Goal: Task Accomplishment & Management: Use online tool/utility

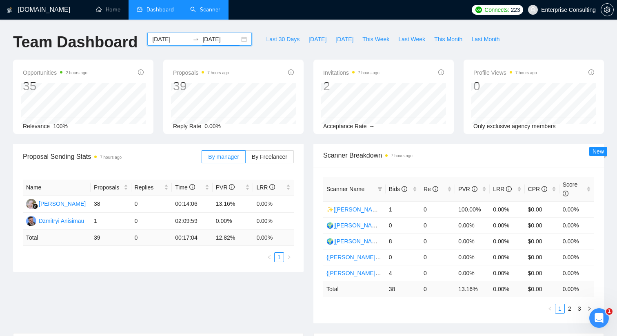
click at [201, 9] on link "Scanner" at bounding box center [205, 9] width 30 height 7
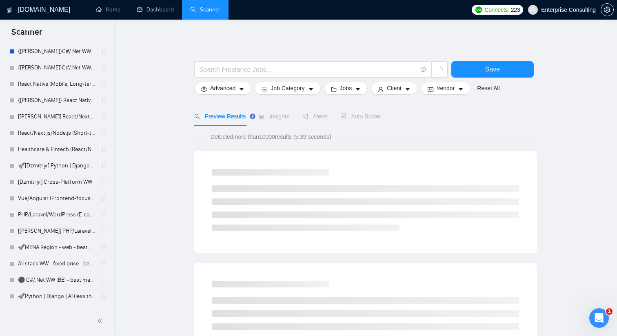
scroll to position [643, 0]
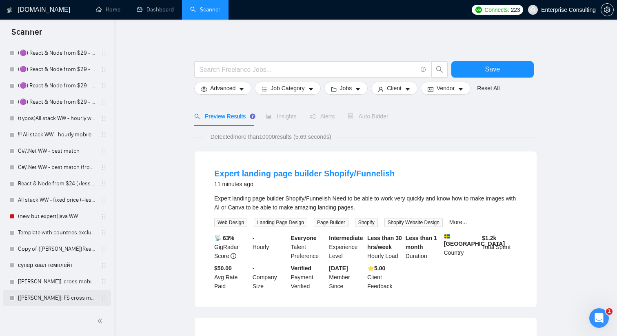
click at [58, 293] on link "[[PERSON_NAME]]: FS cross mobile - суперквал" at bounding box center [57, 298] width 78 height 16
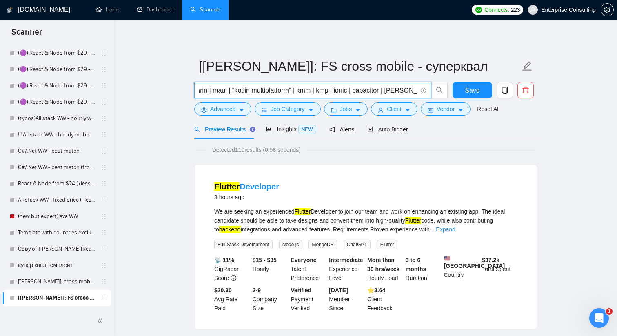
scroll to position [0, 146]
click at [295, 87] on input "("react native" | "react-native" | flutter | dart | xamarin | maui | "kotlin mu…" at bounding box center [308, 90] width 218 height 10
click at [279, 91] on input "("react native" | "react-native" | flutter | dart | xamarin | maui | "kotlin mu…" at bounding box center [308, 90] width 218 height 10
click at [274, 91] on input "("react native" | "react-native" | flutter | dart | xamarin | maui | "kotlin mu…" at bounding box center [308, 90] width 218 height 10
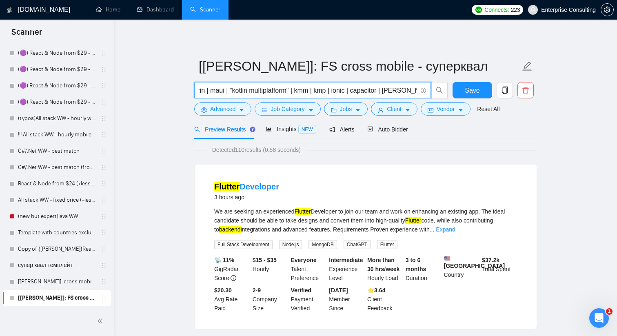
click at [248, 93] on input "("react native" | "react-native" | flutter | dart | xamarin | maui | "kotlin mu…" at bounding box center [308, 90] width 218 height 10
drag, startPoint x: 254, startPoint y: 90, endPoint x: 294, endPoint y: 89, distance: 40.4
click at [295, 89] on input "("react native" | "react-native" | flutter | dart | xamarin | maui | "kotlin mu…" at bounding box center [308, 90] width 218 height 10
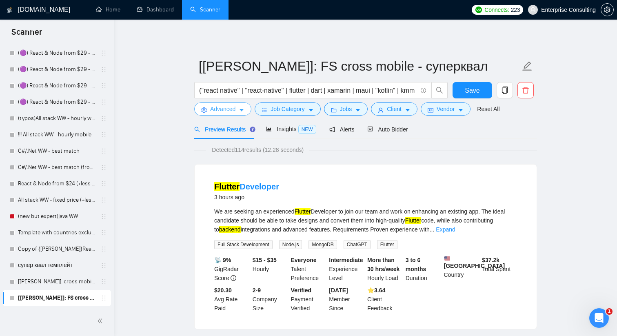
click at [219, 109] on span "Advanced" at bounding box center [222, 108] width 25 height 9
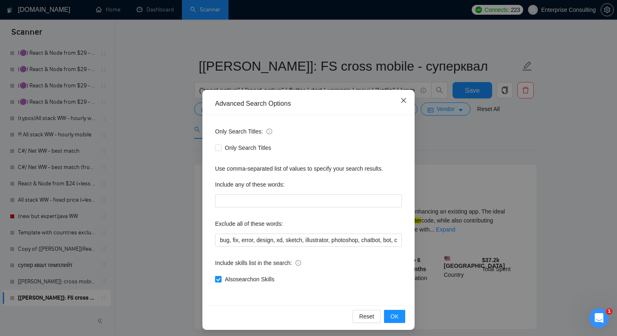
click at [403, 98] on icon "close" at bounding box center [403, 100] width 7 height 7
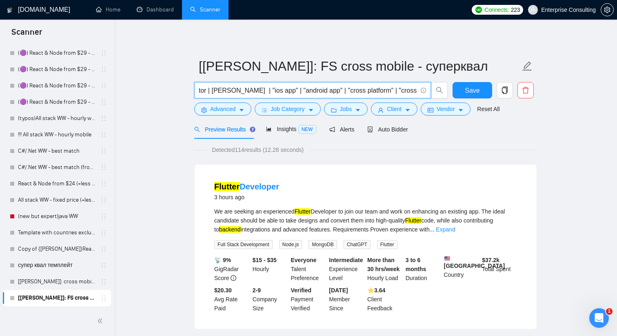
scroll to position [0, 298]
drag, startPoint x: 368, startPoint y: 92, endPoint x: 407, endPoint y: 91, distance: 39.6
click at [407, 91] on input "("react native" | "react-native" | flutter | dart | xamarin | maui | "kotlin" |…" at bounding box center [308, 90] width 218 height 10
click at [398, 91] on input "("react native" | "react-native" | flutter | dart | xamarin | maui | "kotlin" |…" at bounding box center [308, 90] width 218 height 10
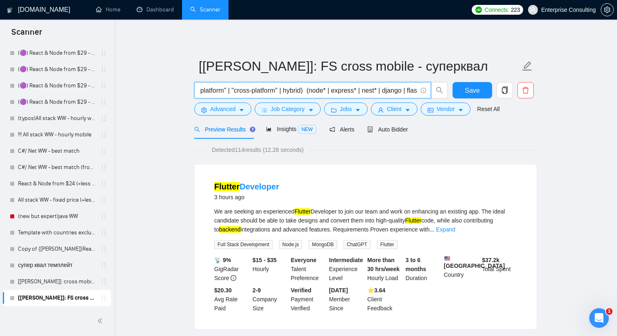
drag, startPoint x: 400, startPoint y: 90, endPoint x: 408, endPoint y: 91, distance: 8.2
click at [409, 91] on input "("react native" | "react-native" | flutter | dart | xamarin | maui | "kotlin" |…" at bounding box center [308, 90] width 218 height 10
click at [290, 91] on input "("react native" | "react-native" | flutter | dart | xamarin | maui | "kotlin" |…" at bounding box center [308, 90] width 218 height 10
click at [388, 91] on input "("react native" | "react-native" | flutter | dart | xamarin | maui | "kotlin" |…" at bounding box center [308, 90] width 218 height 10
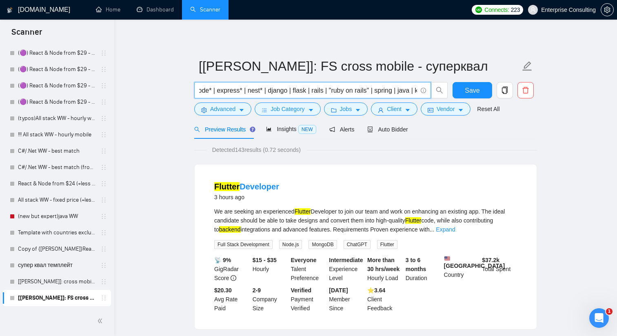
drag, startPoint x: 405, startPoint y: 91, endPoint x: 389, endPoint y: 91, distance: 15.9
click at [389, 91] on input "("react native" | "react-native" | flutter | dart | xamarin | maui | "kotlin" |…" at bounding box center [308, 90] width 218 height 10
click at [347, 93] on input "("react native" | "react-native" | flutter | dart | xamarin | maui | "kotlin" |…" at bounding box center [308, 90] width 218 height 10
click at [393, 84] on span "("react native" | "react-native" | flutter | dart | xamarin | maui | "kotlin" |…" at bounding box center [312, 90] width 237 height 16
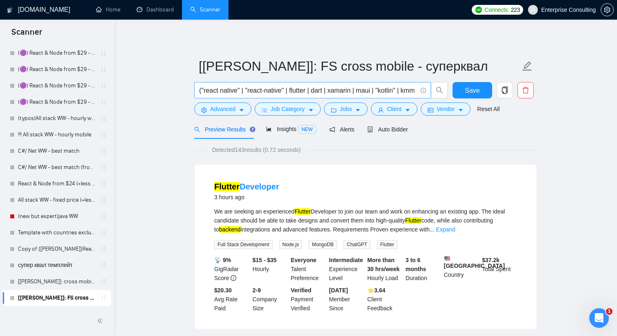
scroll to position [0, 642]
click at [388, 88] on input "("react native" | "react-native" | flutter | dart | xamarin | maui | "kotlin" |…" at bounding box center [308, 90] width 218 height 10
drag, startPoint x: 368, startPoint y: 89, endPoint x: 413, endPoint y: 89, distance: 45.7
click at [413, 89] on input "("react native" | "react-native" | flutter | dart | xamarin | maui | "kotlin" |…" at bounding box center [308, 90] width 218 height 10
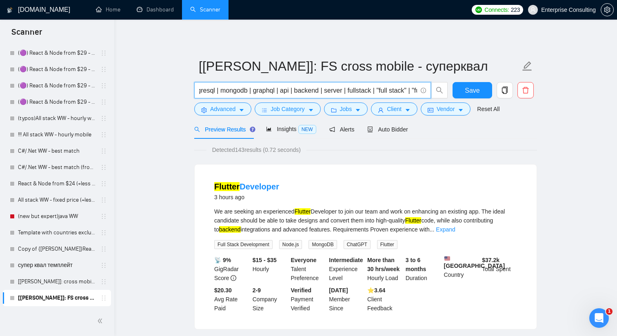
click at [374, 91] on input "("react native" | "react-native" | flutter | dart | xamarin | maui | "kotlin" |…" at bounding box center [308, 90] width 218 height 10
click at [312, 91] on input "("react native" | "react-native" | flutter | dart | xamarin | maui | "kotlin" |…" at bounding box center [308, 90] width 218 height 10
drag, startPoint x: 396, startPoint y: 89, endPoint x: 415, endPoint y: 90, distance: 19.2
click at [415, 90] on input "("react native" | "react-native" | flutter | dart | xamarin | maui | "kotlin" |…" at bounding box center [308, 90] width 218 height 10
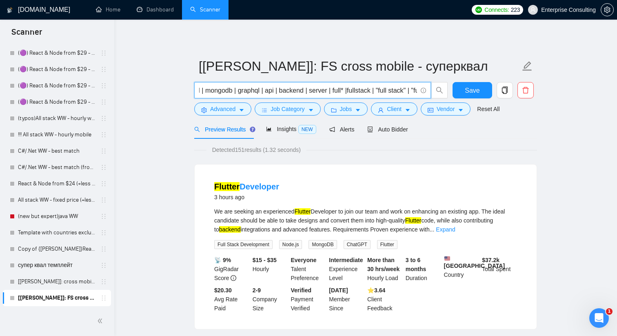
click at [303, 91] on input "("react native" | "react-native" | flutter | dart | xamarin | maui | "kotlin" |…" at bounding box center [308, 90] width 218 height 10
drag, startPoint x: 236, startPoint y: 91, endPoint x: 202, endPoint y: 90, distance: 33.5
click at [202, 90] on input "("react native" | "react-native" | flutter | dart | xamarin | maui | "kotlin" |…" at bounding box center [308, 90] width 218 height 10
click at [298, 90] on input "("react native" | "react-native" | flutter | dart | xamarin | maui | "kotlin" |…" at bounding box center [308, 90] width 218 height 10
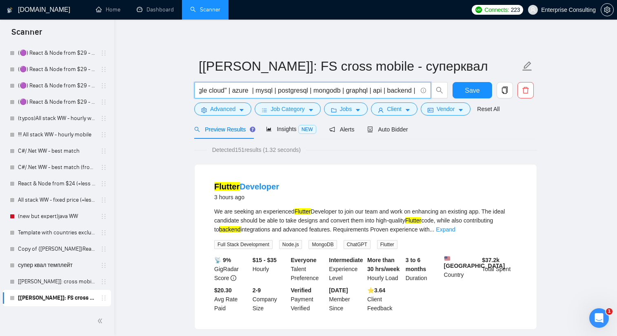
scroll to position [0, 1074]
drag, startPoint x: 219, startPoint y: 93, endPoint x: 226, endPoint y: 93, distance: 6.6
click at [226, 93] on input "("react native" | "react-native" | flutter | dart | xamarin | maui | "kotlin" |…" at bounding box center [308, 90] width 218 height 10
click at [306, 89] on input "("react native" | "react-native" | flutter | dart | xamarin | maui | "kotlin" |…" at bounding box center [308, 90] width 218 height 10
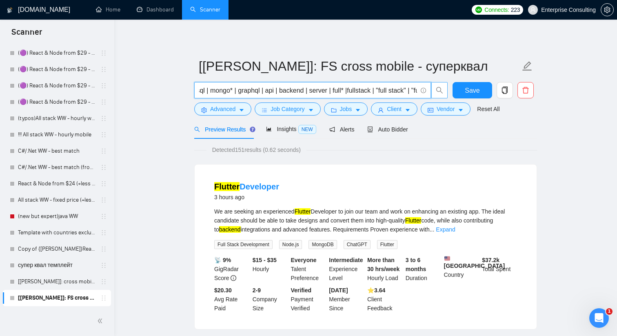
drag, startPoint x: 214, startPoint y: 89, endPoint x: 437, endPoint y: 84, distance: 223.7
click at [437, 84] on span "("react native" | "react-native" | flutter | dart | xamarin | maui | "kotlin" |…" at bounding box center [321, 90] width 254 height 16
click at [413, 89] on input "("react native" | "react-native" | flutter | dart | xamarin | maui | "kotlin" |…" at bounding box center [308, 90] width 218 height 10
drag, startPoint x: 330, startPoint y: 90, endPoint x: 179, endPoint y: 88, distance: 151.0
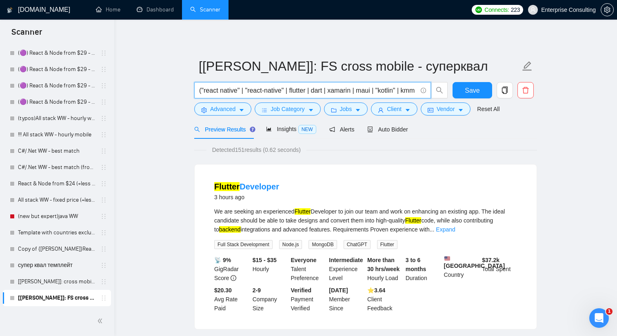
type input "("react native" | "react-native" | flutter | dart | xamarin | maui | "kotlin" |…"
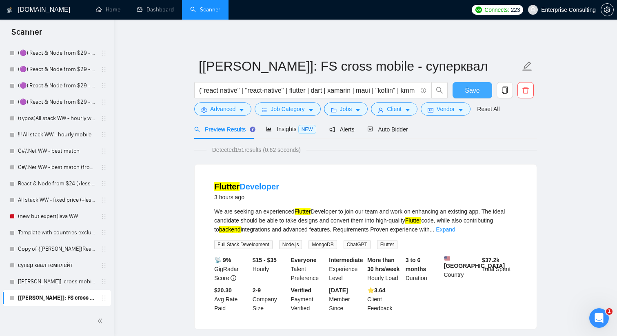
click at [470, 95] on button "Save" at bounding box center [473, 90] width 40 height 16
click at [242, 108] on icon "caret-down" at bounding box center [242, 110] width 6 height 6
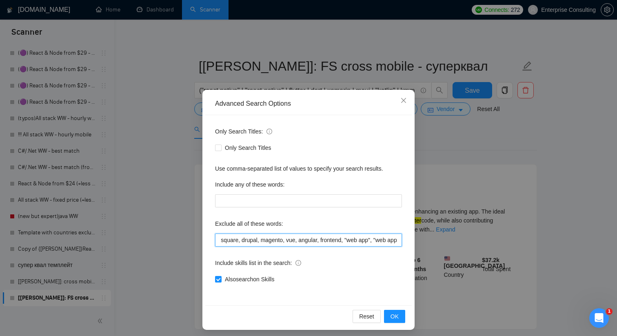
scroll to position [0, 790]
drag, startPoint x: 219, startPoint y: 238, endPoint x: 437, endPoint y: 238, distance: 217.5
click at [437, 238] on div "Advanced Search Options Only Search Titles: Only Search Titles Use comma-separa…" at bounding box center [308, 168] width 617 height 336
click at [389, 236] on input "bug, fix, error, design, xd, sketch, illustrator, photoshop, chatbot, bot, coac…" at bounding box center [308, 239] width 187 height 13
drag, startPoint x: 372, startPoint y: 240, endPoint x: 403, endPoint y: 241, distance: 31.0
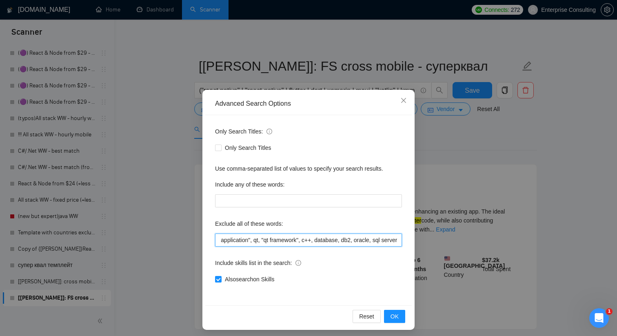
click at [404, 241] on div "Only Search Titles: Only Search Titles Use comma-separated list of values to sp…" at bounding box center [308, 210] width 206 height 190
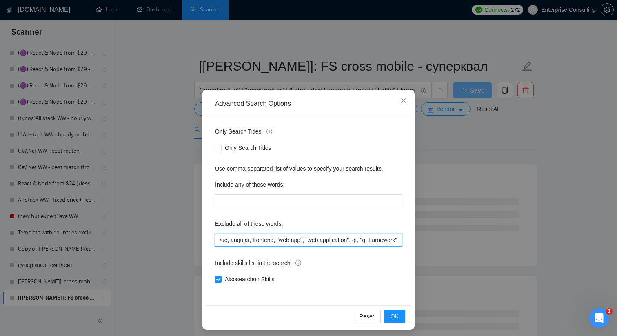
scroll to position [0, 687]
click at [246, 240] on input "bug, fix, error, design, xd, sketch, illustrator, photoshop, chatbot, bot, coac…" at bounding box center [308, 239] width 187 height 13
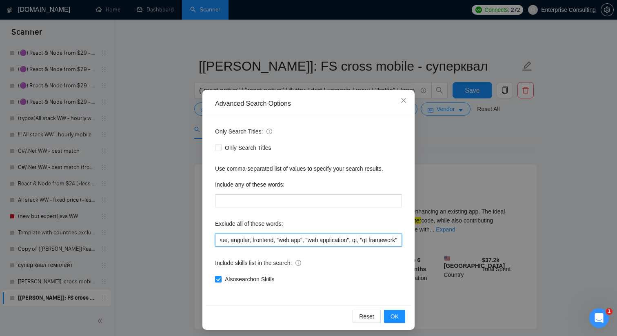
click at [237, 240] on input "bug, fix, error, design, xd, sketch, illustrator, photoshop, chatbot, bot, coac…" at bounding box center [308, 239] width 187 height 13
drag, startPoint x: 221, startPoint y: 240, endPoint x: 248, endPoint y: 241, distance: 27.0
click at [249, 242] on input "bug, fix, error, design, xd, sketch, illustrator, photoshop, chatbot, bot, coac…" at bounding box center [308, 239] width 187 height 13
click at [382, 243] on input "bug, fix, error, design, xd, sketch, illustrator, photoshop, chatbot, bot, coac…" at bounding box center [308, 239] width 187 height 13
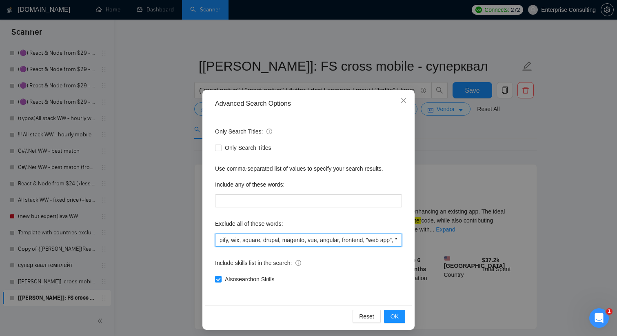
scroll to position [0, 560]
drag, startPoint x: 393, startPoint y: 242, endPoint x: 383, endPoint y: 240, distance: 10.4
click at [383, 240] on input "bug, fix, error, design, xd, sketch, illustrator, photoshop, chatbot, bot, coac…" at bounding box center [308, 239] width 187 height 13
click at [269, 238] on input "bug, fix, error, design, xd, sketch, illustrator, photoshop, chatbot, bot, coac…" at bounding box center [308, 239] width 187 height 13
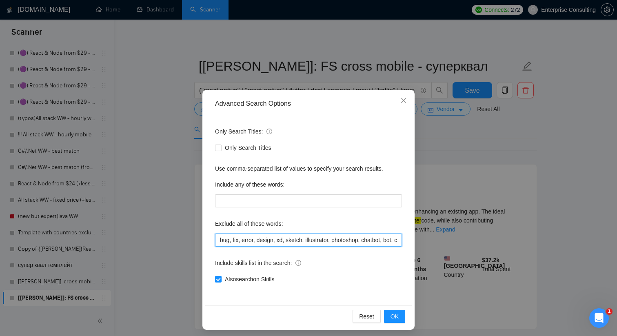
drag, startPoint x: 242, startPoint y: 237, endPoint x: 213, endPoint y: 235, distance: 29.0
click at [213, 235] on div "Only Search Titles: Only Search Titles Use comma-separated list of values to sp…" at bounding box center [308, 210] width 206 height 190
type input "bug, fix, error, design, xd, sketch, illustrator, photoshop, chatbot, bot, coac…"
click at [229, 255] on div "Only Search Titles: Only Search Titles Use comma-separated list of values to sp…" at bounding box center [308, 210] width 206 height 190
click at [396, 314] on span "OK" at bounding box center [395, 316] width 8 height 9
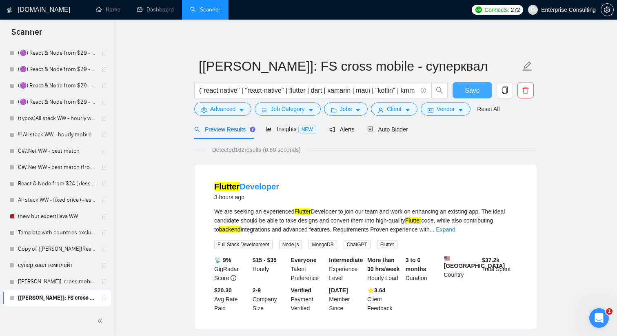
click at [475, 89] on span "Save" at bounding box center [472, 90] width 15 height 10
click at [32, 284] on link "[[PERSON_NAME]]: cross mobile - суперквал" at bounding box center [57, 281] width 78 height 16
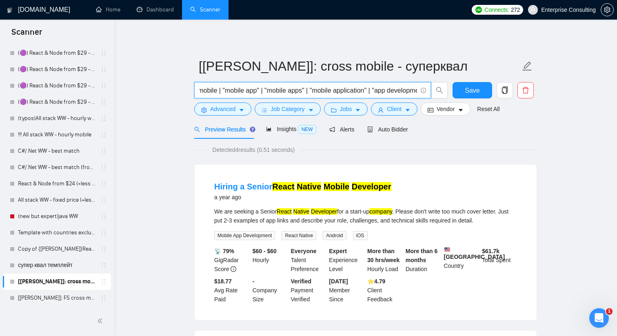
scroll to position [0, 420]
drag, startPoint x: 325, startPoint y: 91, endPoint x: 414, endPoint y: 90, distance: 89.0
click at [415, 91] on input "("react native" | "react-native" | flutter | dart | xamarin | maui | "kotlin mu…" at bounding box center [308, 90] width 218 height 10
click at [398, 90] on input "("react native" | "react-native" | flutter | dart | xamarin | maui | "kotlin mu…" at bounding box center [308, 90] width 218 height 10
click at [294, 91] on input "("react native" | "react-native" | flutter | dart | xamarin | maui | "kotlin mu…" at bounding box center [308, 90] width 218 height 10
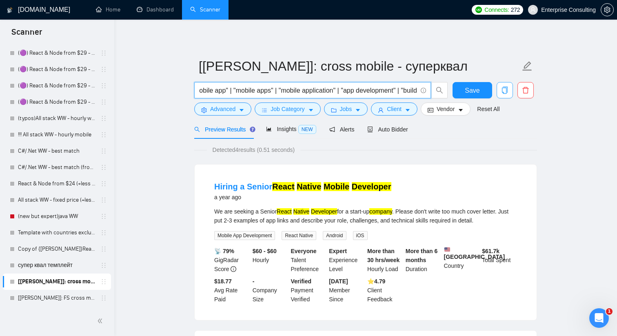
scroll to position [0, 0]
click at [507, 91] on icon "copy" at bounding box center [505, 90] width 6 height 7
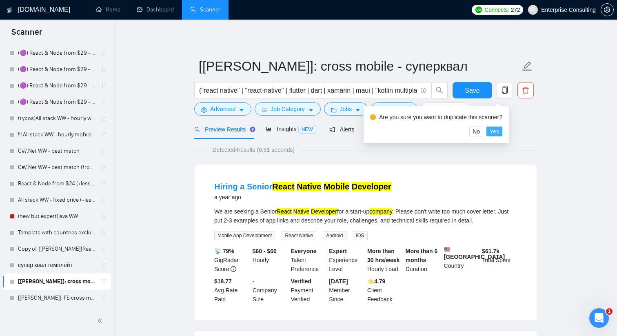
click at [502, 131] on button "Yes" at bounding box center [494, 132] width 16 height 10
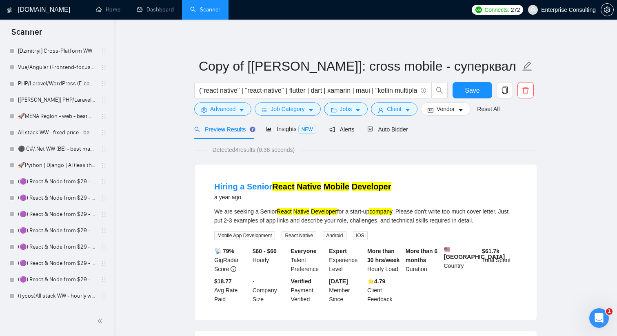
scroll to position [659, 0]
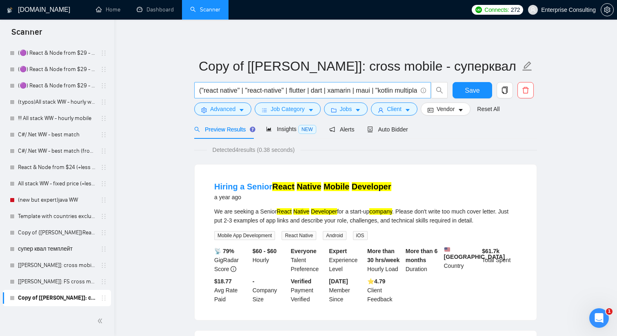
click at [225, 92] on input "("react native" | "react-native" | flutter | dart | xamarin | maui | "kotlin mu…" at bounding box center [308, 90] width 218 height 10
drag, startPoint x: 332, startPoint y: 87, endPoint x: 406, endPoint y: 92, distance: 74.0
click at [406, 92] on input "("react native" | "react-native" | flutter | dart | xamarin | maui | "kotlin mu…" at bounding box center [308, 90] width 218 height 10
click at [399, 92] on input "("react native" | "react-native" | flutter | dart | xamarin | maui | "kotlin mu…" at bounding box center [308, 90] width 218 height 10
click at [410, 90] on input "("react native" | "react-native" | flutter | dart | xamarin | maui | "kotlin mu…" at bounding box center [308, 90] width 218 height 10
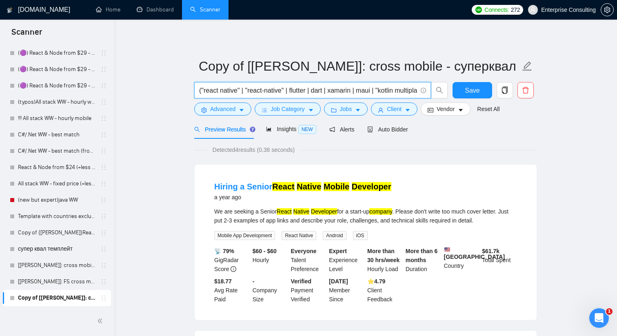
click at [410, 90] on input "("react native" | "react-native" | flutter | dart | xamarin | maui | "kotlin mu…" at bounding box center [308, 90] width 218 height 10
click at [402, 91] on input "("react native" | "react-native" | flutter | dart | xamarin | maui | "kotlin" |…" at bounding box center [308, 90] width 218 height 10
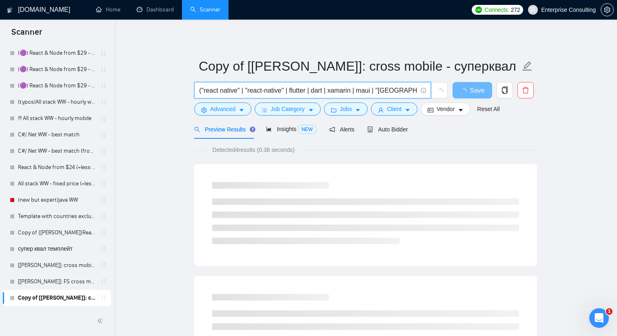
click at [385, 91] on input "("react native" | "react-native" | flutter | dart | xamarin | maui | "[GEOGRAPH…" at bounding box center [308, 90] width 218 height 10
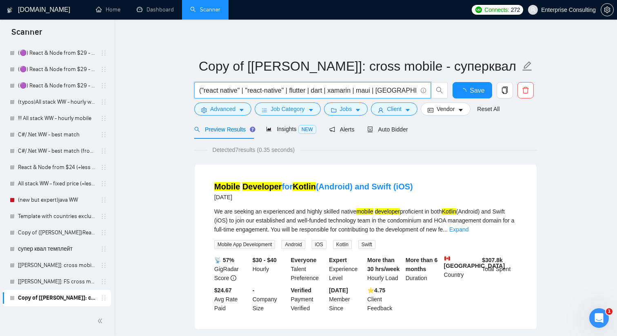
click at [397, 91] on input "("react native" | "react-native" | flutter | dart | xamarin | maui | [GEOGRAPHI…" at bounding box center [308, 90] width 218 height 10
click at [390, 91] on input "("react native" | "react-native" | flutter | dart | xamarin | maui | [GEOGRAPHI…" at bounding box center [308, 90] width 218 height 10
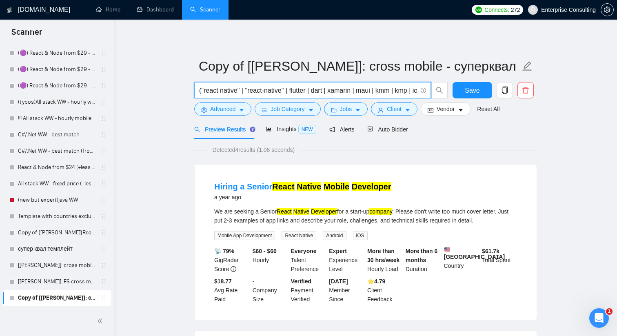
click at [288, 89] on input "("react native" | "react-native" | flutter | dart | xamarin | maui | kmm | kmp …" at bounding box center [308, 90] width 218 height 10
drag, startPoint x: 379, startPoint y: 90, endPoint x: 407, endPoint y: 90, distance: 27.8
click at [407, 90] on input "("react native" | "react-native" | rn | flutter | dart | xamarin | maui | kmm |…" at bounding box center [308, 90] width 218 height 10
click at [310, 93] on input "("react native" | "react-native" | rn | flutter | dart | xamarin | maui | kmm |…" at bounding box center [308, 90] width 218 height 10
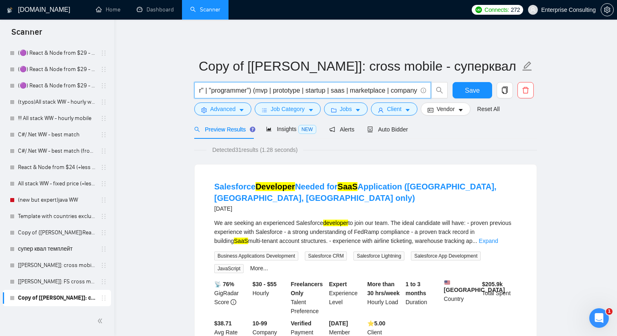
scroll to position [0, 891]
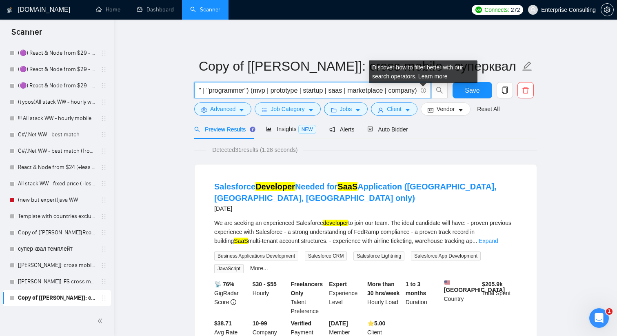
drag, startPoint x: 382, startPoint y: 92, endPoint x: 422, endPoint y: 90, distance: 40.4
click at [422, 90] on span "("react native" | "react-native" | rn | flutter | dart | xamarin | maui | kmm |…" at bounding box center [312, 90] width 237 height 16
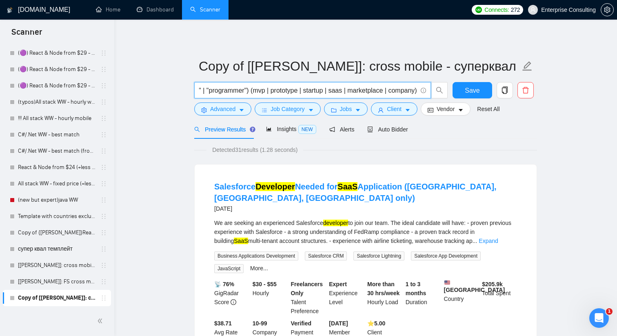
click at [249, 91] on input "("react native" | "react-native" | rn | flutter | dart | xamarin | maui | kmm |…" at bounding box center [308, 90] width 218 height 10
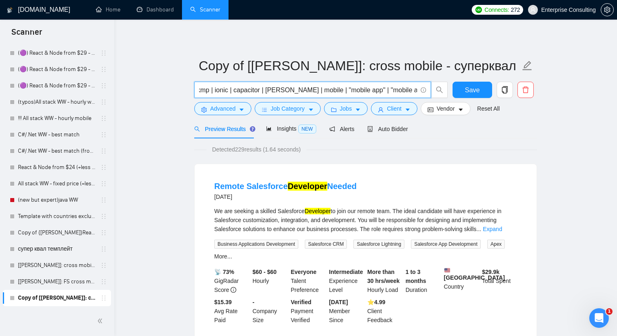
scroll to position [0, 208]
click at [299, 90] on input "("react native" | "react-native" | rn | flutter | dart | xamarin | maui | kmm |…" at bounding box center [308, 90] width 218 height 10
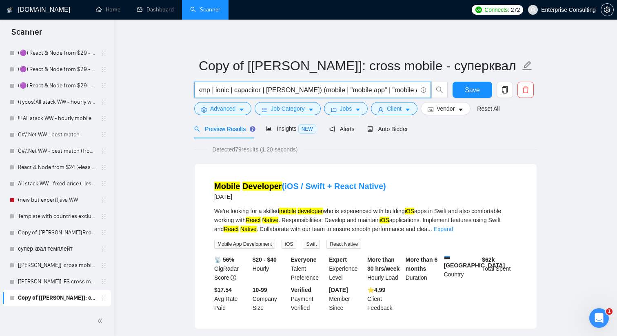
click at [322, 92] on input "("react native" | "react-native" | rn | flutter | dart | xamarin | maui | kmm |…" at bounding box center [308, 90] width 218 height 10
drag, startPoint x: 408, startPoint y: 91, endPoint x: 340, endPoint y: 88, distance: 67.4
click at [340, 88] on input "("react native" | "react-native" | rn | flutter | dart | xamarin | maui | kmm |…" at bounding box center [308, 90] width 218 height 10
click at [286, 89] on input "("react native" | "react-native" | rn | flutter | dart | xamarin | maui | kmm |…" at bounding box center [308, 90] width 218 height 10
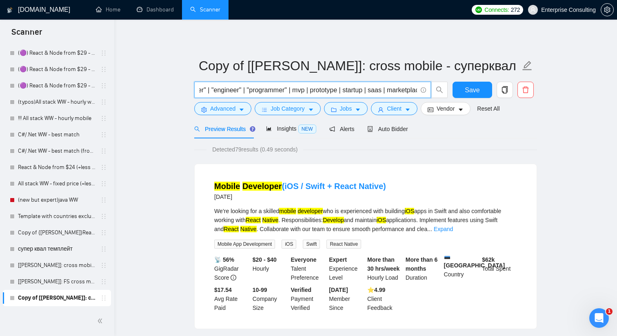
scroll to position [0, 946]
drag, startPoint x: 393, startPoint y: 89, endPoint x: 427, endPoint y: 91, distance: 34.0
click at [427, 91] on span "("react native" | "react-native" | rn | flutter | dart | xamarin | maui | kmm |…" at bounding box center [312, 90] width 237 height 16
click at [531, 152] on div "Detected 79 results (0.49 seconds)" at bounding box center [365, 149] width 343 height 9
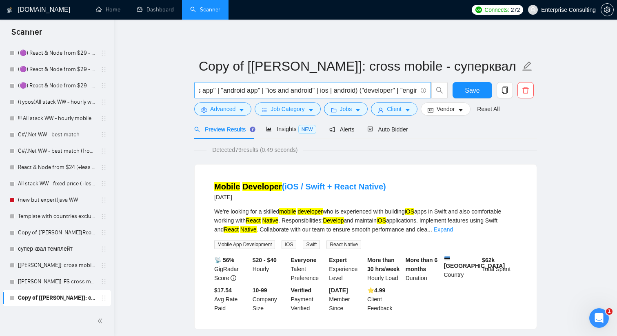
scroll to position [0, 711]
drag, startPoint x: 360, startPoint y: 92, endPoint x: 353, endPoint y: 92, distance: 6.9
click at [353, 92] on input "("react native" | "react-native" | rn | flutter | dart | xamarin | maui | kmm |…" at bounding box center [308, 90] width 218 height 10
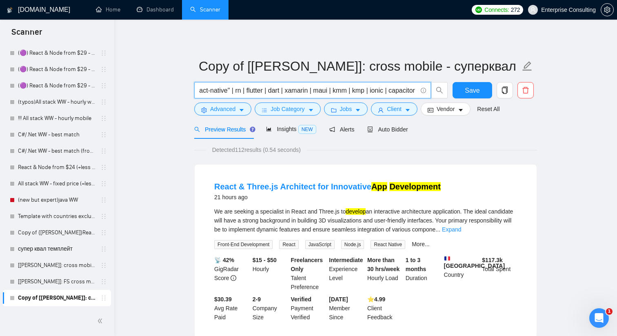
scroll to position [0, 0]
click at [256, 92] on input "("react native" | "react-native" | rn | flutter | dart | xamarin | maui | kmm |…" at bounding box center [308, 90] width 218 height 10
click at [292, 92] on input "("react native" | "react-native" | rn | flutter | dart | xamarin | maui | kmm |…" at bounding box center [308, 90] width 218 height 10
drag, startPoint x: 388, startPoint y: 92, endPoint x: 400, endPoint y: 92, distance: 11.8
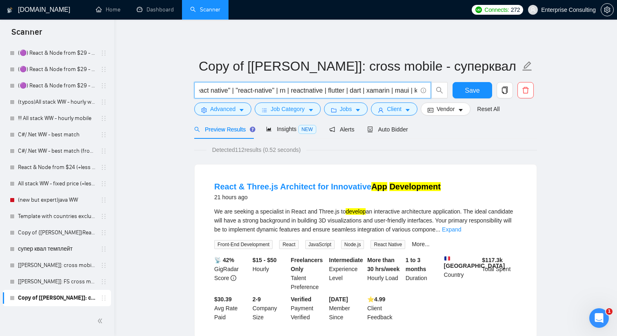
click at [400, 92] on input "("react native" | "react-native" | rn | reactnative | flutter | dart | xamarin …" at bounding box center [308, 90] width 218 height 10
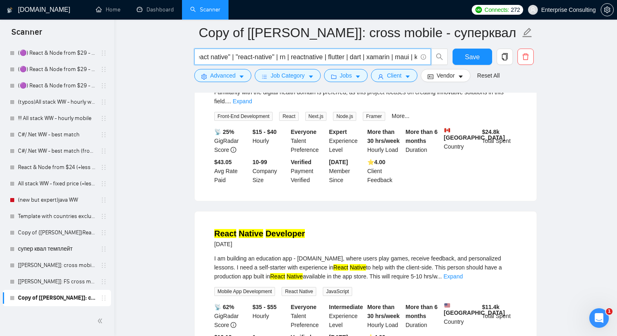
scroll to position [517, 0]
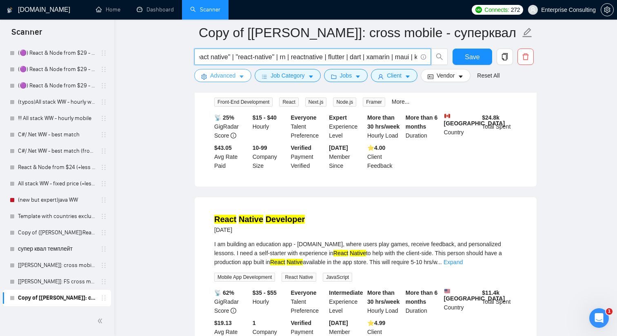
type input "("react native" | "react-native" | rn | reactnative | flutter | dart | xamarin …"
click at [220, 73] on span "Advanced" at bounding box center [222, 75] width 25 height 9
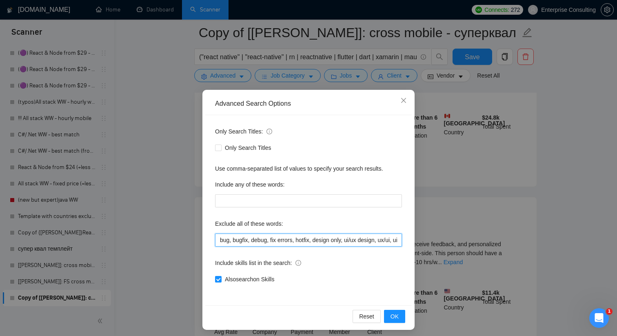
drag, startPoint x: 310, startPoint y: 242, endPoint x: 363, endPoint y: 241, distance: 53.1
click at [363, 241] on input "bug, bugfix, debug, fix errors, hotfix, design only, ui/ux design, ux/ui, ui de…" at bounding box center [308, 239] width 187 height 13
click at [355, 241] on input "bug, bugfix, debug, fix errors, hotfix, design only, ui/ux design, ux/ui, ui de…" at bounding box center [308, 239] width 187 height 13
drag, startPoint x: 351, startPoint y: 240, endPoint x: 386, endPoint y: 242, distance: 35.5
click at [386, 242] on input "bug, bugfix, debug, fix errors, hotfix, design only, ui/ux design, ux/ui, ui de…" at bounding box center [308, 239] width 187 height 13
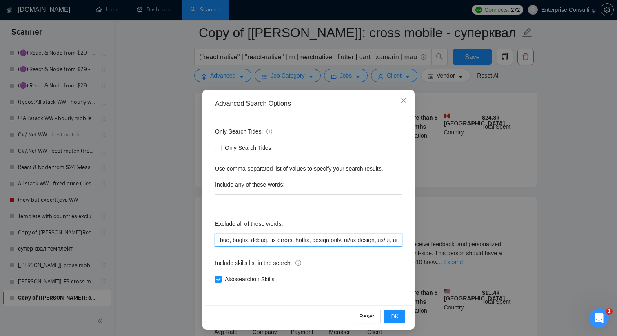
click at [386, 242] on input "bug, bugfix, debug, fix errors, hotfix, design only, ui/ux design, ux/ui, ui de…" at bounding box center [308, 239] width 187 height 13
drag, startPoint x: 380, startPoint y: 241, endPoint x: 386, endPoint y: 242, distance: 6.5
click at [386, 242] on input "bug, bugfix, debug, fix errors, hotfix, design only, ui/ux design, ux/ui, ui de…" at bounding box center [308, 239] width 187 height 13
click at [348, 241] on input "bug, bugfix, debug, fix errors, hotfix, design only, ui/ux design, ux/ui, ui de…" at bounding box center [308, 239] width 187 height 13
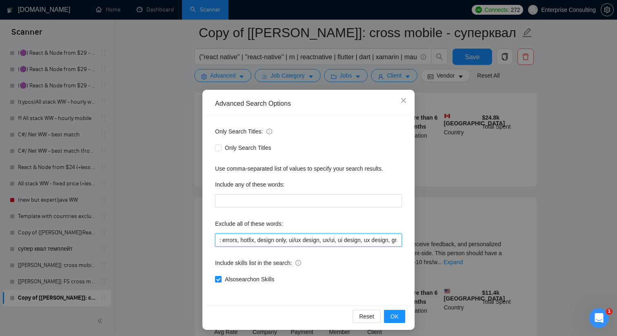
drag, startPoint x: 331, startPoint y: 241, endPoint x: 346, endPoint y: 241, distance: 15.9
click at [346, 241] on input "bug, bugfix, debug, fix errors, hotfix, design only, ui/ux design, ux/ui, ui de…" at bounding box center [308, 239] width 187 height 13
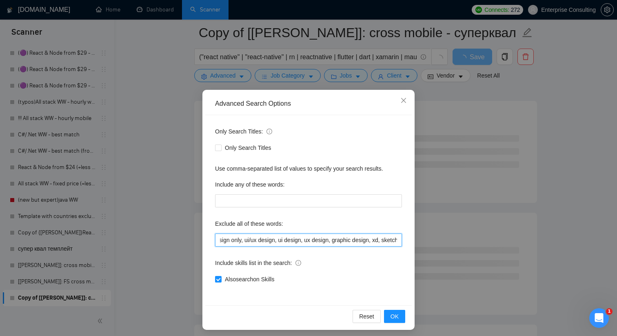
scroll to position [0, 130]
drag, startPoint x: 374, startPoint y: 240, endPoint x: 369, endPoint y: 241, distance: 4.6
click at [369, 241] on input "bug, bugfix, debug, fix errors, hotfix, design only, ui/ux design, ui design, u…" at bounding box center [308, 239] width 187 height 13
drag, startPoint x: 257, startPoint y: 240, endPoint x: 311, endPoint y: 242, distance: 53.9
click at [311, 242] on input "bug, bugfix, debug, fix errors, hotfix, design only, ui/ux design, ui design, u…" at bounding box center [308, 239] width 187 height 13
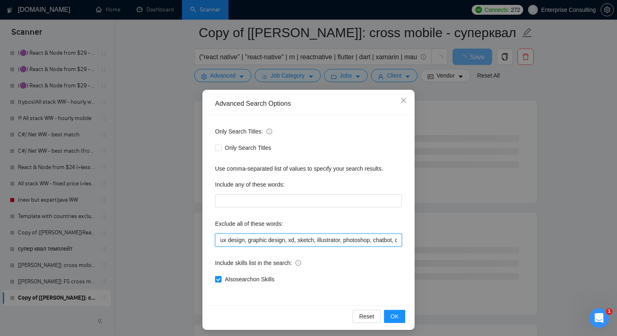
click at [221, 239] on input "bug, bugfix, debug, fix errors, hotfix, design only, ui/ux design, graphic desi…" at bounding box center [308, 239] width 187 height 13
drag, startPoint x: 220, startPoint y: 239, endPoint x: 252, endPoint y: 238, distance: 31.9
click at [252, 238] on input "bug, bugfix, debug, fix errors, hotfix, design only, ui/ux design, graphic desi…" at bounding box center [308, 239] width 187 height 13
click at [231, 238] on input "bug, bugfix, debug, fix errors, hotfix, design only, ui/ux design, graphic desi…" at bounding box center [308, 239] width 187 height 13
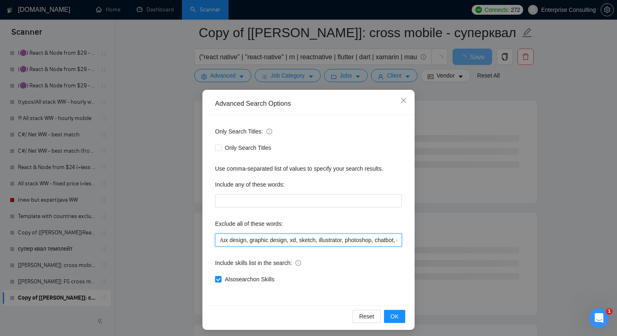
drag, startPoint x: 221, startPoint y: 238, endPoint x: 249, endPoint y: 237, distance: 28.2
click at [249, 237] on input "bug, bugfix, debug, fix errors, hotfix, design only, ui/ux design, graphic desi…" at bounding box center [308, 239] width 187 height 13
drag, startPoint x: 253, startPoint y: 239, endPoint x: 226, endPoint y: 238, distance: 27.4
click at [226, 238] on input "bug, bugfix, debug, fix errors, hotfix, design only, ui/ux design, graphic desi…" at bounding box center [308, 239] width 187 height 13
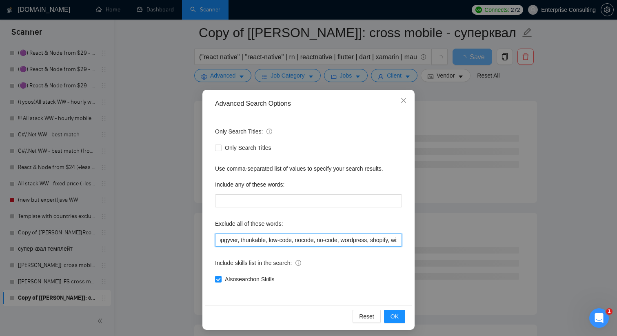
scroll to position [0, 741]
drag, startPoint x: 363, startPoint y: 237, endPoint x: 351, endPoint y: 238, distance: 11.4
click at [351, 238] on input "bug, bugfix, debug, fix errors, hotfix, design only, graphic design, xd, sketch…" at bounding box center [308, 239] width 187 height 13
click at [223, 239] on input "bug, bugfix, debug, fix errors, hotfix, design only, graphic design, xd, sketch…" at bounding box center [308, 239] width 187 height 13
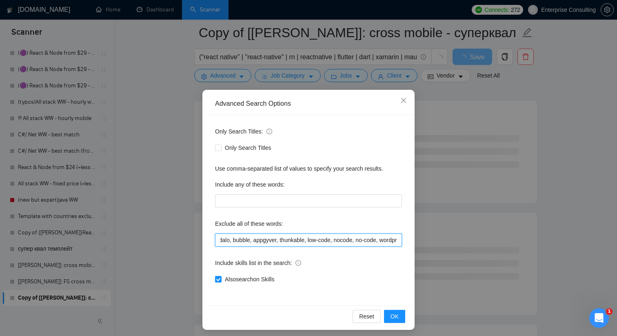
scroll to position [0, 695]
click at [238, 240] on input "bug, bugfix, debug, fix errors, hotfix, design only, graphic design, xd, sketch…" at bounding box center [308, 239] width 187 height 13
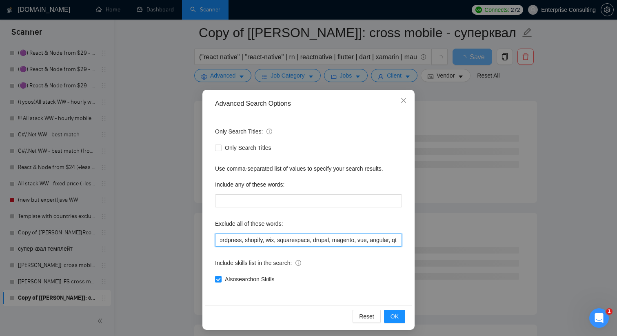
drag, startPoint x: 380, startPoint y: 238, endPoint x: 393, endPoint y: 238, distance: 12.2
click at [393, 239] on input "bug, bugfix, debug, fix errors, hotfix, design only, graphic design, xd, sketch…" at bounding box center [308, 239] width 187 height 13
click at [393, 238] on input "bug, bugfix, debug, fix errors, hotfix, design only, graphic design, xd, sketch…" at bounding box center [308, 239] width 187 height 13
drag, startPoint x: 386, startPoint y: 239, endPoint x: 399, endPoint y: 241, distance: 12.8
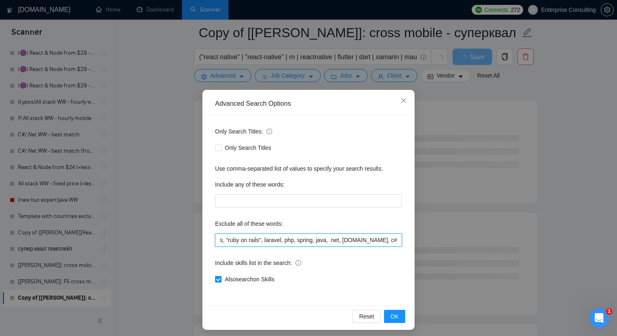
click at [400, 242] on input "bug, bugfix, debug, fix errors, hotfix, design only, graphic design, xd, sketch…" at bounding box center [308, 239] width 187 height 13
type input "bug, bugfix, debug, fix errors, hotfix, design only, graphic design, xd, sketch…"
click at [398, 317] on span "OK" at bounding box center [395, 316] width 8 height 9
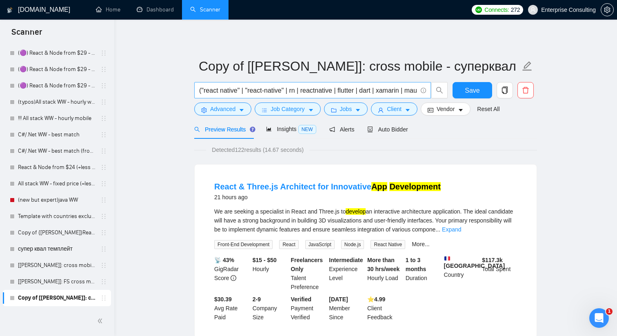
click at [361, 91] on input "("react native" | "react-native" | rn | reactnative | flutter | dart | xamarin …" at bounding box center [308, 90] width 218 height 10
drag, startPoint x: 405, startPoint y: 90, endPoint x: 411, endPoint y: 91, distance: 6.6
click at [411, 91] on input "("react native" | "react-native" | rn | reactnative | flutter* | dart | xamarin…" at bounding box center [308, 90] width 218 height 10
click at [264, 92] on input "("react native" | "react-native" | rn | reactnative | flutter* | dart | xamarin…" at bounding box center [308, 90] width 218 height 10
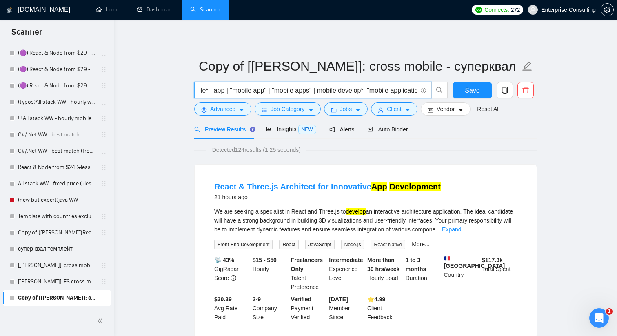
scroll to position [0, 394]
drag, startPoint x: 396, startPoint y: 91, endPoint x: 410, endPoint y: 91, distance: 13.9
click at [410, 91] on input "("react native" | "react-native" | rn | reactnative | flutter* | dart | xamarin…" at bounding box center [308, 90] width 218 height 10
click at [237, 93] on input "("react native" | "react-native" | rn | reactnative | flutter* | dart | xamarin…" at bounding box center [308, 90] width 218 height 10
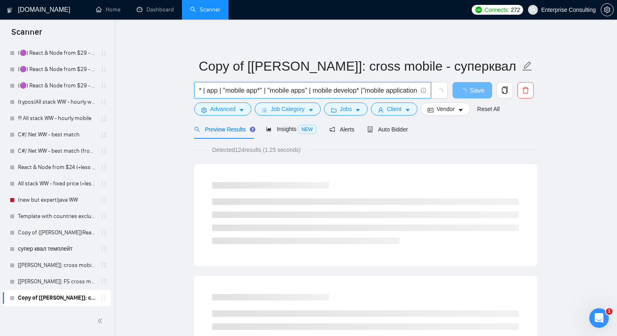
drag, startPoint x: 249, startPoint y: 91, endPoint x: 295, endPoint y: 93, distance: 46.1
click at [295, 93] on input "("react native" | "react-native" | rn | reactnative | flutter* | dart | xamarin…" at bounding box center [308, 90] width 218 height 10
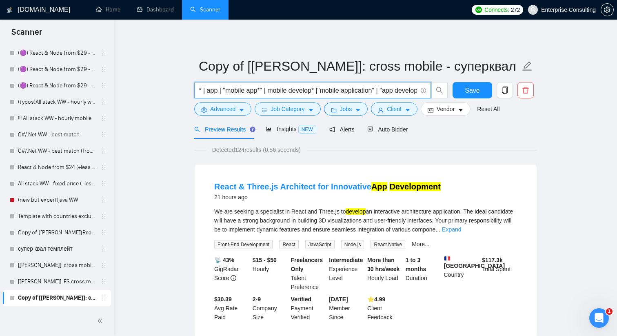
drag, startPoint x: 300, startPoint y: 91, endPoint x: 365, endPoint y: 91, distance: 65.3
click at [365, 91] on input "("react native" | "react-native" | rn | reactnative | flutter* | dart | xamarin…" at bounding box center [308, 90] width 218 height 10
drag, startPoint x: 341, startPoint y: 92, endPoint x: 355, endPoint y: 93, distance: 13.9
click at [355, 93] on input "("react native" | "react-native" | rn | reactnative | flutter* | dart | xamarin…" at bounding box center [308, 90] width 218 height 10
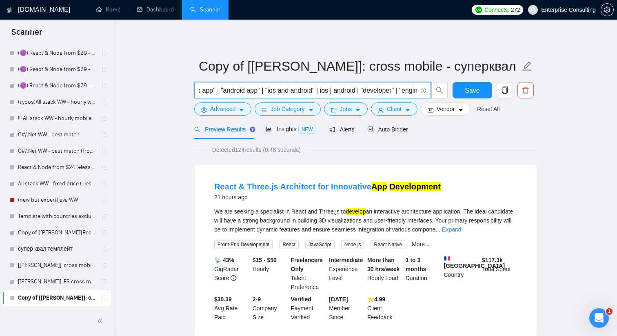
drag, startPoint x: 309, startPoint y: 89, endPoint x: 210, endPoint y: 91, distance: 98.4
click at [210, 91] on input "("react native" | "react-native" | rn | reactnative | flutter* | dart | xamarin…" at bounding box center [308, 90] width 218 height 10
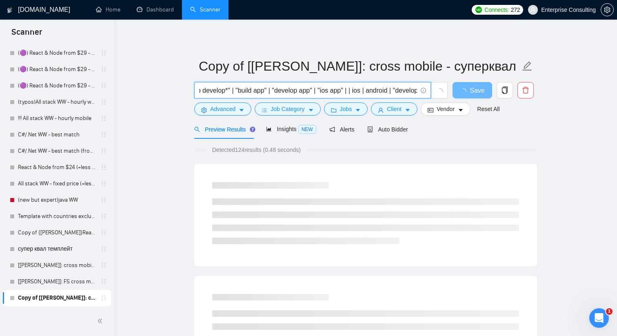
drag, startPoint x: 337, startPoint y: 92, endPoint x: 220, endPoint y: 93, distance: 117.9
click at [220, 93] on input "("react native" | "react-native" | rn | reactnative | flutter* | dart | xamarin…" at bounding box center [308, 90] width 218 height 10
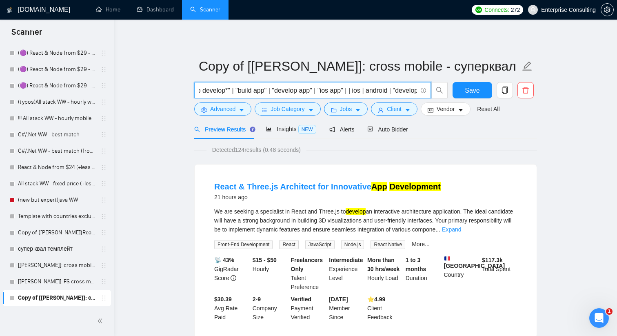
click at [301, 89] on input "("react native" | "react-native" | rn | reactnative | flutter* | dart | xamarin…" at bounding box center [308, 90] width 218 height 10
drag, startPoint x: 303, startPoint y: 89, endPoint x: 335, endPoint y: 89, distance: 31.8
click at [335, 89] on input "("react native" | "react-native" | rn | reactnative | flutter* | dart | xamarin…" at bounding box center [308, 90] width 218 height 10
drag, startPoint x: 331, startPoint y: 90, endPoint x: 302, endPoint y: 90, distance: 29.8
click at [302, 90] on input "("react native" | "react-native" | rn | reactnative | flutter* | dart | xamarin…" at bounding box center [308, 90] width 218 height 10
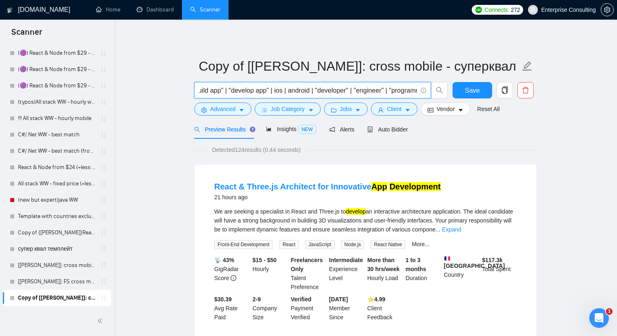
scroll to position [0, 581]
click at [321, 92] on input "("react native" | "react-native" | rn | reactnative | flutter* | dart | xamarin…" at bounding box center [308, 90] width 218 height 10
drag, startPoint x: 322, startPoint y: 92, endPoint x: 317, endPoint y: 92, distance: 4.9
click at [317, 92] on input "("react native" | "react-native" | rn | reactnative | flutter* | dart | xamarin…" at bounding box center [308, 90] width 218 height 10
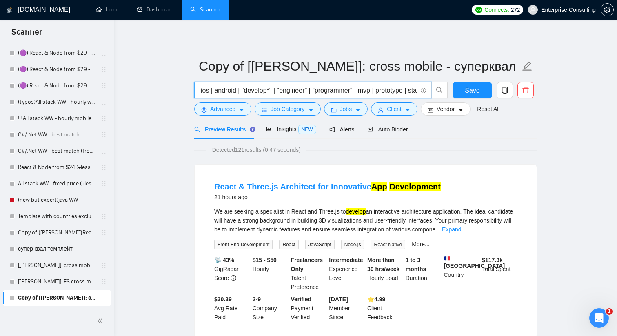
drag, startPoint x: 266, startPoint y: 90, endPoint x: 350, endPoint y: 90, distance: 83.2
click at [350, 90] on input "("react native" | "react-native" | rn | reactnative | flutter* | dart | xamarin…" at bounding box center [308, 90] width 218 height 10
drag, startPoint x: 340, startPoint y: 91, endPoint x: 451, endPoint y: 94, distance: 110.2
click at [451, 94] on div "("react native" | "react-native" | rn | reactnative | flutter* | dart | xamarin…" at bounding box center [364, 92] width 343 height 20
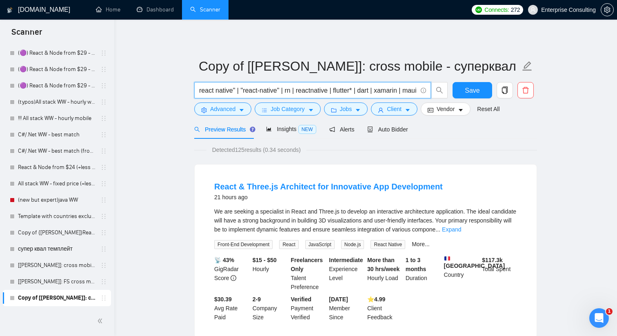
scroll to position [0, 0]
drag, startPoint x: 217, startPoint y: 93, endPoint x: 193, endPoint y: 93, distance: 23.3
click at [194, 93] on span "("react native" | "react-native" | rn | reactnative | flutter* | dart | xamarin…" at bounding box center [312, 90] width 237 height 16
click at [233, 89] on input "("react native" | "react-native" | rn | reactnative | flutter* | dart | xamarin…" at bounding box center [308, 90] width 218 height 10
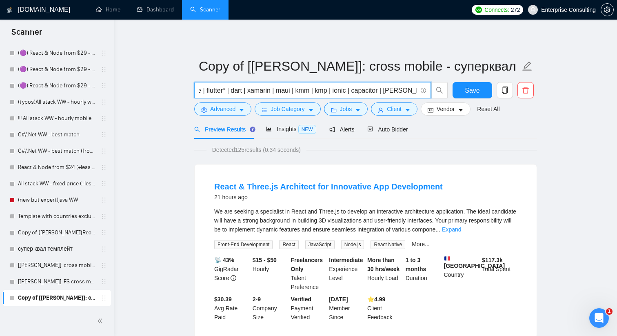
click at [418, 90] on span "("react native" | "react-native" | rn | reactnative | flutter* | dart | xamarin…" at bounding box center [312, 90] width 237 height 16
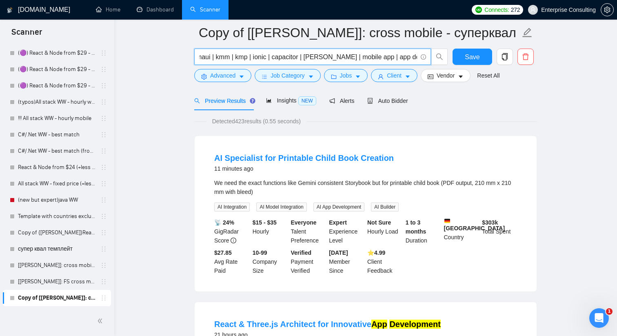
scroll to position [0, 0]
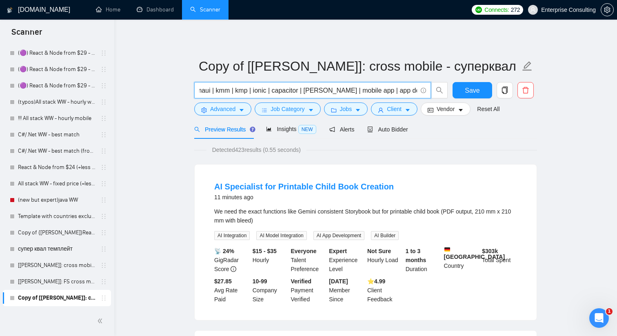
click at [378, 93] on input "("react native" | "react-native" | rn | reactnative | flutter* | dart | xamarin…" at bounding box center [308, 90] width 218 height 10
drag, startPoint x: 395, startPoint y: 94, endPoint x: 417, endPoint y: 93, distance: 22.1
click at [417, 93] on input "("react native" | "react-native" | rn | reactnative | flutter* | dart | xamarin…" at bounding box center [308, 90] width 218 height 10
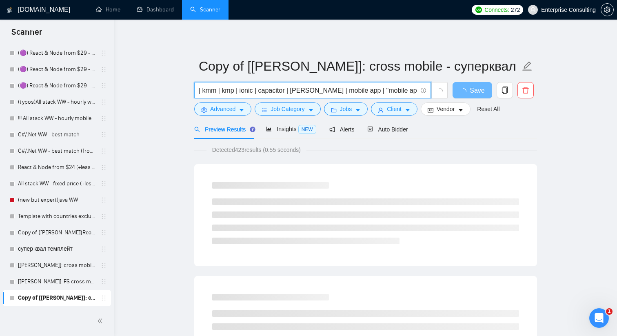
scroll to position [0, 235]
click at [412, 92] on input "("react native" | "react-native" | rn | reactnative | flutter* | dart | xamarin…" at bounding box center [308, 90] width 218 height 10
click at [416, 91] on input "("react native" | "react-native" | rn | reactnative | flutter* | dart | xamarin…" at bounding box center [308, 90] width 218 height 10
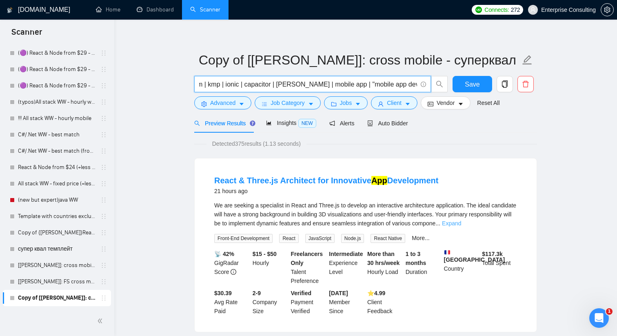
scroll to position [0, 0]
click at [461, 226] on link "Expand" at bounding box center [451, 223] width 19 height 7
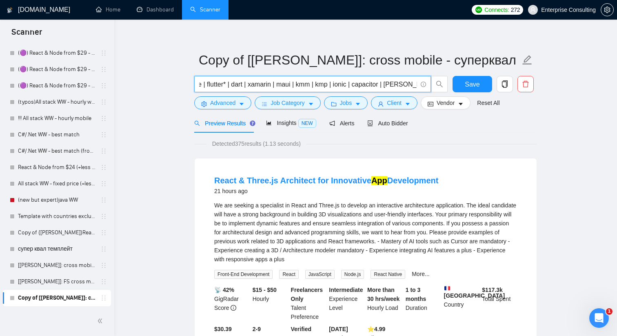
scroll to position [0, 199]
click at [399, 85] on input "("react native" | "react-native" | rn | reactnative | flutter* | dart | xamarin…" at bounding box center [308, 84] width 218 height 10
click at [351, 84] on input "("react native" | "react-native" | rn | reactnative | flutter* | dart | xamarin…" at bounding box center [308, 84] width 218 height 10
click at [385, 86] on input "("react native" | "react-native" | rn | reactnative | flutter* | dart | xamarin…" at bounding box center [308, 84] width 218 height 10
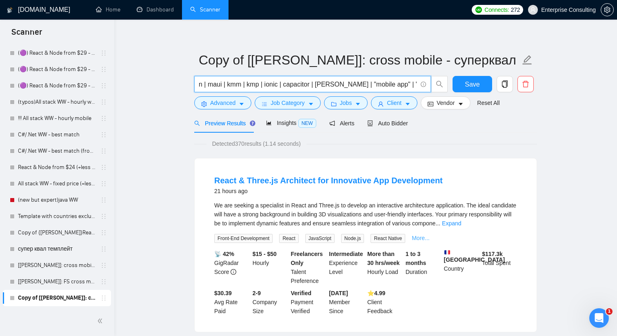
type input "("react native" | "react-native" | rn | reactnative | flutter* | dart | xamarin…"
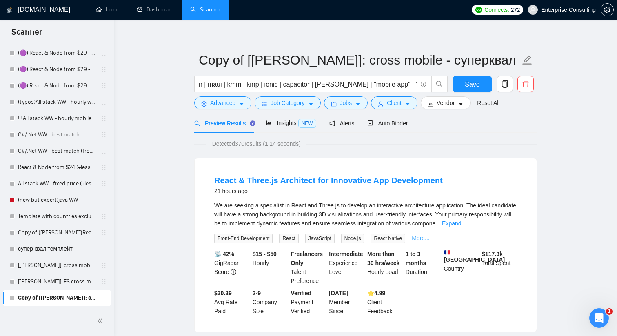
scroll to position [0, 0]
click at [430, 239] on link "More..." at bounding box center [421, 238] width 18 height 7
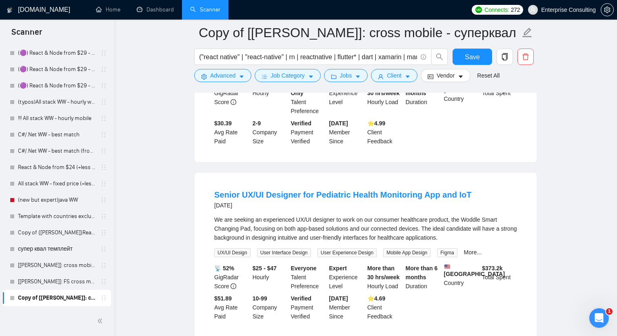
scroll to position [183, 0]
drag, startPoint x: 299, startPoint y: 218, endPoint x: 331, endPoint y: 218, distance: 32.2
click at [331, 218] on div "We are seeking an experienced UX/UI designer to work on our consumer healthcare…" at bounding box center [365, 228] width 303 height 27
copy div "UX/UI design"
click at [238, 76] on button "Advanced" at bounding box center [222, 75] width 57 height 13
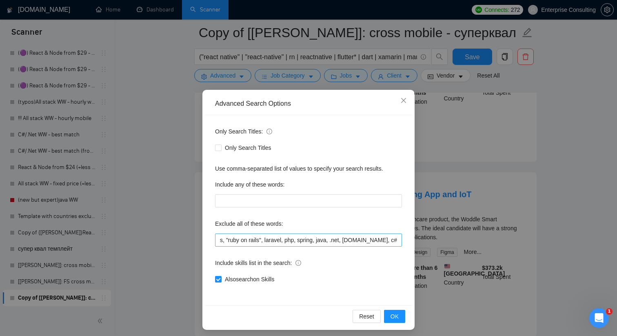
scroll to position [0, 1582]
click at [397, 238] on input "bug, bugfix, debug, fix errors, hotfix, design only, graphic design, xd, sketch…" at bounding box center [308, 239] width 187 height 13
paste input "UX/UI design"
type input "bug, bugfix, debug, fix errors, hotfix, design only, graphic design, xd, sketch…"
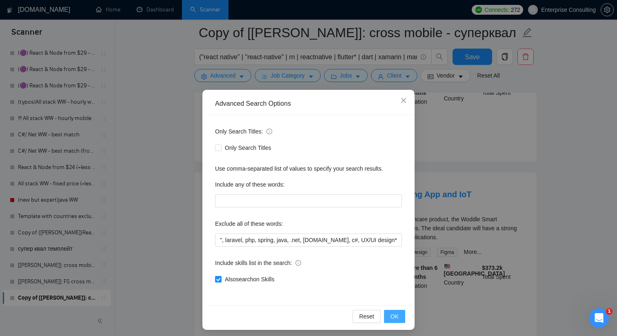
scroll to position [0, 0]
click at [396, 315] on span "OK" at bounding box center [395, 316] width 8 height 9
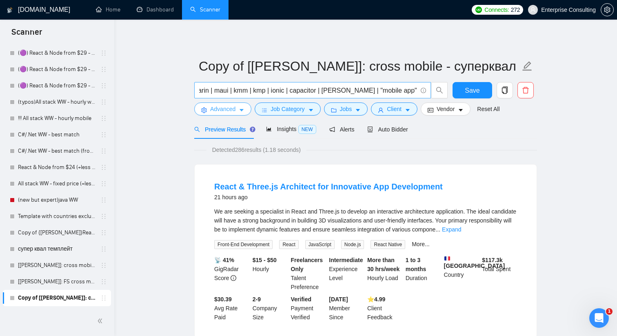
scroll to position [0, 193]
click at [355, 89] on input "("react native" | "react-native" | rn | reactnative | flutter* | dart | xamarin…" at bounding box center [308, 90] width 218 height 10
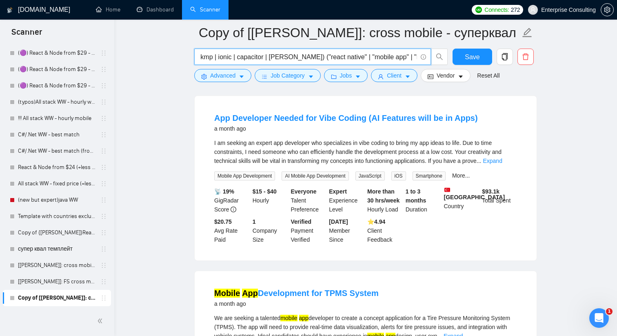
scroll to position [776, 0]
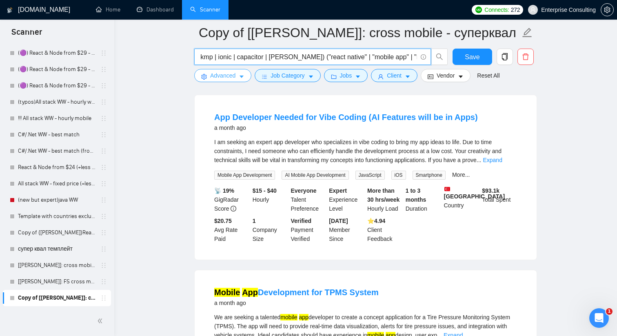
type input "("react native" | "react-native" | rn | reactnative | flutter* | dart | xamarin…"
click at [226, 77] on span "Advanced" at bounding box center [222, 75] width 25 height 9
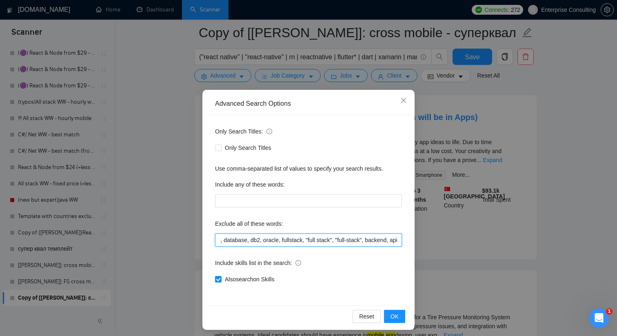
scroll to position [0, 1623]
drag, startPoint x: 361, startPoint y: 237, endPoint x: 454, endPoint y: 241, distance: 93.1
click at [454, 241] on div "Advanced Search Options Only Search Titles: Only Search Titles Use comma-separa…" at bounding box center [308, 168] width 617 height 336
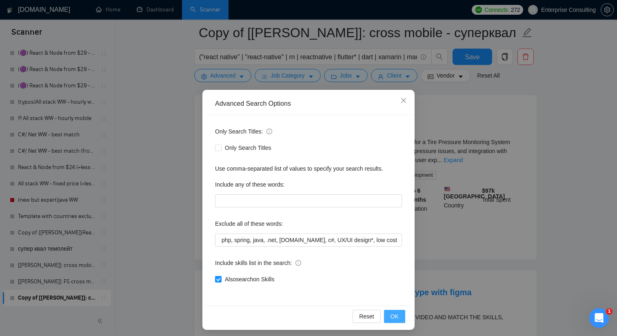
scroll to position [0, 0]
click at [393, 315] on span "OK" at bounding box center [395, 316] width 8 height 9
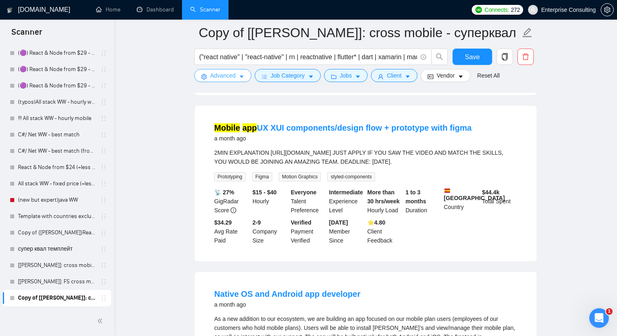
scroll to position [941, 0]
click at [215, 71] on span "Advanced" at bounding box center [222, 75] width 25 height 9
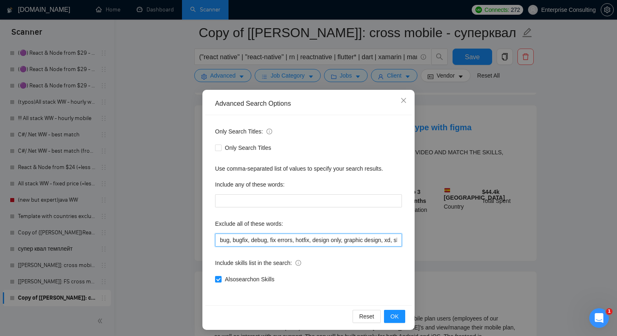
click at [339, 240] on input "bug, bugfix, debug, fix errors, hotfix, design only, graphic design, xd, sketch…" at bounding box center [308, 239] width 187 height 13
click at [351, 242] on input "bug, bugfix, debug, fix errors, hotfix, design only, graphic design, xd, sketch…" at bounding box center [308, 239] width 187 height 13
click at [397, 312] on span "OK" at bounding box center [395, 316] width 8 height 9
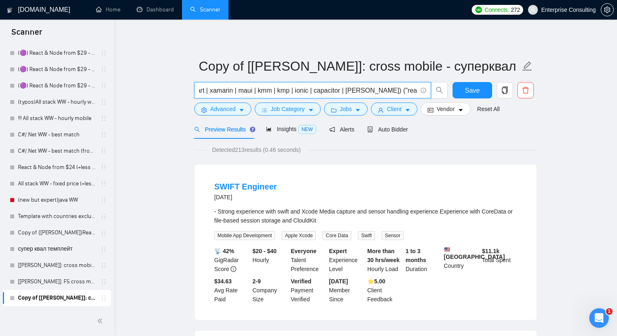
scroll to position [0, 176]
drag, startPoint x: 366, startPoint y: 89, endPoint x: 410, endPoint y: 90, distance: 43.7
click at [410, 90] on input "("react native" | "react-native" | rn | reactnative | flutter* | dart | xamarin…" at bounding box center [308, 90] width 218 height 10
click at [240, 107] on icon "caret-down" at bounding box center [242, 110] width 6 height 6
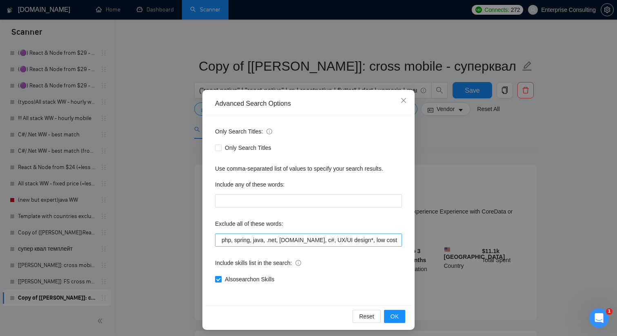
scroll to position [0, 1667]
click at [400, 240] on input "bug, bugfix, debug, fix errors, hotfix, design only, design, graphic design, xd…" at bounding box center [308, 239] width 187 height 13
type input "bug, bugfix, debug, fix errors, hotfix, design only, design, graphic design, xd…"
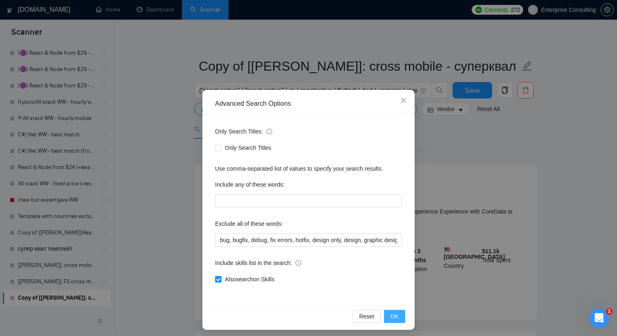
click at [395, 314] on span "OK" at bounding box center [395, 316] width 8 height 9
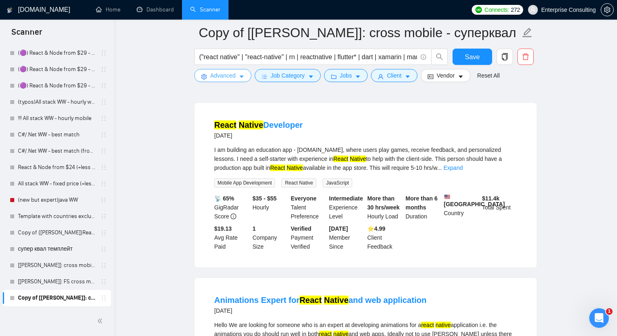
scroll to position [585, 0]
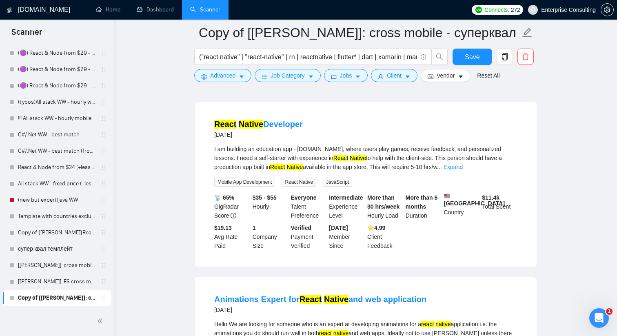
click at [494, 171] on div "I am building an education app - [DOMAIN_NAME], where users play games, receive…" at bounding box center [365, 157] width 303 height 27
click at [463, 170] on link "Expand" at bounding box center [453, 167] width 19 height 7
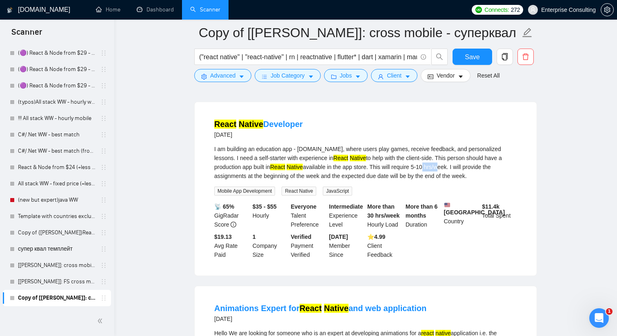
drag, startPoint x: 467, startPoint y: 182, endPoint x: 484, endPoint y: 182, distance: 16.3
click at [484, 180] on div "I am building an education app - [DOMAIN_NAME], where users play games, receive…" at bounding box center [365, 162] width 303 height 36
click at [475, 180] on div "I am building an education app - [DOMAIN_NAME], where users play games, receive…" at bounding box center [365, 162] width 303 height 36
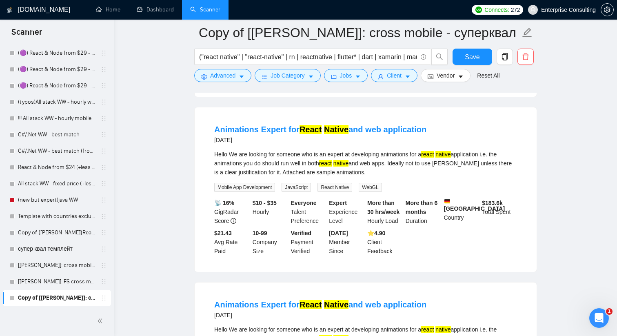
scroll to position [769, 0]
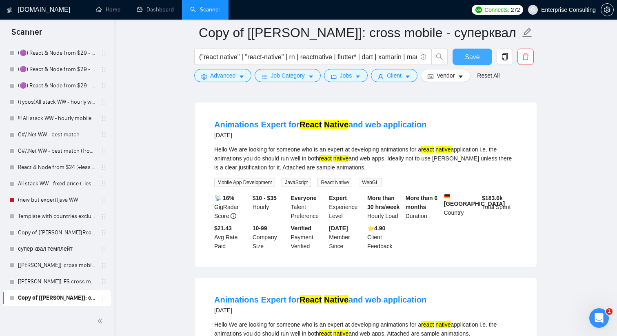
click at [474, 58] on span "Save" at bounding box center [472, 57] width 15 height 10
click at [50, 244] on link "супер квал темплейт" at bounding box center [57, 249] width 78 height 16
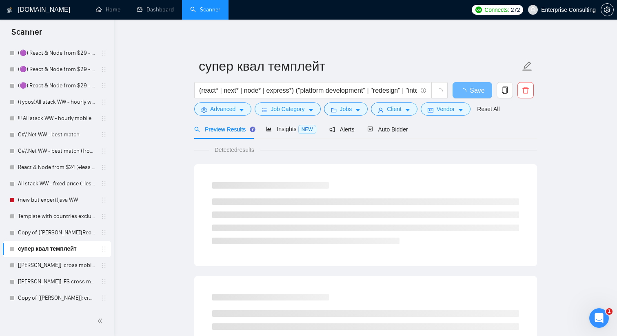
click at [215, 116] on form "супер квал темплейт (react* | next* | node* | express*) ("platform development"…" at bounding box center [365, 86] width 343 height 67
click at [215, 113] on span "Advanced" at bounding box center [222, 108] width 25 height 9
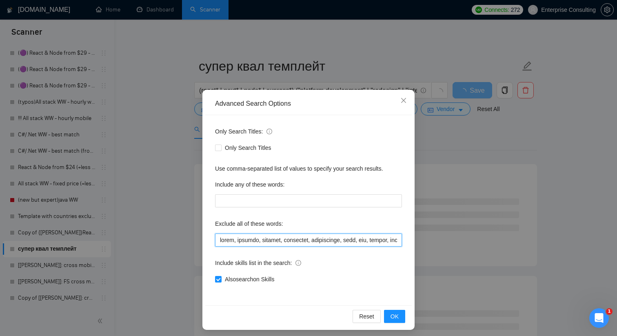
click at [236, 244] on input "text" at bounding box center [308, 239] width 187 height 13
click at [390, 314] on button "OK" at bounding box center [394, 316] width 21 height 13
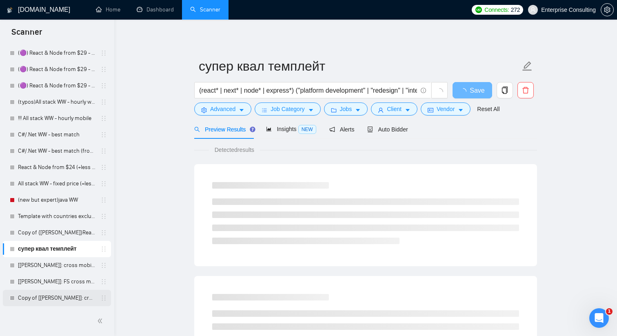
click at [44, 302] on link "Copy of [[PERSON_NAME]]: cross mobile - суперквал" at bounding box center [57, 298] width 78 height 16
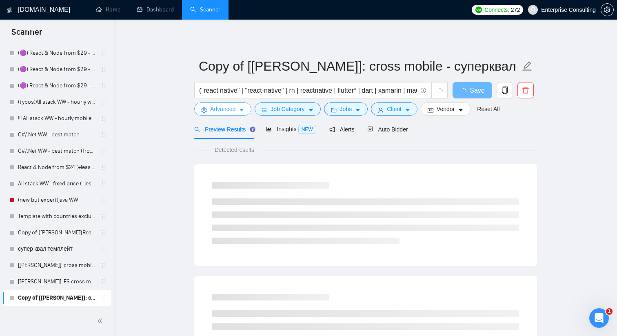
click at [226, 105] on span "Advanced" at bounding box center [222, 108] width 25 height 9
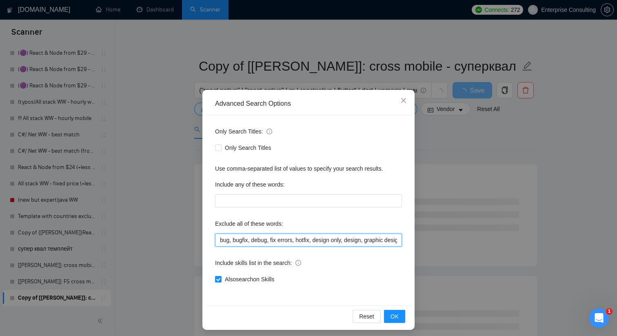
click at [227, 242] on input "bug, bugfix, debug, fix errors, hotfix, design only, design, graphic design, xd…" at bounding box center [308, 239] width 187 height 13
paste input "lorem, ipsumdo, sitamet, consectet, adipiscinge, sedd, eiu, tempor, incid, utla…"
click at [402, 318] on button "OK" at bounding box center [394, 316] width 21 height 13
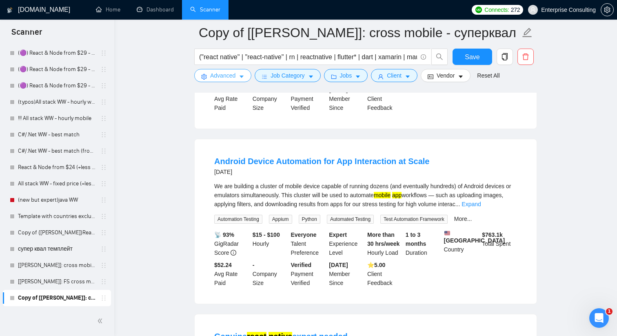
scroll to position [216, 0]
click at [481, 204] on link "Expand" at bounding box center [471, 203] width 19 height 7
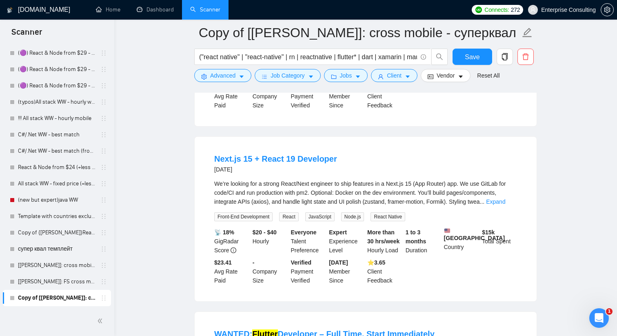
scroll to position [607, 0]
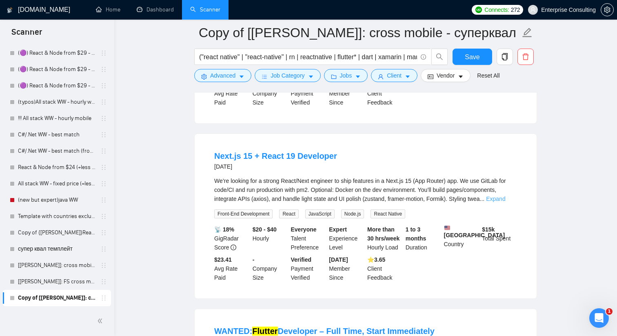
click at [503, 202] on link "Expand" at bounding box center [495, 198] width 19 height 7
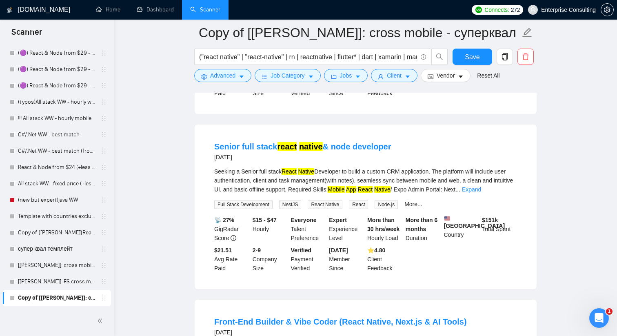
scroll to position [1354, 0]
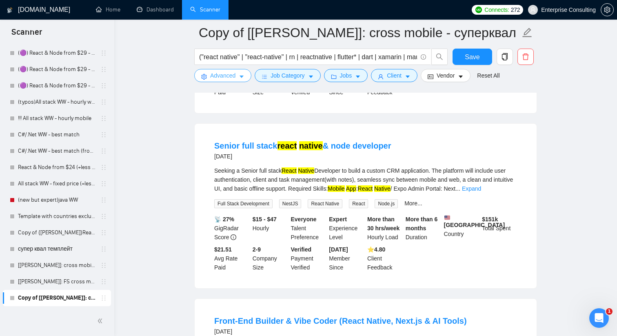
click at [239, 77] on button "Advanced" at bounding box center [222, 75] width 57 height 13
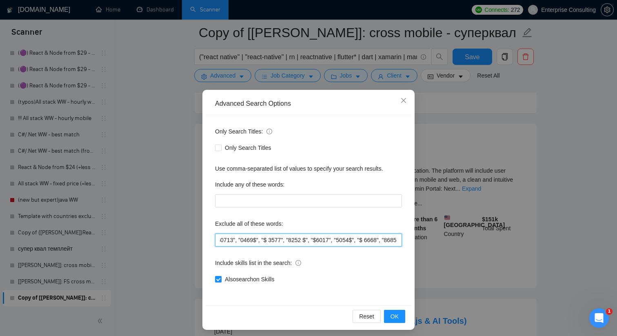
scroll to position [0, 7858]
drag, startPoint x: 372, startPoint y: 240, endPoint x: 473, endPoint y: 251, distance: 101.8
click at [473, 251] on div "Advanced Search Options Only Search Titles: Only Search Titles Use comma-separa…" at bounding box center [308, 168] width 617 height 336
type input "lorem, ipsumdo, sitamet, consectet, adipiscinge, sedd, eiu, tempor, incid, utla…"
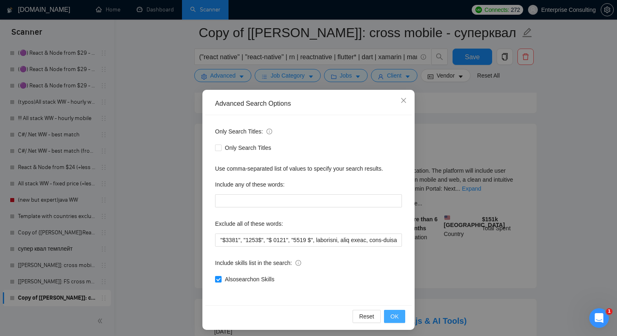
click at [396, 314] on span "OK" at bounding box center [395, 316] width 8 height 9
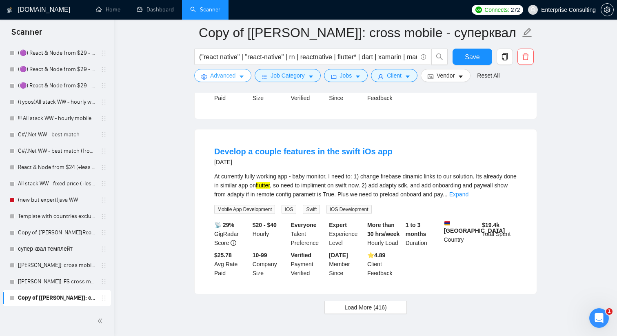
scroll to position [1631, 0]
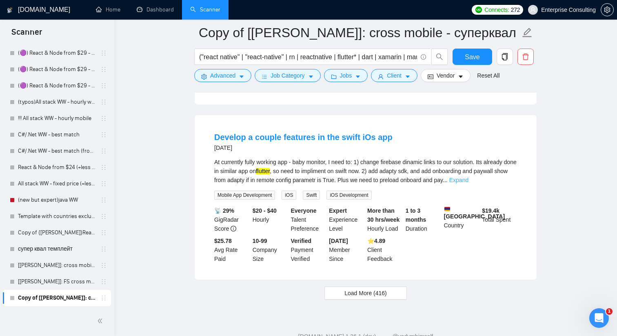
click at [468, 183] on link "Expand" at bounding box center [458, 180] width 19 height 7
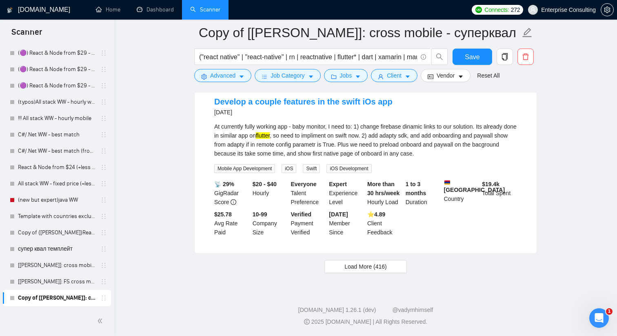
scroll to position [1694, 0]
click at [356, 265] on span "Load More (416)" at bounding box center [365, 266] width 42 height 9
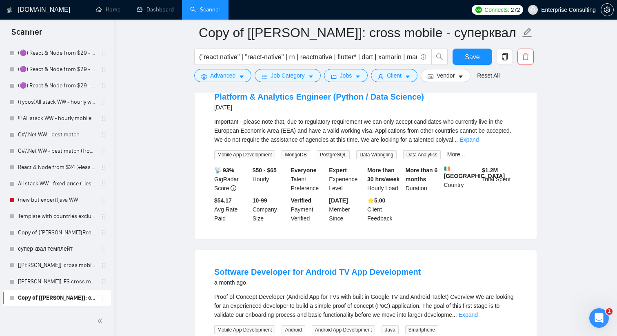
scroll to position [2216, 0]
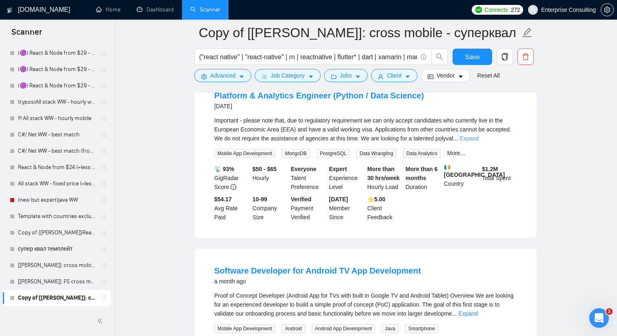
click at [479, 142] on link "Expand" at bounding box center [468, 138] width 19 height 7
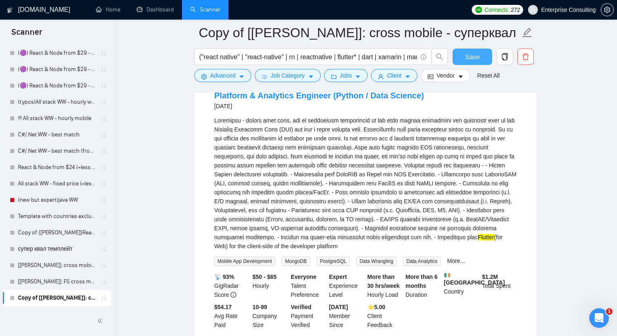
click at [484, 56] on button "Save" at bounding box center [473, 57] width 40 height 16
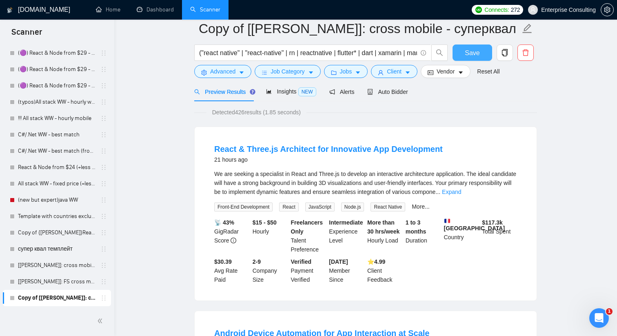
scroll to position [0, 0]
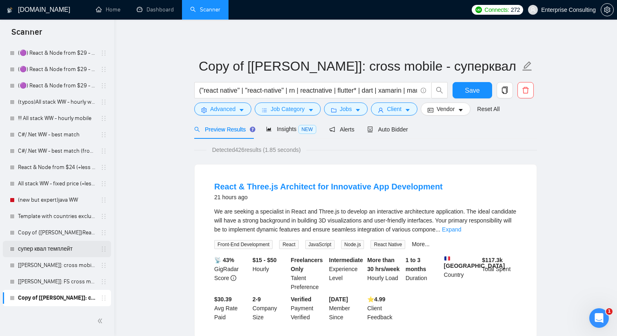
click at [60, 249] on link "супер квал темплейт" at bounding box center [57, 249] width 78 height 16
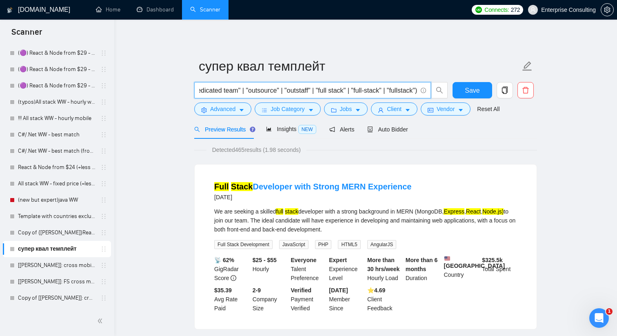
scroll to position [0, 828]
drag, startPoint x: 376, startPoint y: 89, endPoint x: 414, endPoint y: 85, distance: 37.8
click at [414, 85] on input "(react* | next* | node* | express*) ("platform development" | "redesign" | "int…" at bounding box center [308, 90] width 218 height 10
click at [411, 86] on input "(react* | next* | node* | express*) ("platform development" | "redesign" | "int…" at bounding box center [308, 90] width 218 height 10
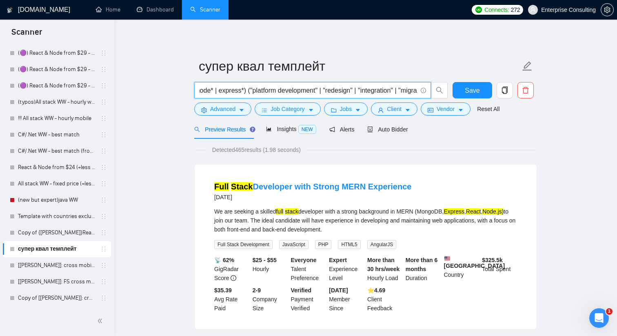
drag, startPoint x: 414, startPoint y: 91, endPoint x: 251, endPoint y: 91, distance: 162.8
click at [251, 91] on input "(react* | next* | node* | express*) ("platform development" | "redesign" | "int…" at bounding box center [308, 90] width 218 height 10
click at [238, 94] on input "(react* | next* | node* | express*) ("platform development" | "redesign" | "int…" at bounding box center [308, 90] width 218 height 10
drag, startPoint x: 239, startPoint y: 94, endPoint x: 194, endPoint y: 93, distance: 45.3
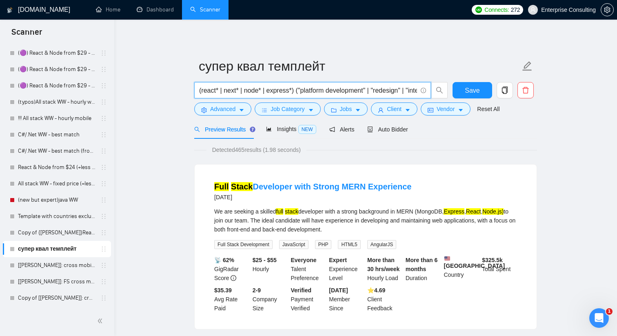
click at [194, 93] on span "(react* | next* | node* | express*) ("platform development" | "redesign" | "int…" at bounding box center [312, 90] width 237 height 16
click at [216, 94] on input "(react* | next* | node* | express*) ("platform development" | "redesign" | "int…" at bounding box center [308, 90] width 218 height 10
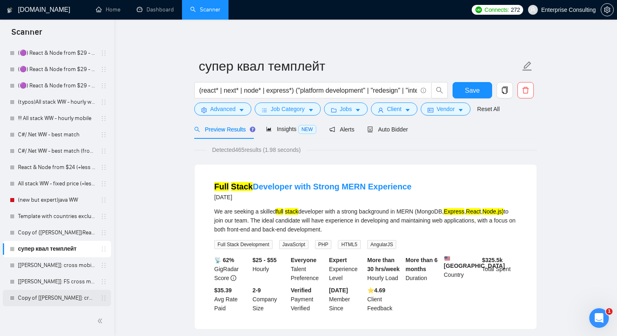
click at [44, 298] on link "Copy of [[PERSON_NAME]]: cross mobile - суперквал" at bounding box center [57, 298] width 78 height 16
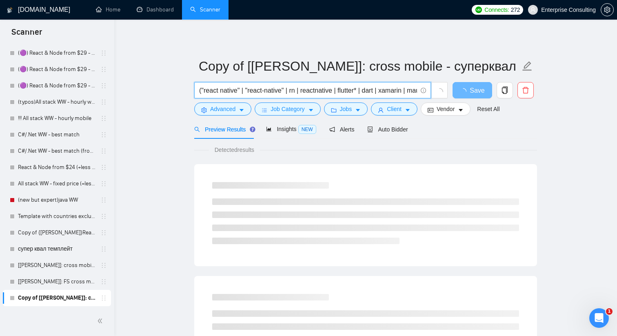
click at [353, 89] on input "("react native" | "react-native" | rn | reactnative | flutter* | dart | xamarin…" at bounding box center [308, 90] width 218 height 10
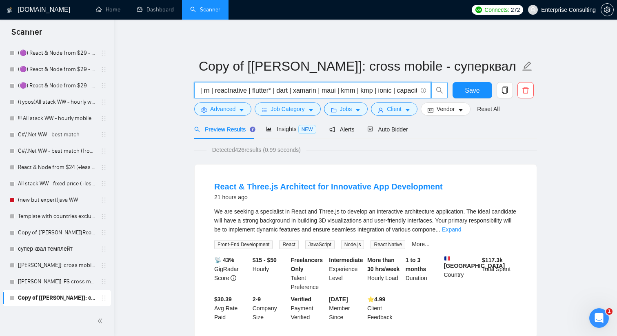
scroll to position [0, 291]
drag, startPoint x: 342, startPoint y: 93, endPoint x: 442, endPoint y: 94, distance: 100.4
click at [442, 94] on span "("react native" | "react-native" | rn | reactnative | flutter* | dart | xamarin…" at bounding box center [321, 90] width 254 height 16
click at [413, 90] on input "("react native" | "react-native" | rn | reactnative | flutter* | dart | xamarin…" at bounding box center [308, 90] width 218 height 10
paste input "("platform development" | "redesign" | "integration" | "migration" | "scale" | …"
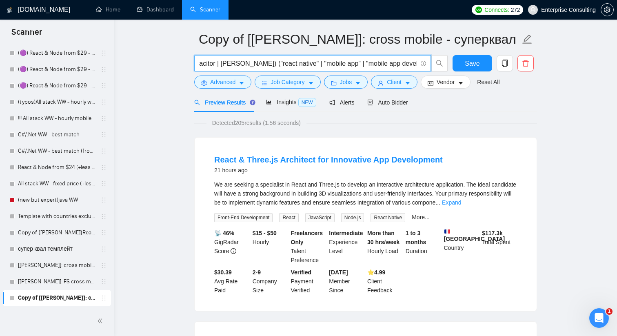
scroll to position [0, 0]
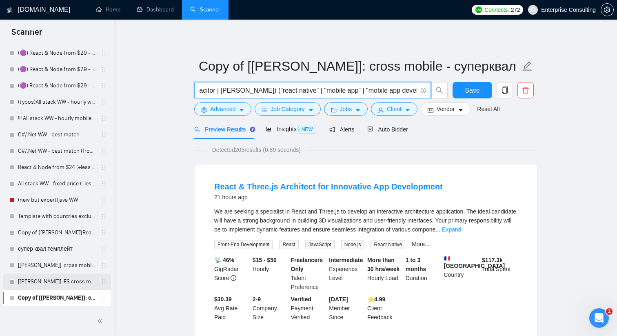
type input "("react native" | "react-native" | rn | reactnative | flutter* | dart | xamarin…"
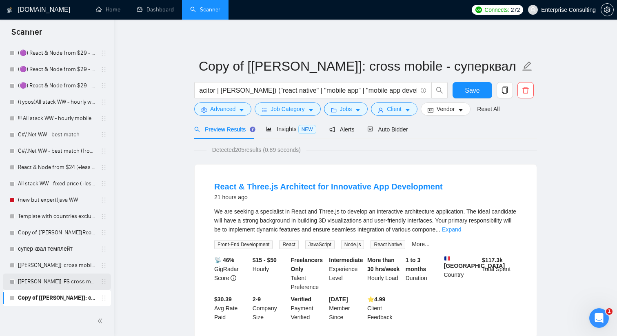
click at [73, 280] on link "[[PERSON_NAME]]: FS cross mobile - суперквал" at bounding box center [57, 281] width 78 height 16
click at [62, 284] on link "[[PERSON_NAME]]: FS cross mobile - суперквал" at bounding box center [57, 281] width 78 height 16
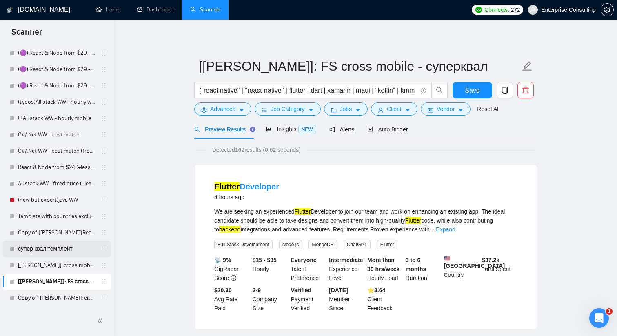
click at [53, 253] on link "супер квал темплейт" at bounding box center [57, 249] width 78 height 16
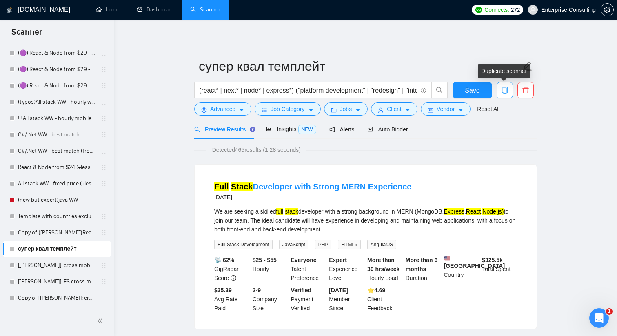
click at [505, 93] on icon "copy" at bounding box center [504, 90] width 7 height 7
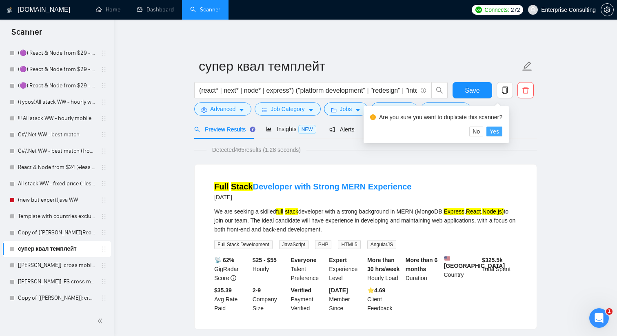
click at [499, 129] on span "Yes" at bounding box center [494, 131] width 9 height 9
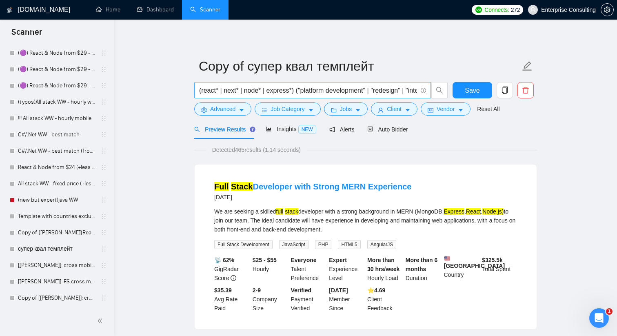
click at [204, 89] on input "(react* | next* | node* | express*) ("platform development" | "redesign" | "int…" at bounding box center [308, 90] width 218 height 10
click at [222, 90] on input "(ios* | next* | node* | express*) ("platform development" | "redesign" | "integ…" at bounding box center [308, 90] width 218 height 10
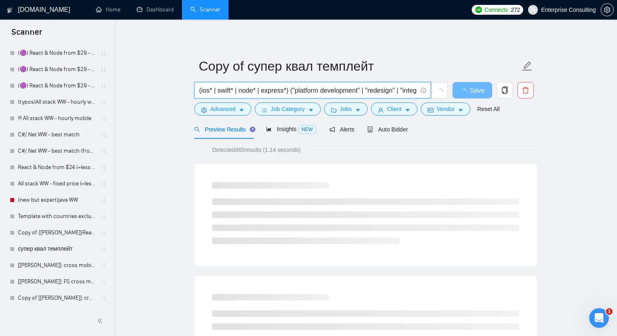
click at [249, 93] on input "(ios* | swift* | node* | express*) ("platform development" | "redesign" | "inte…" at bounding box center [308, 90] width 218 height 10
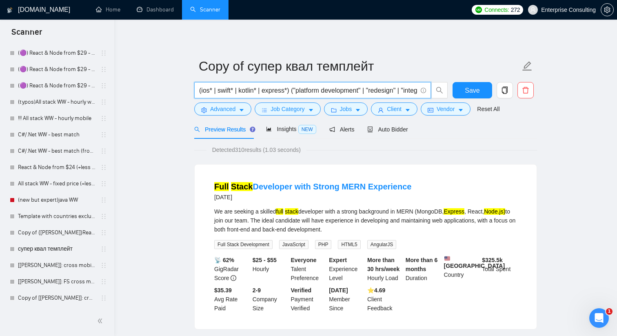
click at [273, 90] on input "(ios* | swift* | kotlin* | express*) ("platform development" | "redesign" | "in…" at bounding box center [308, 90] width 218 height 10
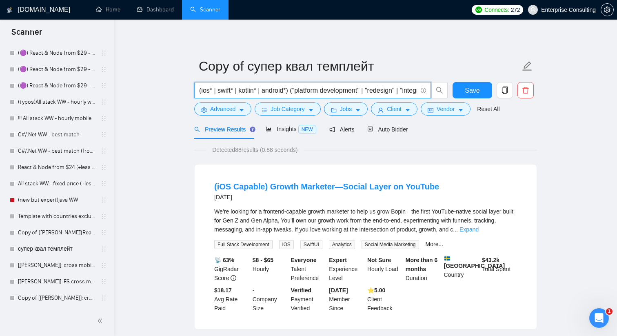
click at [297, 91] on input "(ios* | swift* | kotlin* | android*) ("platform development" | "redesign" | "in…" at bounding box center [308, 90] width 218 height 10
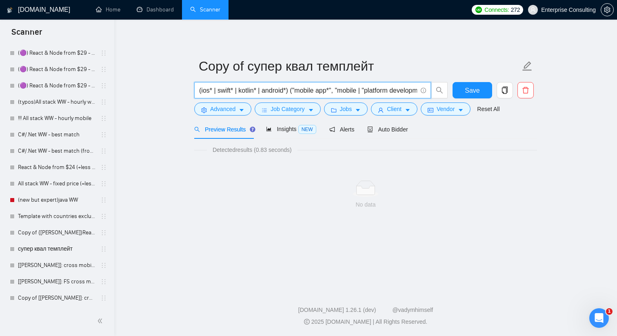
click at [343, 91] on input "(ios* | swift* | kotlin* | android*) ("mobile app*", "mobile | "platform develo…" at bounding box center [308, 90] width 218 height 10
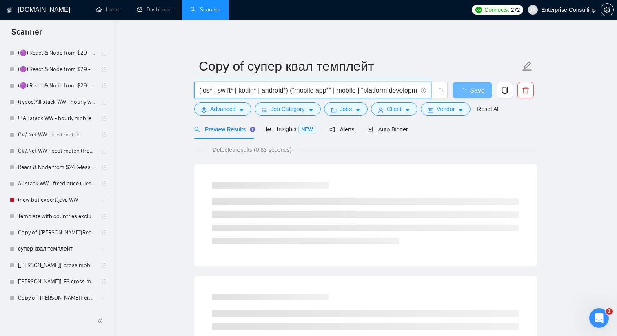
click at [364, 91] on input "(ios* | swift* | kotlin* | android*) ("mobile app*" | mobile | "platform develo…" at bounding box center [308, 90] width 218 height 10
click at [364, 92] on input "(ios* | swift* | kotlin* | android*) ("mobile app*" | mobile | "platform develo…" at bounding box center [308, 90] width 218 height 10
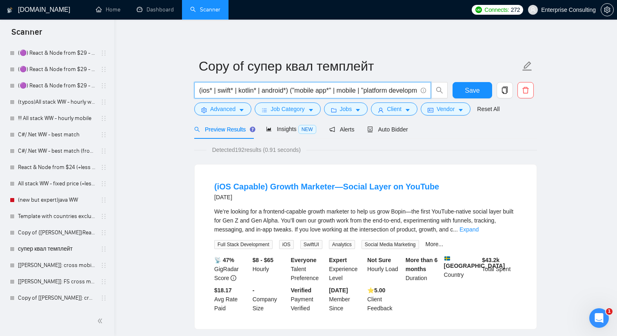
click at [366, 91] on input "(ios* | swift* | kotlin* | android*) ("mobile app*" | mobile | "platform develo…" at bounding box center [308, 90] width 218 height 10
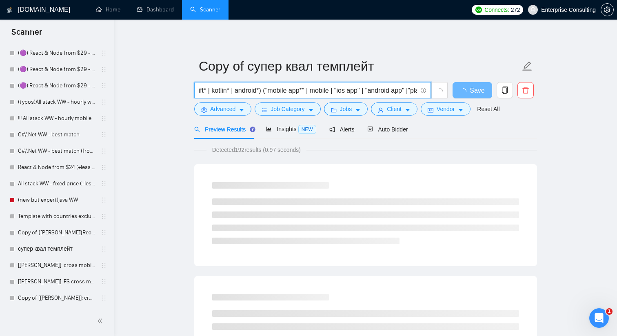
scroll to position [0, 139]
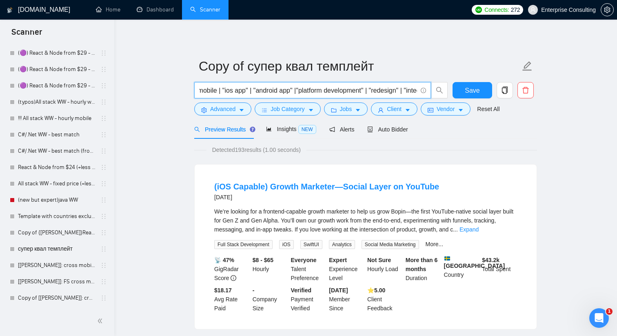
click at [305, 93] on input "(ios* | swift* | kotlin* | android*) ("mobile app*" | mobile | "ios app" | "and…" at bounding box center [308, 90] width 218 height 10
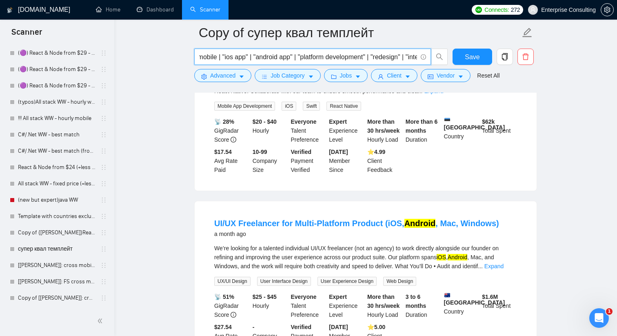
scroll to position [505, 0]
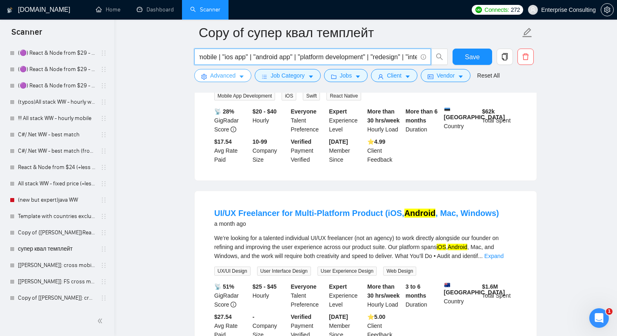
type input "(ios* | swift* | kotlin* | android*) ("mobile app*" | mobile | "ios app" | "and…"
click at [229, 76] on span "Advanced" at bounding box center [222, 75] width 25 height 9
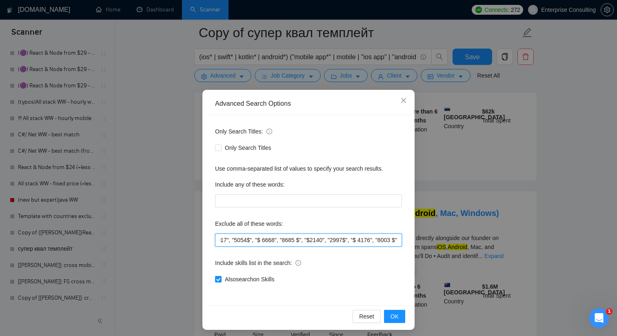
scroll to position [0, 7858]
drag, startPoint x: 335, startPoint y: 239, endPoint x: 477, endPoint y: 245, distance: 142.1
click at [477, 245] on div "Advanced Search Options Only Search Titles: Only Search Titles Use comma-separa…" at bounding box center [308, 168] width 617 height 336
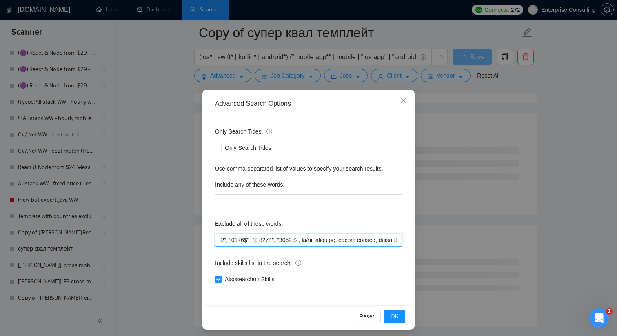
scroll to position [0, 7952]
type input "lorem, ipsumdo, sitamet, consectet, adipiscinge, sedd, eiu, tempor, incid, utla…"
click at [398, 315] on span "OK" at bounding box center [395, 316] width 8 height 9
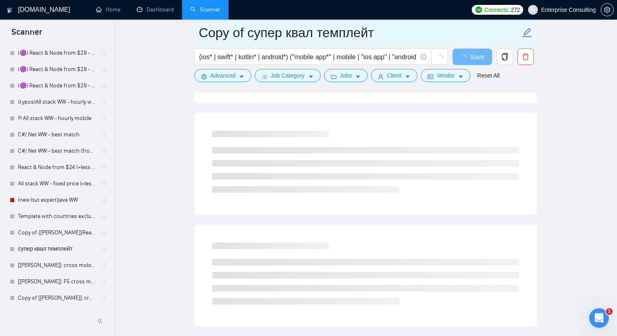
click at [217, 34] on input "Copy of супер квал темплейт" at bounding box center [360, 32] width 322 height 20
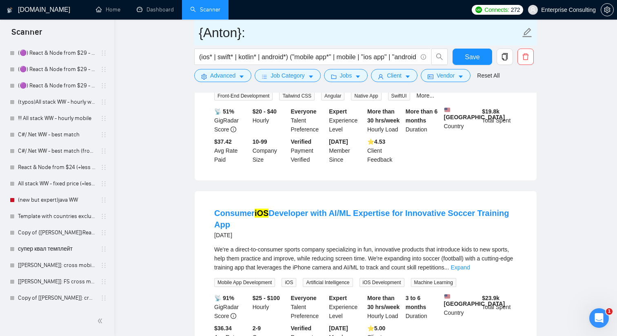
click at [204, 29] on input "{Anton}:" at bounding box center [360, 32] width 322 height 20
click at [243, 33] on input "[[PERSON_NAME]}:" at bounding box center [360, 32] width 322 height 20
click at [266, 34] on input "[[PERSON_NAME]]:" at bounding box center [360, 32] width 322 height 20
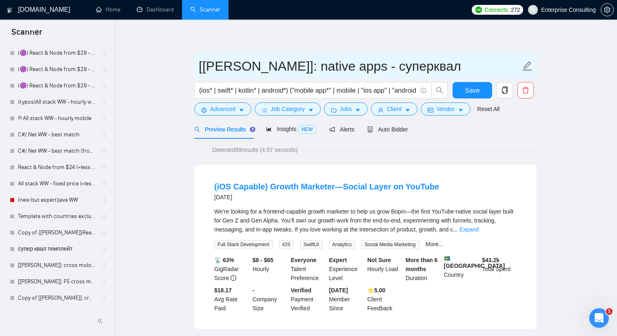
type input "[[PERSON_NAME]]: native apps - суперквал"
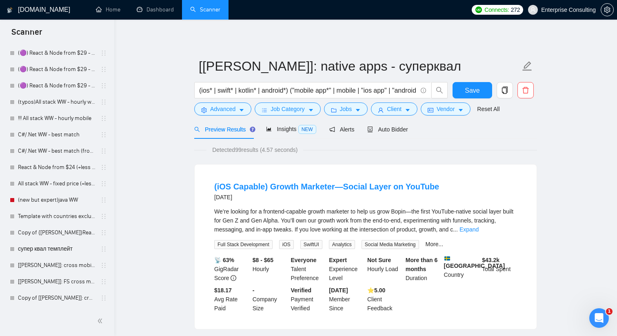
click at [470, 131] on div "Preview Results Insights NEW Alerts Auto Bidder" at bounding box center [365, 129] width 343 height 19
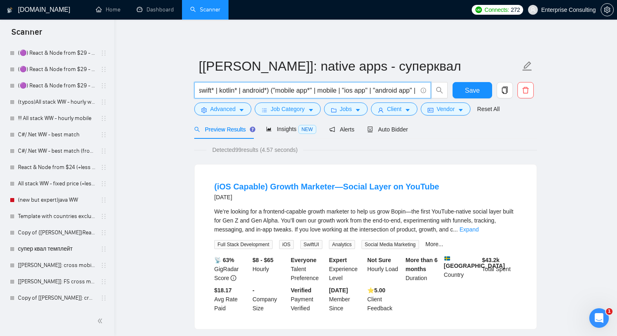
click at [351, 91] on input "(ios* | swift* | kotlin* | android*) ("mobile app*" | mobile | "ios app" | "and…" at bounding box center [308, 90] width 218 height 10
click at [360, 94] on input "(ios* | swift* | kotlin* | android*) ("mobile app*" | mobile | ios app" | "andr…" at bounding box center [308, 90] width 218 height 10
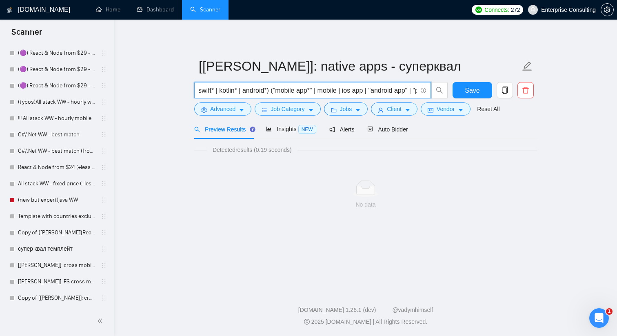
click at [364, 91] on input "(ios* | swift* | kotlin* | android*) ("mobile app*" | mobile | ios app | "andro…" at bounding box center [308, 90] width 218 height 10
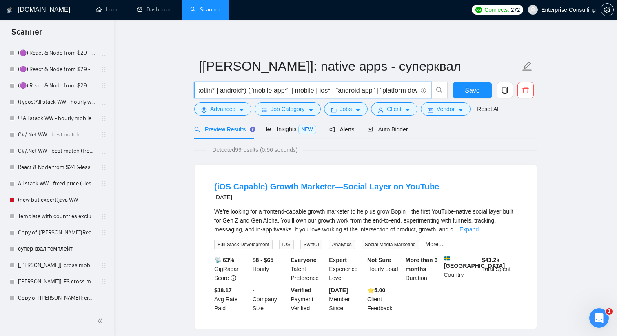
scroll to position [0, 43]
drag, startPoint x: 324, startPoint y: 92, endPoint x: 386, endPoint y: 92, distance: 61.6
click at [386, 92] on input "(ios* | swift* | kotlin* | android*) ("mobile app*" | mobile | ios* | "android …" at bounding box center [308, 90] width 218 height 10
drag, startPoint x: 315, startPoint y: 92, endPoint x: 275, endPoint y: 91, distance: 40.8
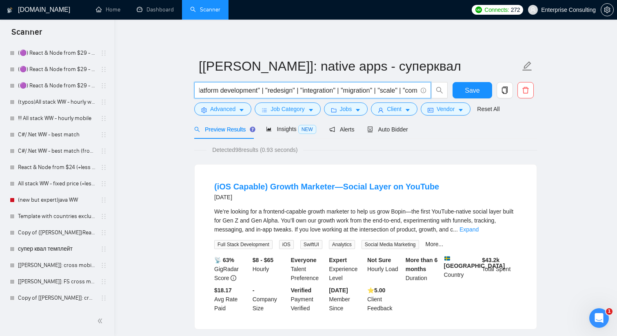
click at [275, 91] on input "(ios* | swift* | kotlin* | android*) ("mobile app*" | mobile | "platform develo…" at bounding box center [308, 90] width 218 height 10
drag, startPoint x: 222, startPoint y: 89, endPoint x: 374, endPoint y: 89, distance: 152.2
click at [374, 89] on input "(ios* | swift* | kotlin* | android*) ("mobile app*" | mobile | "platform develo…" at bounding box center [308, 90] width 218 height 10
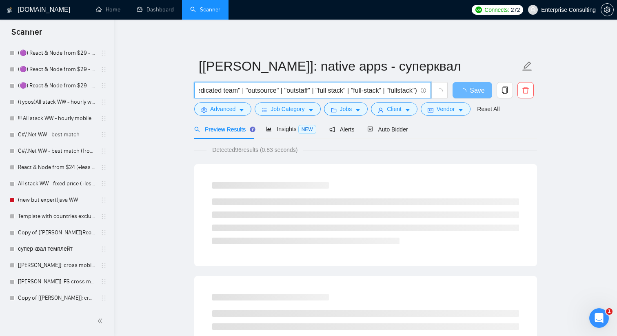
scroll to position [0, 551]
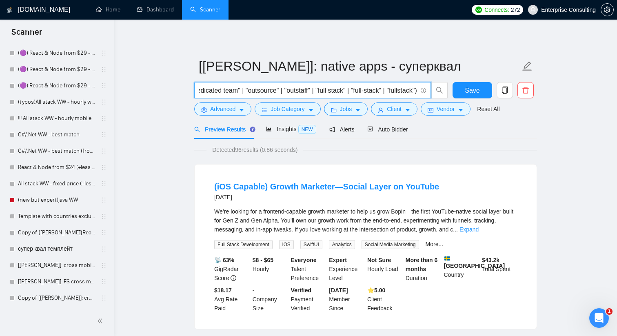
drag, startPoint x: 307, startPoint y: 92, endPoint x: 415, endPoint y: 91, distance: 107.7
click at [415, 91] on input "(ios* | swift* | kotlin* | android*) ("mobile app*" | mobile | "platform develo…" at bounding box center [308, 90] width 218 height 10
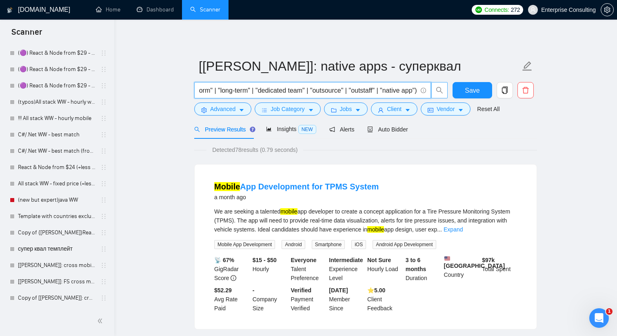
scroll to position [0, 481]
drag, startPoint x: 381, startPoint y: 93, endPoint x: 435, endPoint y: 93, distance: 53.9
click at [435, 93] on span "(ios* | swift* | kotlin* | android*) ("mobile app*" | mobile | "platform develo…" at bounding box center [321, 90] width 254 height 16
click at [411, 91] on input "(ios* | swift* | kotlin* | android*) ("mobile app*" | mobile | "platform develo…" at bounding box center [308, 90] width 218 height 10
drag, startPoint x: 415, startPoint y: 91, endPoint x: 373, endPoint y: 92, distance: 41.2
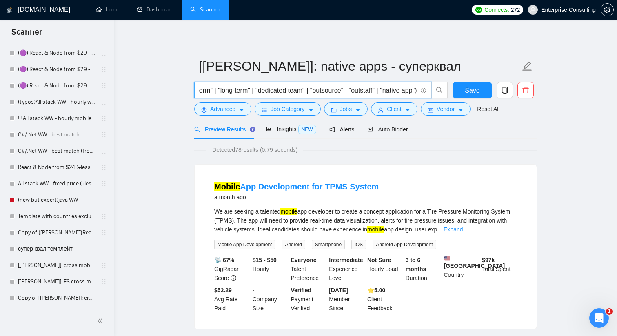
click at [373, 92] on input "(ios* | swift* | kotlin* | android*) ("mobile app*" | mobile | "platform develo…" at bounding box center [308, 90] width 218 height 10
drag, startPoint x: 261, startPoint y: 89, endPoint x: 163, endPoint y: 86, distance: 98.4
click at [289, 93] on input "(ios* | swift* | kotlin* | android*) ("mobile app*" | mobile | "platform develo…" at bounding box center [308, 90] width 218 height 10
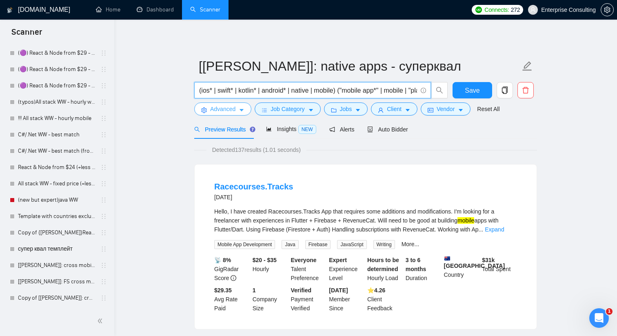
click at [226, 106] on span "Advanced" at bounding box center [222, 108] width 25 height 9
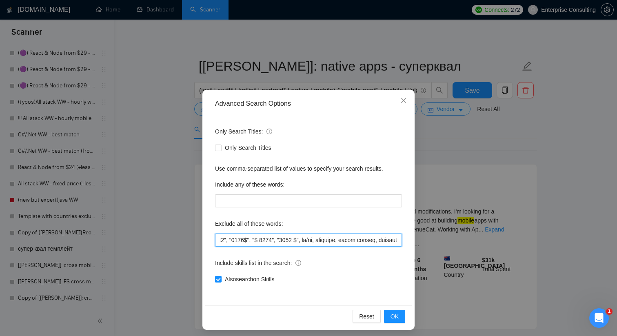
scroll to position [0, 7952]
drag, startPoint x: 337, startPoint y: 239, endPoint x: 436, endPoint y: 238, distance: 99.2
click at [436, 238] on div "Advanced Search Options Only Search Titles: Only Search Titles Use comma-separa…" at bounding box center [308, 168] width 617 height 336
click at [402, 317] on button "OK" at bounding box center [394, 316] width 21 height 13
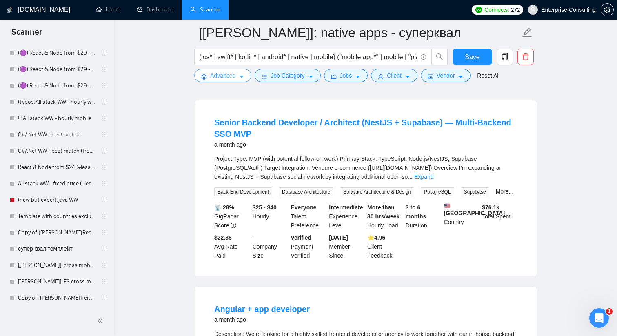
scroll to position [579, 0]
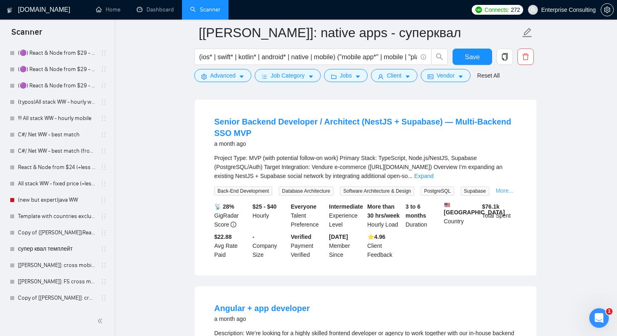
click at [496, 194] on link "More..." at bounding box center [505, 190] width 18 height 7
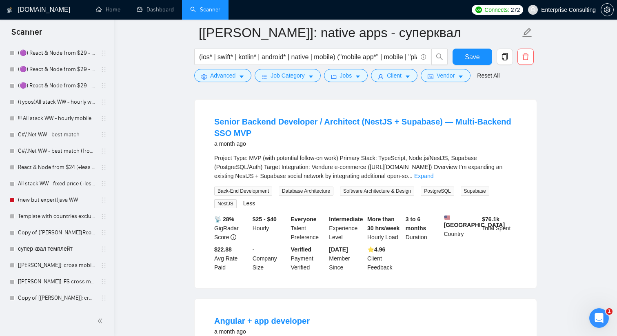
click at [497, 177] on div "Project Type: MVP (with potential follow-on work) Primary Stack: TypeScript, No…" at bounding box center [365, 166] width 303 height 27
click at [433, 179] on link "Expand" at bounding box center [423, 176] width 19 height 7
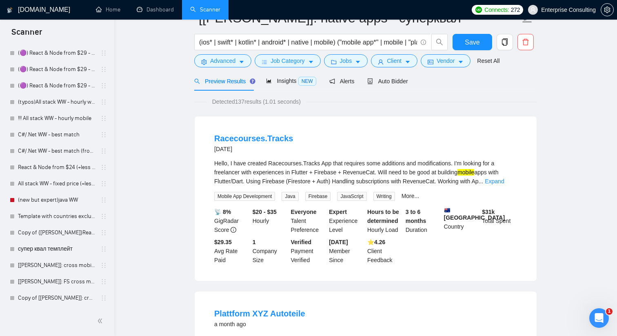
scroll to position [0, 0]
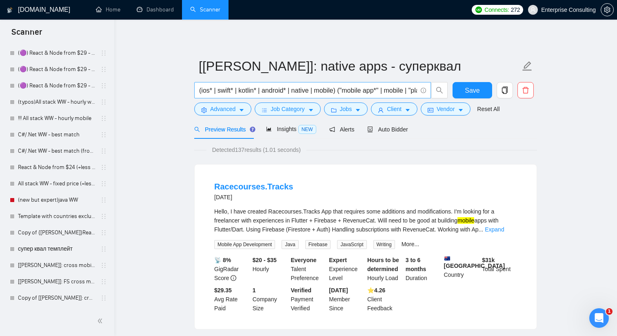
click at [424, 89] on icon "info-circle" at bounding box center [423, 90] width 5 height 5
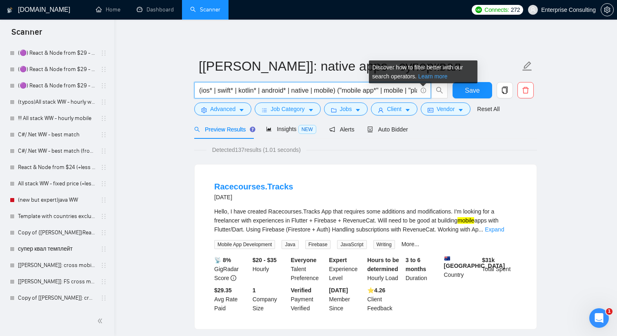
click at [429, 77] on link "Learn more" at bounding box center [432, 76] width 29 height 7
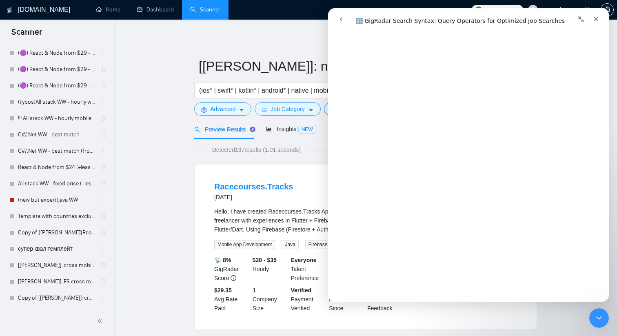
scroll to position [225, 0]
click at [596, 17] on icon "Закрыть" at bounding box center [596, 19] width 7 height 7
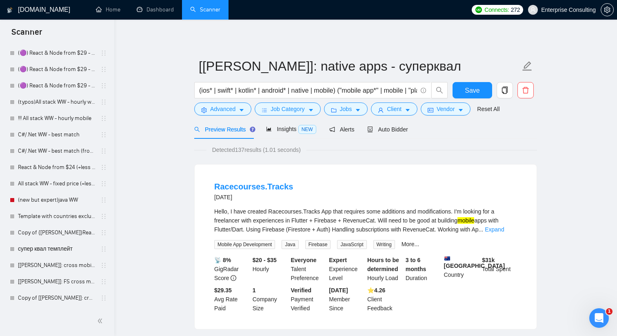
scroll to position [0, 0]
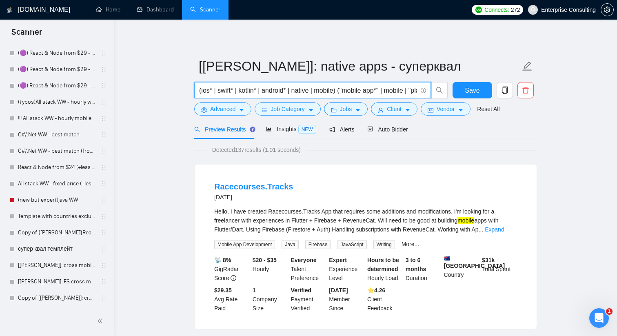
click at [213, 91] on input "(ios* | swift* | kotlin* | android* | native | mobile) ("mobile app*" | mobile …" at bounding box center [308, 90] width 218 height 10
click at [221, 92] on input "(ios*) | swift* | kotlin* | android* | native | mobile) ("mobile app*" | mobile…" at bounding box center [308, 90] width 218 height 10
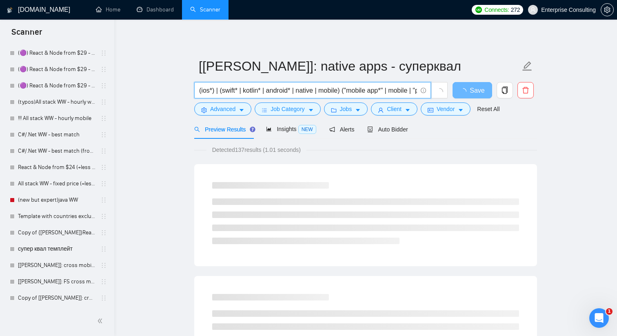
click at [240, 91] on input "(ios*) | (swift* | kotlin* | android* | native | mobile) ("mobile app*" | mobil…" at bounding box center [308, 90] width 218 height 10
click at [249, 91] on input "(ios*) | (swift*) | kotlin* | android* | native | mobile) ("mobile app*" | mobi…" at bounding box center [308, 90] width 218 height 10
click at [268, 92] on input "(ios*) | (swift*) | (kotlin* | android* | native | mobile) ("mobile app*" | mob…" at bounding box center [308, 90] width 218 height 10
click at [277, 92] on input "(ios*) | (swift*) | (kotlin*) | android* | native | mobile) ("mobile app*" | mo…" at bounding box center [308, 90] width 218 height 10
click at [304, 91] on input "(ios*) | (swift*) | (kotlin*) | (android* | native | mobile) ("mobile app*" | m…" at bounding box center [308, 90] width 218 height 10
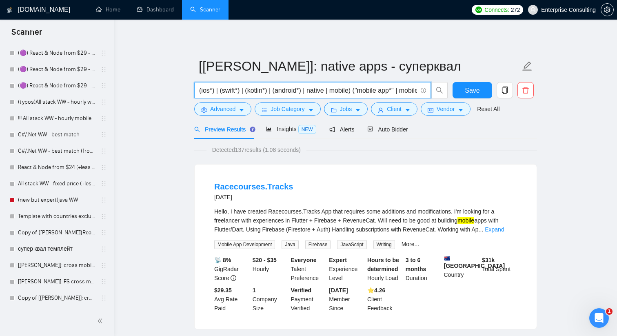
click at [311, 92] on input "(ios*) | (swift*) | (kotlin*) | (android*) | native | mobile) ("mobile app*" | …" at bounding box center [308, 90] width 218 height 10
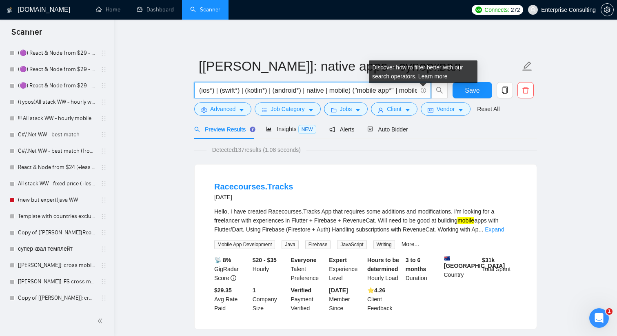
click at [422, 88] on icon "info-circle" at bounding box center [423, 90] width 5 height 5
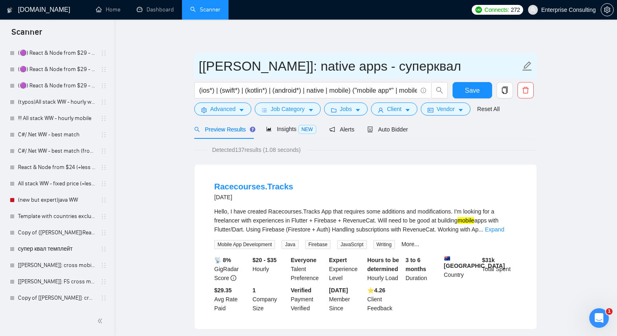
click at [432, 76] on span "[[PERSON_NAME]]: native apps - суперквал" at bounding box center [365, 66] width 343 height 26
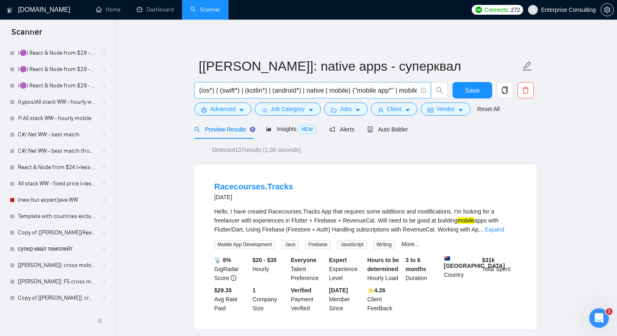
click at [426, 89] on icon "info-circle" at bounding box center [423, 90] width 5 height 5
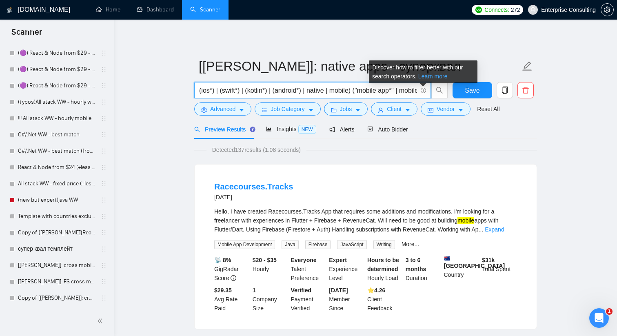
click at [433, 76] on link "Learn more" at bounding box center [432, 76] width 29 height 7
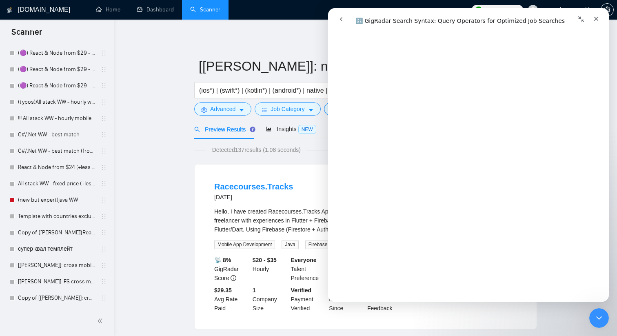
scroll to position [1071, 0]
click at [598, 20] on icon "Закрыть" at bounding box center [596, 19] width 7 height 7
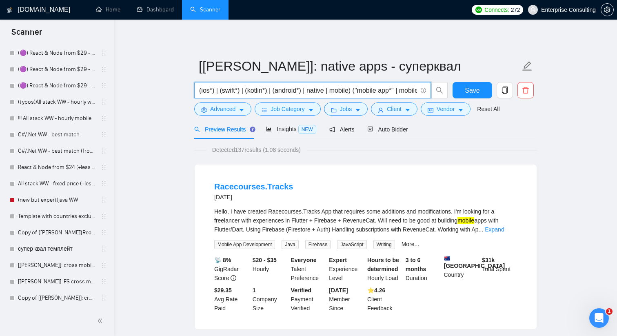
click at [329, 91] on input "(ios*) | (swift*) | (kotlin*) | (android*) | native | mobile) ("mobile app*" | …" at bounding box center [308, 90] width 218 height 10
click at [312, 91] on input "(ios*) | (swift*) | (kotlin*) | (android*) | native app develop* | mobile) ("mo…" at bounding box center [308, 90] width 218 height 10
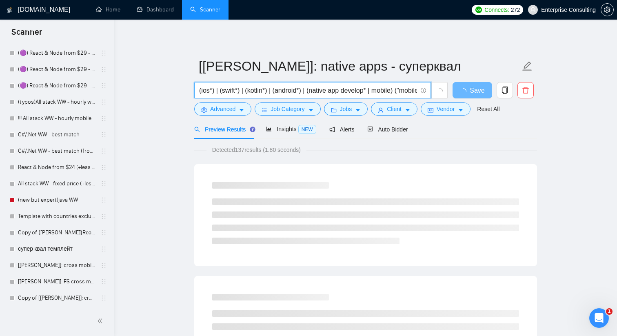
click at [372, 93] on input "(ios*) | (swift*) | (kotlin*) | (android*) | (native app develop* | mobile) ("m…" at bounding box center [308, 90] width 218 height 10
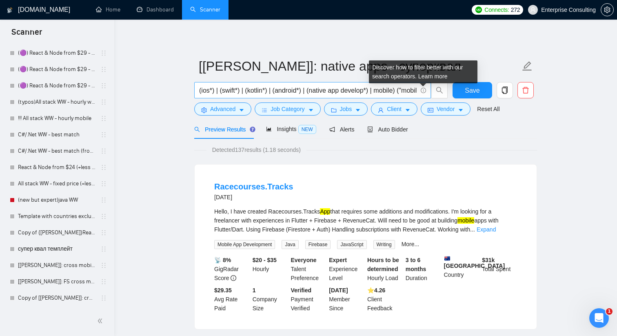
click at [425, 89] on icon "info-circle" at bounding box center [423, 90] width 5 height 5
click at [427, 79] on link "Learn more" at bounding box center [432, 76] width 29 height 7
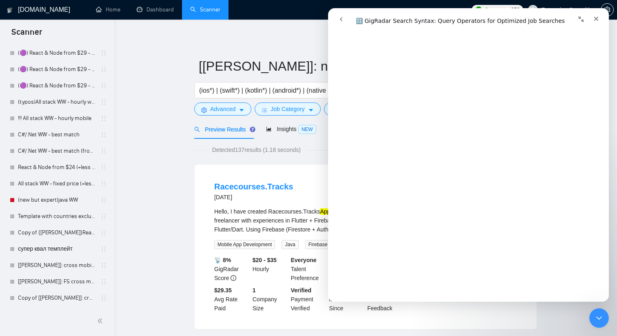
scroll to position [2832, 0]
drag, startPoint x: 596, startPoint y: 16, endPoint x: 834, endPoint y: 46, distance: 240.3
click at [596, 16] on icon "Закрыть" at bounding box center [596, 19] width 7 height 7
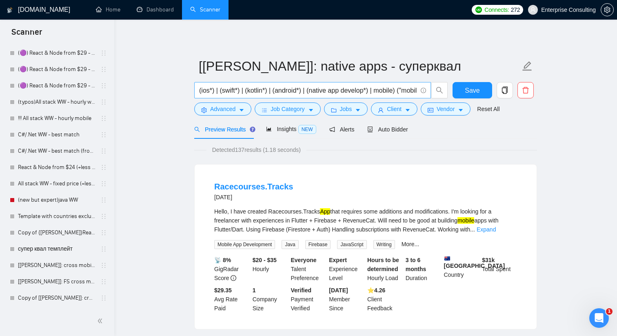
click at [250, 91] on input "(ios*) | (swift*) | (kotlin*) | (android*) | (native app develop*) | mobile) ("…" at bounding box center [308, 90] width 218 height 10
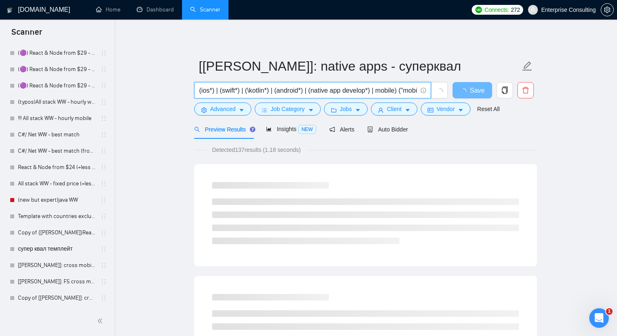
click at [269, 93] on input "(ios*) | (swift*) | (\kotlin*) | (android*) | (native app develop*) | mobile) (…" at bounding box center [308, 90] width 218 height 10
click at [424, 91] on icon "info-circle" at bounding box center [423, 90] width 5 height 5
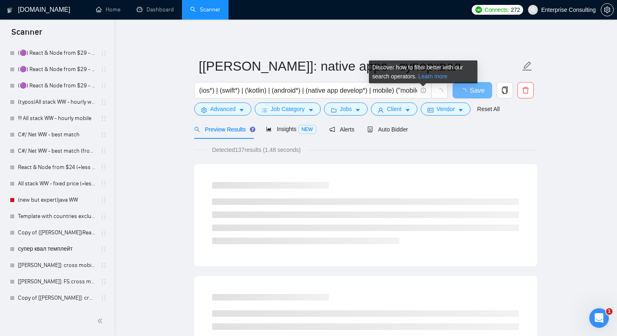
click at [431, 76] on link "Learn more" at bounding box center [432, 76] width 29 height 7
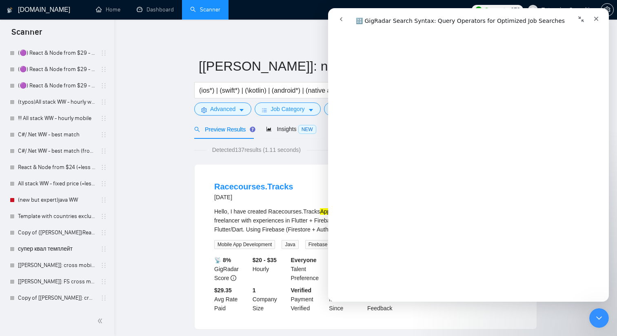
scroll to position [2947, 0]
click at [251, 91] on input "(ios*) | (swift*) | (\kotlin) | (android*) | (native app develop*) | mobile) ("…" at bounding box center [308, 90] width 218 height 10
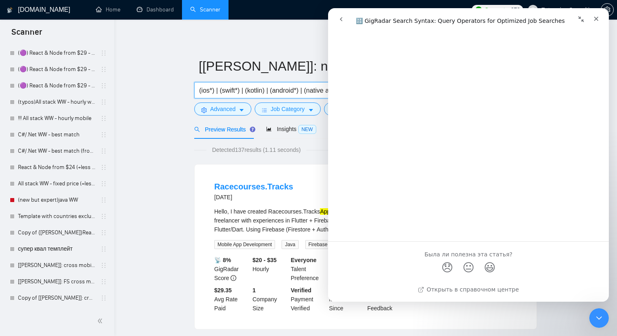
click at [248, 92] on input "(ios*) | (swift*) | (kotlin) | (android*) | (native app develop*) | mobile) ("m…" at bounding box center [308, 90] width 218 height 10
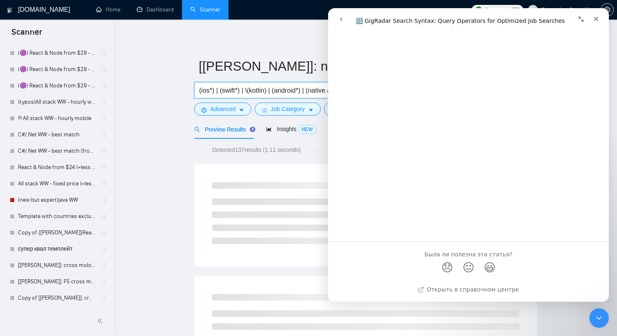
click at [268, 92] on input "(ios*) | (swift*) | \(kotlin) | (android*) | (native app develop*) | mobile) ("…" at bounding box center [308, 90] width 218 height 10
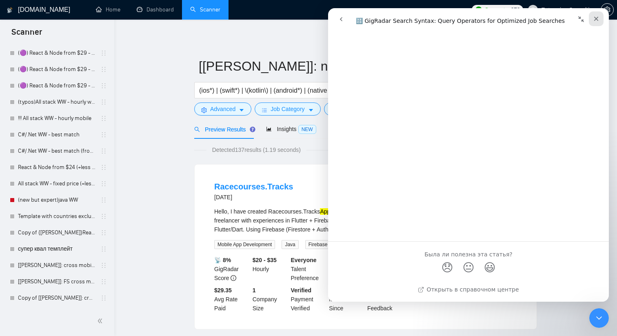
click at [596, 19] on icon "Закрыть" at bounding box center [596, 19] width 7 height 7
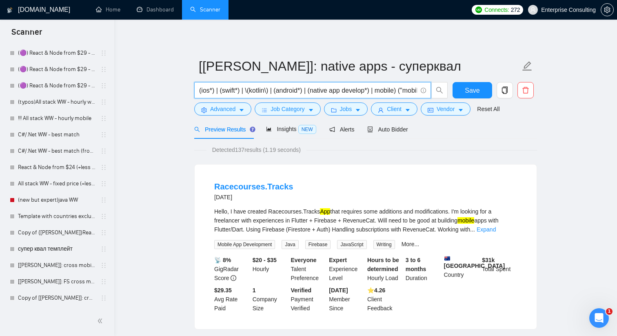
click at [238, 92] on input "(ios*) | (swift*) | \(kotlin\) | (android*) | (native app develop*) | mobile) (…" at bounding box center [308, 90] width 218 height 10
click at [220, 94] on input "(ios*) | (swift) | \(kotlin\) | (android*) | (native app develop*) | mobile) ("…" at bounding box center [308, 90] width 218 height 10
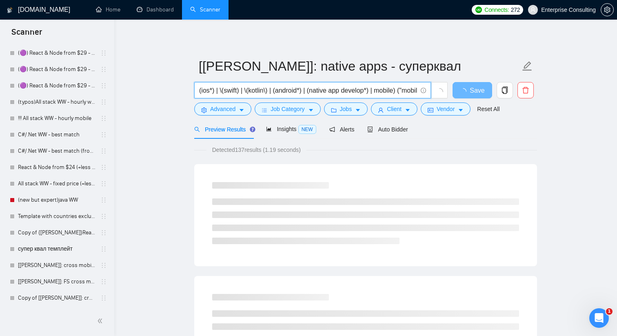
click at [238, 93] on input "(ios*) | \(swift) | \(kotlin\) | (android*) | (native app develop*) | mobile) (…" at bounding box center [308, 90] width 218 height 10
click at [212, 92] on input "(ios*) | \(swift\) | \(kotlin\) | (android*) | (native app develop*) | mobile) …" at bounding box center [308, 90] width 218 height 10
click at [202, 92] on input "(ios) | \(swift\) | \(kotlin\) | (android*) | (native app develop*) | mobile) (…" at bounding box center [308, 90] width 218 height 10
click at [212, 91] on input "\(ios) | \(swift\) | \(kotlin\) | (android*) | (native app develop*) | mobile) …" at bounding box center [308, 90] width 218 height 10
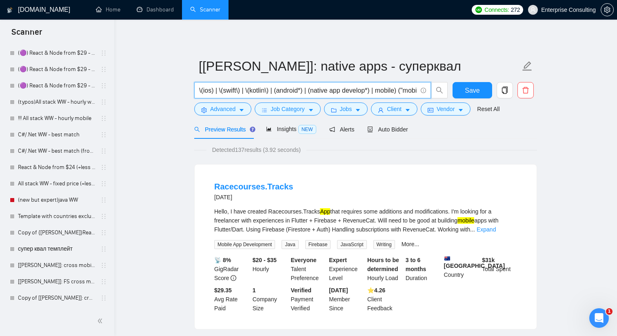
click at [201, 93] on input "\(ios) | \(swift\) | \(kotlin\) | (android*) | (native app develop*) | mobile) …" at bounding box center [308, 90] width 218 height 10
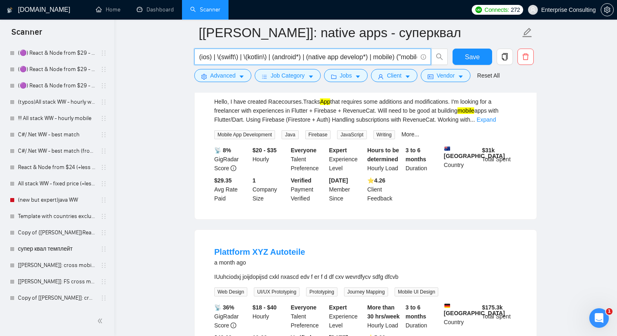
scroll to position [0, 0]
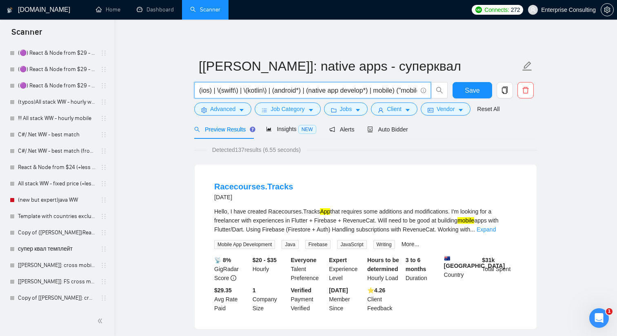
click at [218, 91] on input "(ios) | \(swift\) | \(kotlin\) | (android*) | (native app develop*) | mobile) (…" at bounding box center [308, 90] width 218 height 10
click at [235, 91] on input "(ios) | (swift\) | \(kotlin\) | (android*) | (native app develop*) | mobile) ("…" at bounding box center [308, 90] width 218 height 10
click at [246, 92] on input "(ios) | (swift) | \(kotlin\) | (android*) | (native app develop*) | mobile) ("m…" at bounding box center [308, 90] width 218 height 10
click at [242, 91] on input "(ios) | (swift) | \(kotlin\) | (android*) | (native app develop*) | mobile) ("m…" at bounding box center [308, 90] width 218 height 10
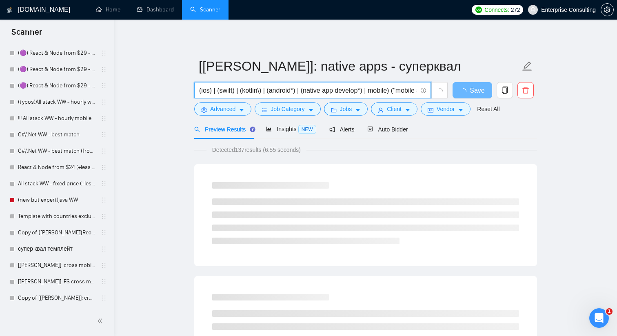
click at [261, 91] on input "(ios) | (swift) | (kotlin\) | (android*) | (native app develop*) | mobile) ("mo…" at bounding box center [308, 90] width 218 height 10
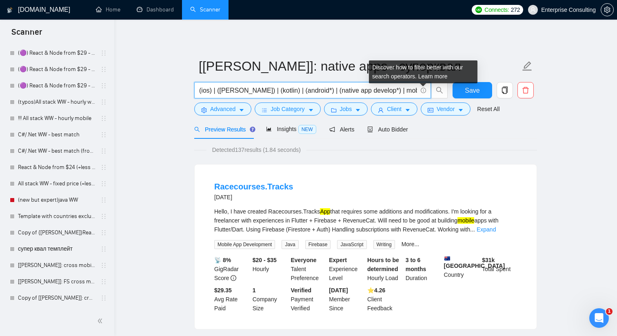
click at [422, 90] on icon "info-circle" at bounding box center [423, 90] width 5 height 5
click at [433, 72] on div "Discover how to filter better with our search operators. Learn more" at bounding box center [423, 71] width 109 height 23
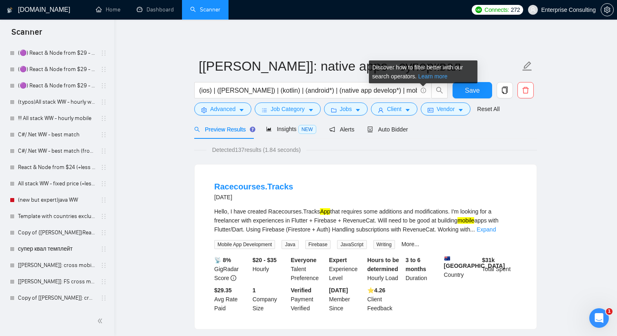
click at [431, 77] on link "Learn more" at bounding box center [432, 76] width 29 height 7
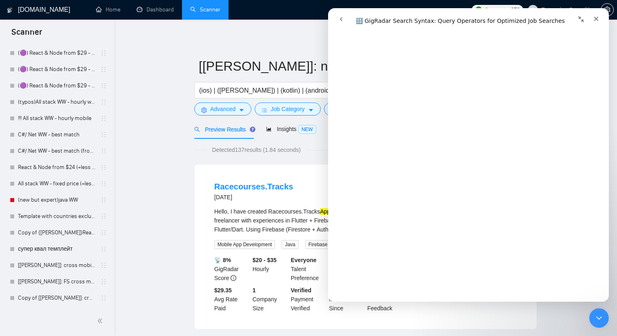
scroll to position [2604, 0]
click at [597, 18] on icon "Закрыть" at bounding box center [596, 19] width 4 height 4
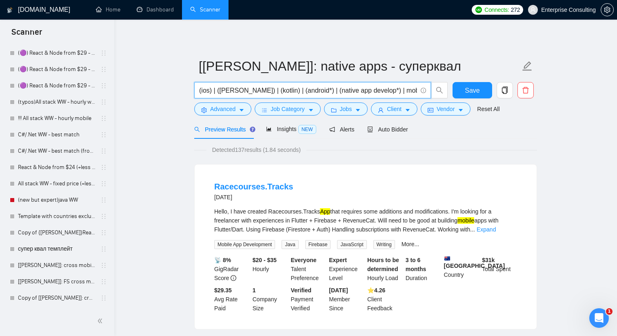
click at [200, 93] on input "(ios) | ([PERSON_NAME]) | (kotlin) | (android*) | (native app develop*) | mobil…" at bounding box center [308, 90] width 218 height 10
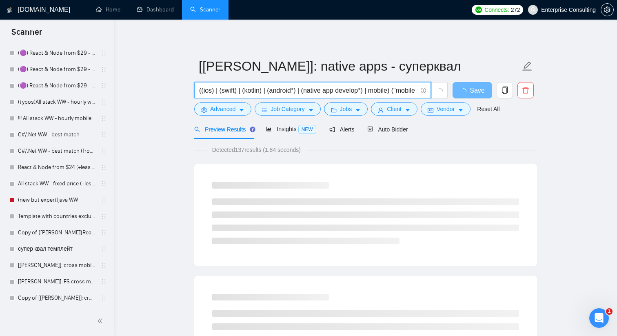
click at [296, 93] on input "((ios) | (swift) | (kotlin) | (android*) | (native app develop*) | mobile) ("mo…" at bounding box center [308, 90] width 218 height 10
click at [297, 93] on input "((ios) | (swift) | (kotlin) | (android) | (native app develop*) | mobile) ("mob…" at bounding box center [308, 90] width 218 height 10
click at [301, 93] on input "((ios) | (swift) | (kotlin) | (android)) | (native app develop*) | mobile) ("mo…" at bounding box center [308, 90] width 218 height 10
click at [302, 90] on input "((ios) | (swift) | (kotlin) | (android))(native app develop*) | mobile) ("mobil…" at bounding box center [308, 90] width 218 height 10
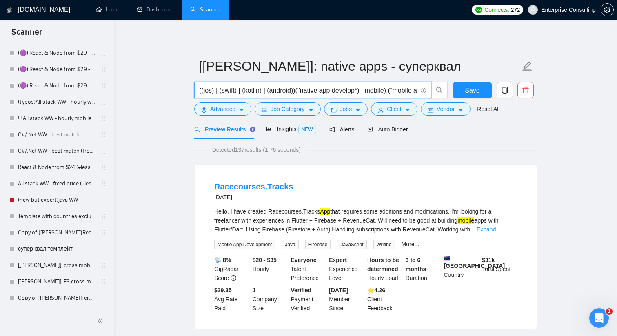
click at [363, 92] on input "((ios) | (swift) | (kotlin) | (android))("native app develop*) | mobile) ("mobi…" at bounding box center [308, 90] width 218 height 10
click at [377, 92] on input "((ios) | (swift) | (kotlin) | (android))("native app develop*") | mobile) ("mob…" at bounding box center [308, 90] width 218 height 10
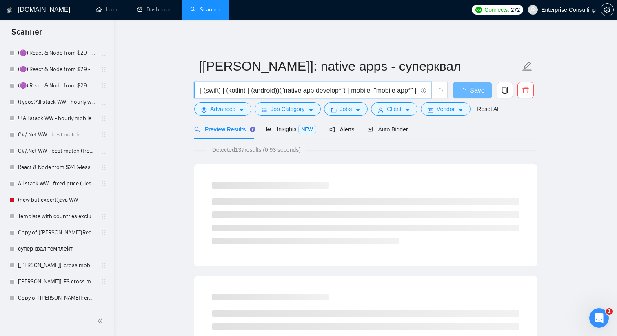
click at [284, 93] on input "((ios) | (swift) | (kotlin) | (android))("native app develop*") | mobile |"mobi…" at bounding box center [308, 90] width 218 height 10
click at [283, 92] on input "((ios) | (swift) | (kotlin) | (android))("native app develop*") | mobile |"mobi…" at bounding box center [308, 90] width 218 height 10
click at [337, 92] on input "((ios) | (swift) | (kotlin) | (android))(("native app develop*") | mobile |"mob…" at bounding box center [308, 90] width 218 height 10
click at [339, 91] on input "((ios) | (swift) | (kotlin) | (android))(("native app develop*") | mobile | "mo…" at bounding box center [308, 90] width 218 height 10
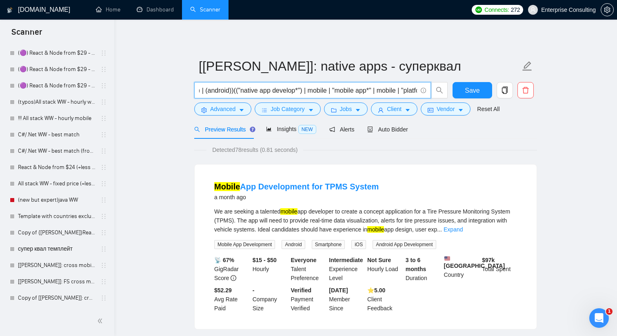
click at [378, 92] on input "((ios) | (swift) | (kotlin) | (android))(("native app develop*") | mobile | "mo…" at bounding box center [308, 90] width 218 height 10
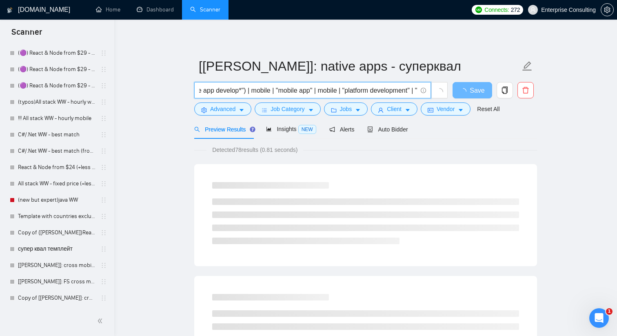
scroll to position [0, 121]
click at [336, 95] on input "((ios) | (swift) | (kotlin) | (android))(("native app develop*") | mobile | "mo…" at bounding box center [308, 90] width 218 height 10
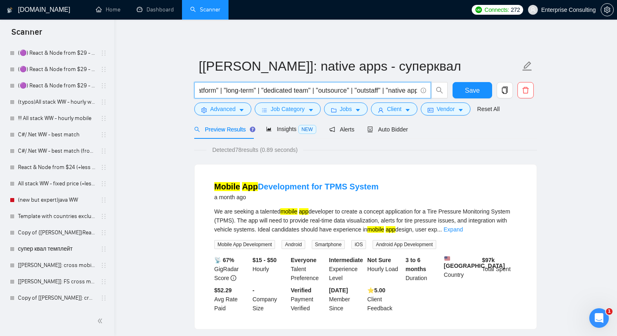
click at [415, 92] on input "((ios) | ([PERSON_NAME]) | (kotlin) | (android))(("native app develop*") | mobi…" at bounding box center [308, 90] width 218 height 10
click at [293, 91] on input "((ios) | ([PERSON_NAME]) | (kotlin) | (android))(("native app develop*") | mobi…" at bounding box center [308, 90] width 218 height 10
click at [311, 91] on input "((ios) | (swift) | (kotlin) | (android))(("native app develop*") | mobile | "mo…" at bounding box center [308, 90] width 218 height 10
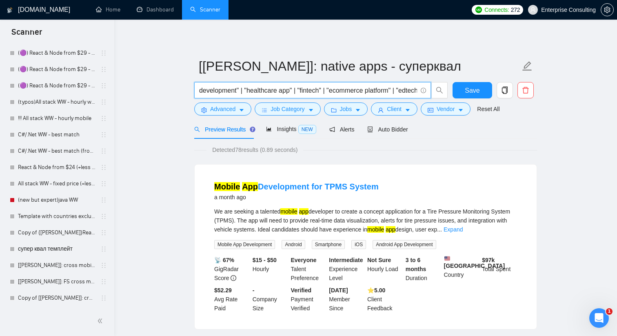
click at [344, 91] on input "((ios) | ([PERSON_NAME]) | (kotlin) | (android))(("native app develop*") | mobi…" at bounding box center [308, 90] width 218 height 10
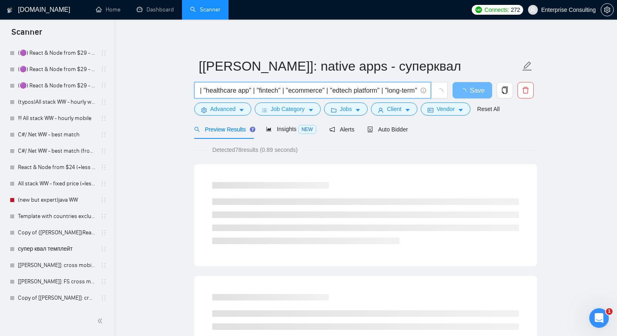
click at [380, 90] on input "((ios) | (swift) | (kotlin) | (android))(("native app develop*") | mobile | "mo…" at bounding box center [308, 90] width 218 height 10
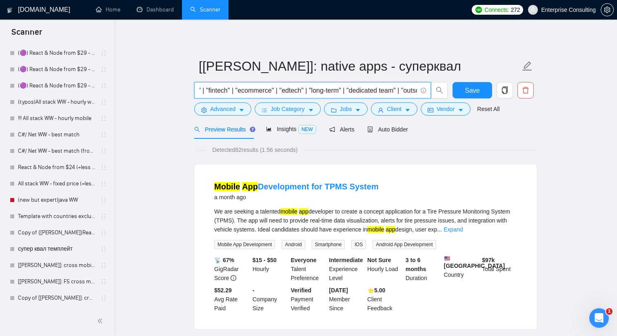
click at [344, 91] on input "((ios) | (swift) | (kotlin) | (android))(("native app develop*") | mobile | "mo…" at bounding box center [308, 90] width 218 height 10
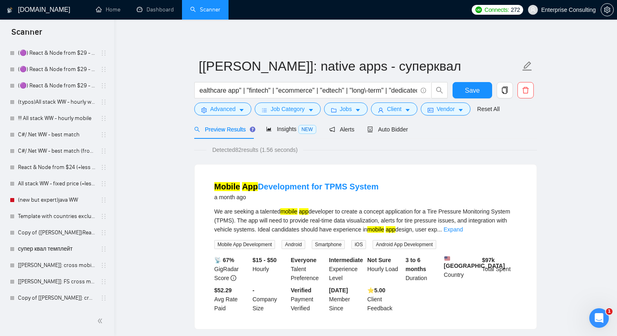
scroll to position [0, 0]
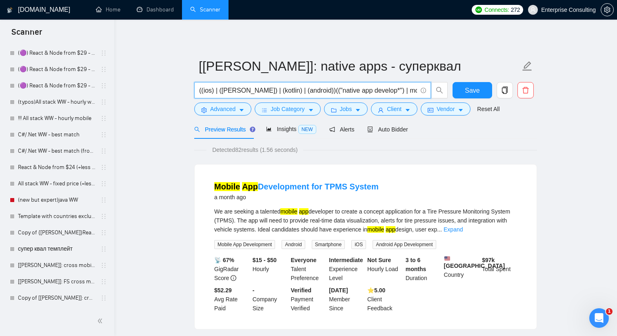
click at [212, 88] on input "((ios) | ([PERSON_NAME]) | (kotlin) | (android))(("native app develop*") | mobi…" at bounding box center [308, 90] width 218 height 10
click at [204, 92] on input "((ios | ([PERSON_NAME]) | (kotlin) | (android))(("native app develop*") | mobil…" at bounding box center [308, 90] width 218 height 10
click at [218, 91] on input "(ios | (swift) | (kotlin) | (android))(("native app develop*") | mobile | "mobi…" at bounding box center [308, 90] width 218 height 10
click at [231, 91] on input "(ios | swift) | (kotlin) | (android))(("native app develop*") | mobile | "mobil…" at bounding box center [308, 90] width 218 height 10
click at [237, 91] on input "(ios | swift | (kotlin) | (android))(("native app develop*") | mobile | "mobile…" at bounding box center [308, 90] width 218 height 10
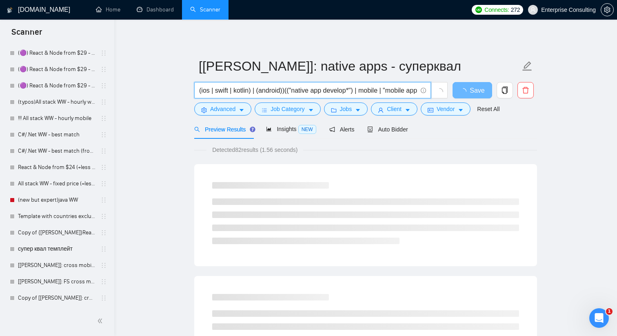
click at [251, 91] on input "(ios | swift | kotlin) | (android))(("native app develop*") | mobile | "mobile …" at bounding box center [308, 90] width 218 height 10
click at [259, 91] on input "(ios | swift | kotlin | (android))(("native app develop*") | mobile | "mobile a…" at bounding box center [308, 90] width 218 height 10
click at [280, 92] on input "(ios | swift | kotlin | android))(("native app develop*") | mobile | "mobile ap…" at bounding box center [308, 90] width 218 height 10
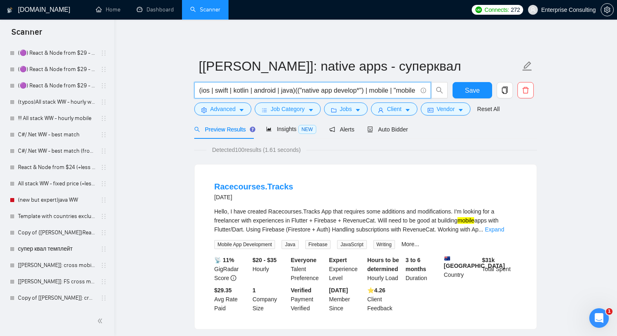
click at [284, 90] on input "(ios | swift | kotlin | android | java)(("native app develop*") | mobile | "mob…" at bounding box center [308, 90] width 218 height 10
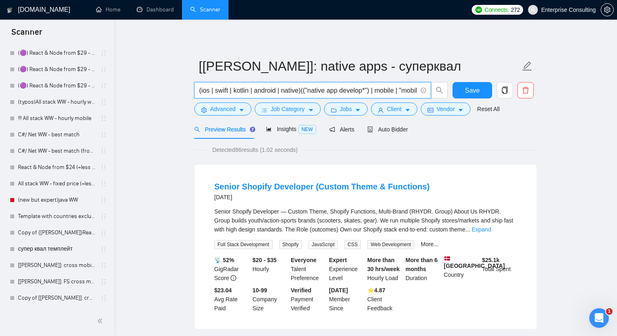
drag, startPoint x: 310, startPoint y: 91, endPoint x: 330, endPoint y: 91, distance: 19.6
click at [330, 91] on input "(ios | swift | kotlin | android | native)(("native app develop*") | mobile | "m…" at bounding box center [308, 90] width 218 height 10
click at [437, 244] on link "More..." at bounding box center [430, 244] width 18 height 7
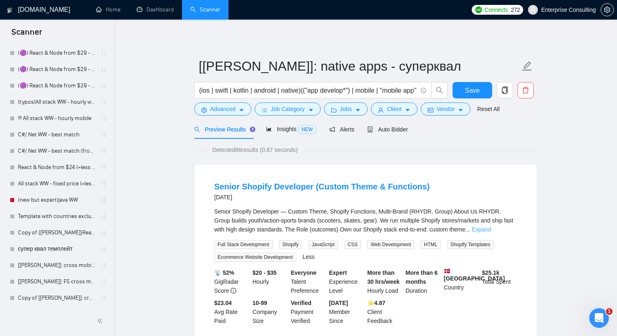
click at [491, 231] on link "Expand" at bounding box center [481, 229] width 19 height 7
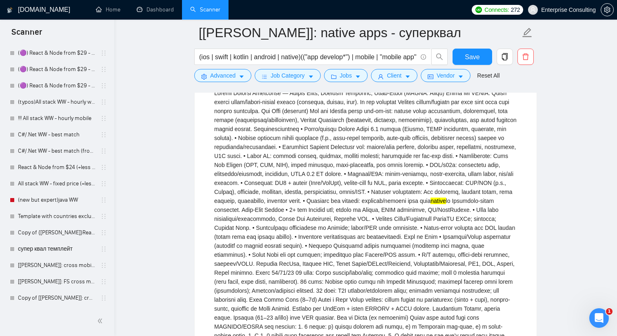
scroll to position [105, 0]
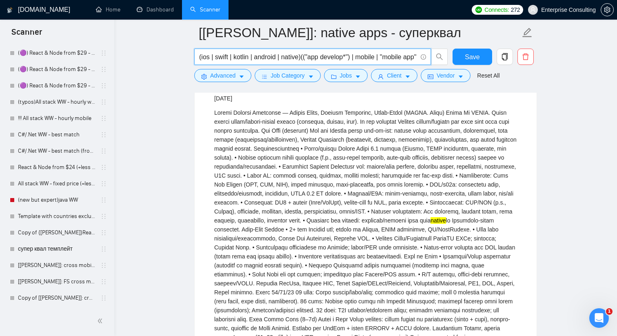
drag, startPoint x: 305, startPoint y: 57, endPoint x: 354, endPoint y: 54, distance: 49.0
click at [354, 54] on input "(ios | swift | kotlin | android | native)(("app develop*") | mobile | "mobile a…" at bounding box center [308, 57] width 218 height 10
click at [308, 58] on input "(ios | swift | kotlin | android | native)(("app develop*") | mobile | "mobile a…" at bounding box center [308, 57] width 218 height 10
click at [352, 57] on input "(ios | swift | kotlin | android | native)("app develop*") | mobile | "mobile ap…" at bounding box center [308, 57] width 218 height 10
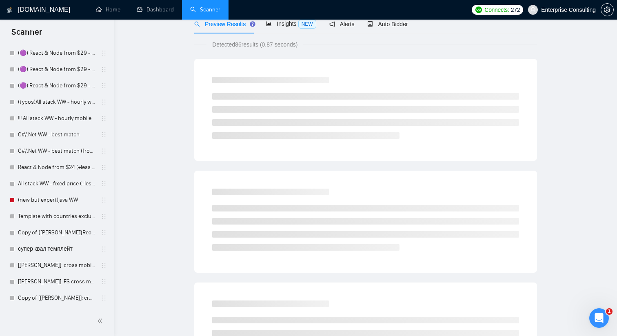
scroll to position [0, 0]
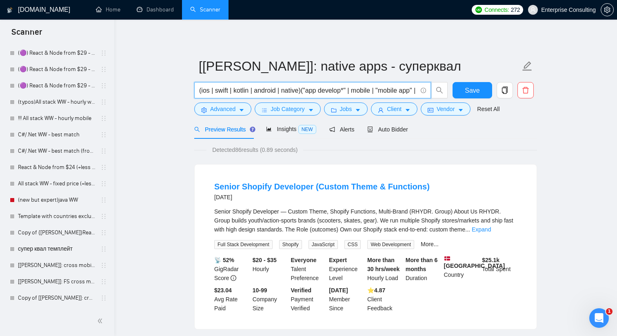
drag, startPoint x: 351, startPoint y: 91, endPoint x: 305, endPoint y: 91, distance: 45.7
click at [305, 91] on input "(ios | swift | kotlin | android | native)("app develop*" | mobile | "mobile app…" at bounding box center [308, 90] width 218 height 10
click at [424, 91] on icon "info-circle" at bounding box center [423, 90] width 5 height 5
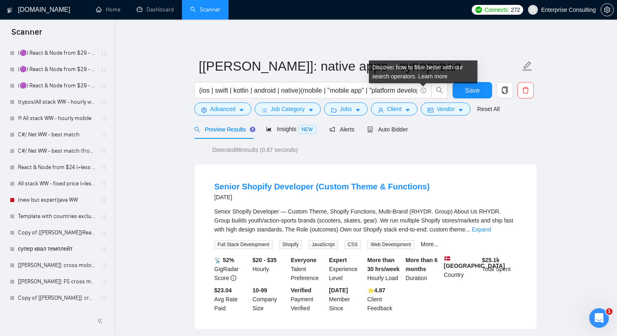
click at [429, 81] on div "Discover how to filter better with our search operators. Learn more" at bounding box center [423, 71] width 109 height 23
click at [429, 73] on link "Learn more" at bounding box center [432, 76] width 29 height 7
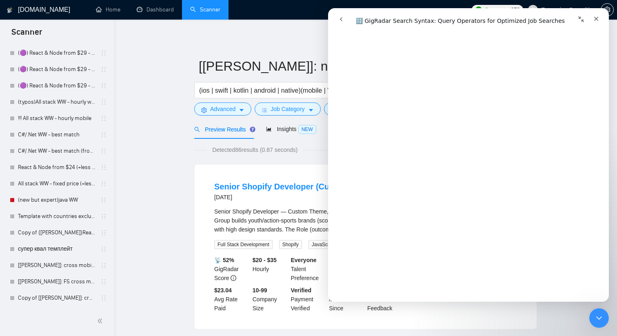
scroll to position [2409, 0]
click at [205, 90] on input "(ios | swift | kotlin | android | native)(mobile | "mobile app" | "platform dev…" at bounding box center [308, 90] width 218 height 10
click at [202, 90] on input "(ios | swift | kotlin | android | native)(mobile | "mobile app" | "platform dev…" at bounding box center [308, 90] width 218 height 10
click at [213, 92] on input "((ios | swift | kotlin | android | native)(mobile | "mobile app" | "platform de…" at bounding box center [308, 90] width 218 height 10
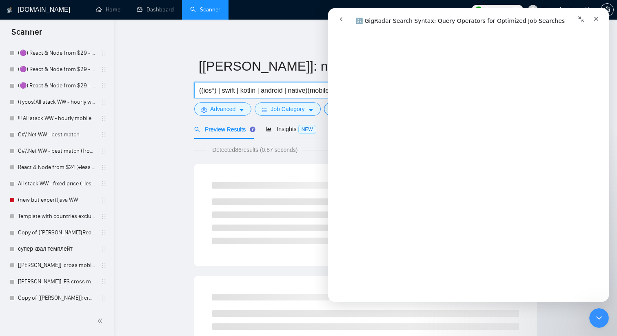
click at [224, 92] on input "((ios*) | swift | kotlin | android | native)(mobile | "mobile app" | "platform …" at bounding box center [308, 90] width 218 height 10
click at [241, 90] on input "((ios*) | (swift | kotlin | android | native)(mobile | "mobile app" | "platform…" at bounding box center [308, 90] width 218 height 10
click at [239, 91] on input "((ios*) | (swift | kotlin | android | native)(mobile | "mobile app" | "platform…" at bounding box center [308, 90] width 218 height 10
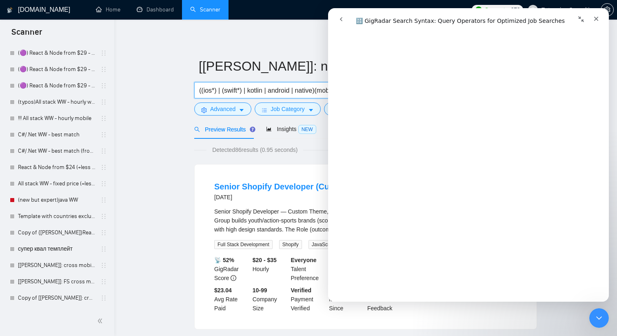
click at [251, 88] on input "((ios*) | (swift*) | kotlin | android | native)(mobile | "mobile app" | "platfo…" at bounding box center [308, 90] width 218 height 10
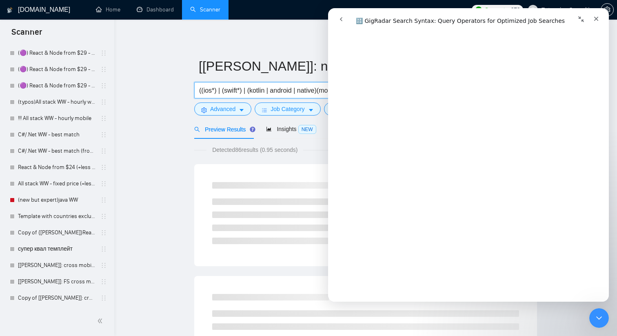
click at [268, 89] on input "((ios*) | (swift*) | (kotlin | android | native)(mobile | "mobile app" | "platf…" at bounding box center [308, 90] width 218 height 10
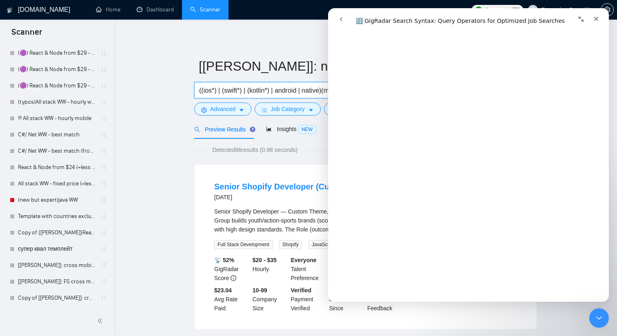
click at [278, 91] on input "((ios*) | (swift*) | (kotlin*) | android | native)(mobile | "mobile app" | "pla…" at bounding box center [308, 90] width 218 height 10
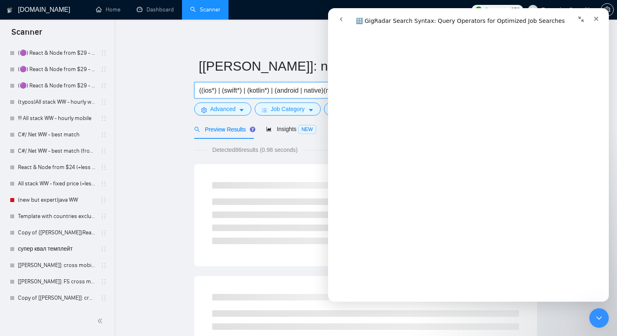
click at [302, 90] on input "((ios*) | (swift*) | (kotlin*) | (android | native)(mobile | "mobile app" | "pl…" at bounding box center [308, 90] width 218 height 10
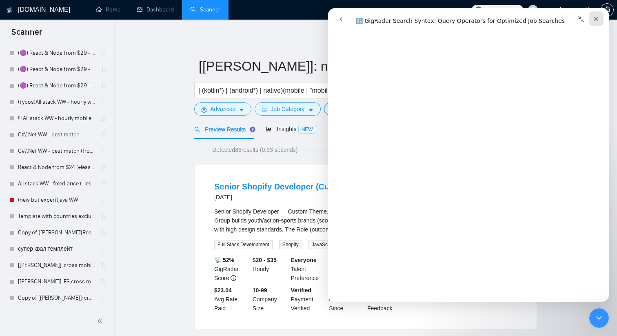
click at [596, 18] on icon "Закрыть" at bounding box center [596, 19] width 4 height 4
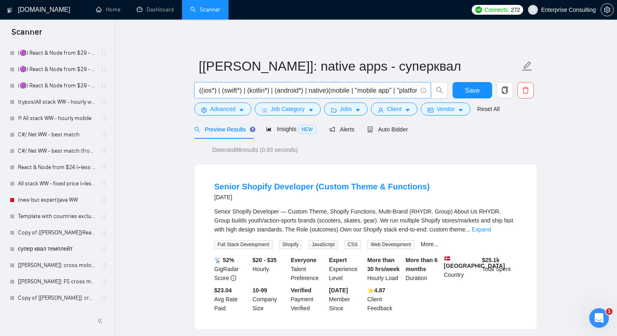
click at [332, 91] on input "((ios*) | (swift*) | (kotlin*) | (android*) | native)(mobile | "mobile app" | "…" at bounding box center [308, 90] width 218 height 10
click at [506, 136] on div "Preview Results Insights NEW Alerts Auto Bidder" at bounding box center [365, 129] width 343 height 19
click at [316, 90] on input "((ios*) | (swift*) | (kotlin*) | (android*) | native) (mobile | "mobile app" | …" at bounding box center [308, 90] width 218 height 10
click at [333, 91] on input "((ios*) | (swift*) | (kotlin*) | (android*) | (native) (mobile | "mobile app" |…" at bounding box center [308, 90] width 218 height 10
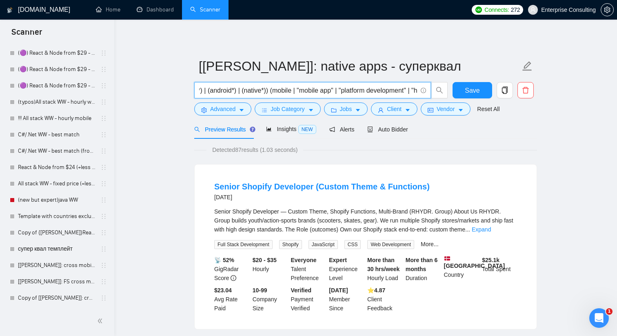
click at [278, 91] on input "((ios*) | (swift*) | (kotlin*) | (android*) | (native*)) (mobile | "mobile app"…" at bounding box center [308, 90] width 218 height 10
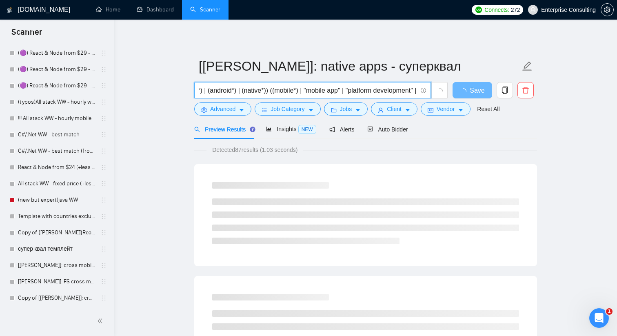
click at [312, 93] on input "((ios*) | (swift*) | (kotlin*) | (android*) | (native*)) ((mobile*) | "mobile a…" at bounding box center [308, 90] width 218 height 10
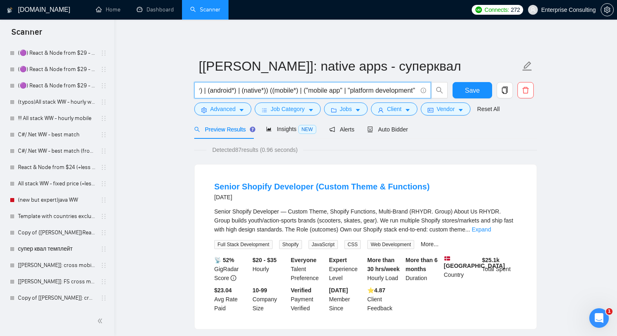
click at [351, 92] on input "((ios*) | (swift*) | (kotlin*) | (android*) | (native*)) ((mobile*) | ("mobile …" at bounding box center [308, 90] width 218 height 10
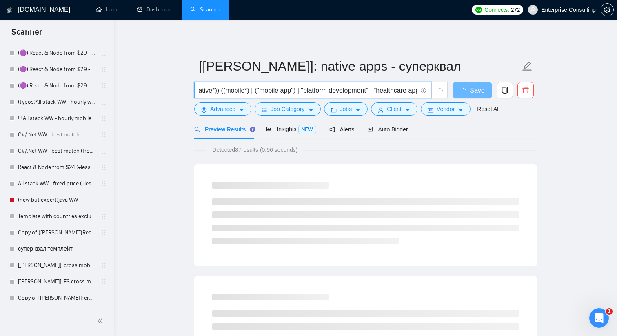
scroll to position [0, 123]
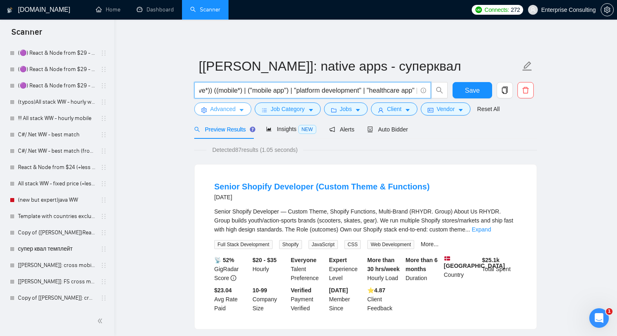
type input "((ios*) | (swift*) | (kotlin*) | (android*) | (native*)) ((mobile*) | ("mobile …"
click at [219, 111] on span "Advanced" at bounding box center [222, 108] width 25 height 9
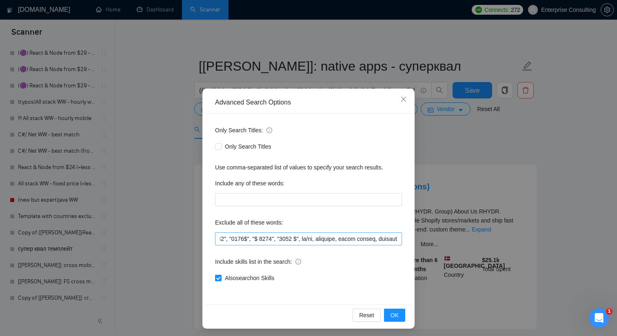
scroll to position [0, 7952]
click at [346, 238] on input "text" at bounding box center [308, 238] width 187 height 13
click at [348, 240] on input "text" at bounding box center [308, 238] width 187 height 13
click at [397, 239] on input "text" at bounding box center [308, 238] width 187 height 13
click at [382, 239] on input "text" at bounding box center [308, 238] width 187 height 13
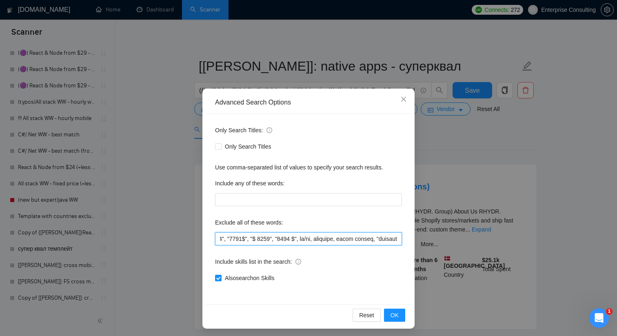
scroll to position [0, 7954]
click at [395, 240] on input "text" at bounding box center [308, 238] width 187 height 13
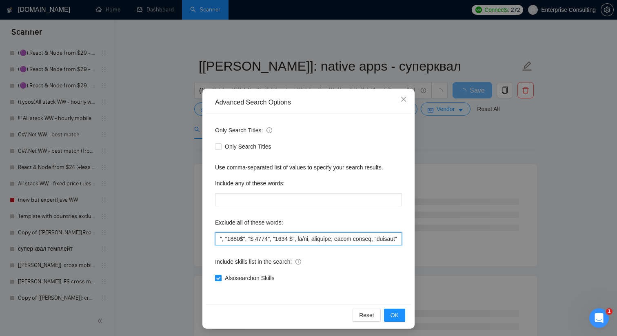
scroll to position [0, 7957]
type input "lorem, ipsumdo, sitamet, consectet, adipiscinge, sedd, eiu, tempor, incid, utla…"
click at [391, 313] on span "OK" at bounding box center [395, 315] width 8 height 9
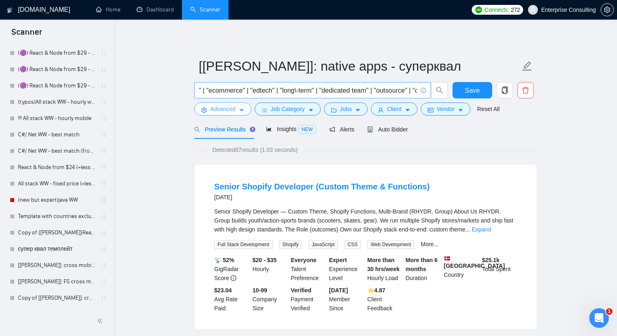
scroll to position [0, 462]
drag, startPoint x: 377, startPoint y: 90, endPoint x: 243, endPoint y: 93, distance: 133.9
click at [243, 93] on input "((ios*) | (swift*) | (kotlin*) | (android*) | (native*)) ((mobile*) | ("mobile …" at bounding box center [308, 90] width 218 height 10
click at [345, 89] on input "((ios*) | (swift*) | (kotlin*) | (android*) | (native*)) ((mobile*) | ("mobile …" at bounding box center [308, 90] width 218 height 10
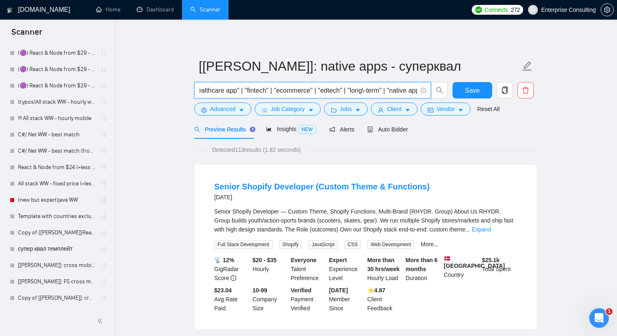
scroll to position [0, 354]
click at [353, 90] on input "((ios*) | (swift*) | (kotlin*) | (android*) | (native*)) ((app*) | (mobile*) | …" at bounding box center [308, 90] width 218 height 10
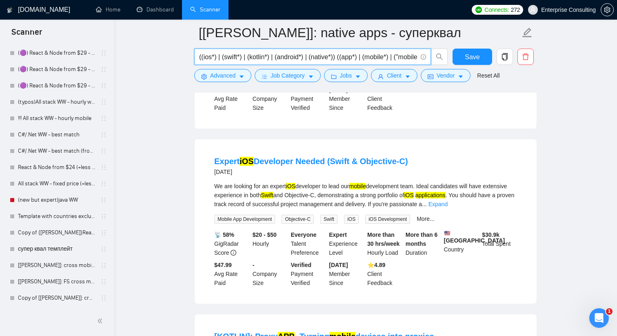
scroll to position [919, 0]
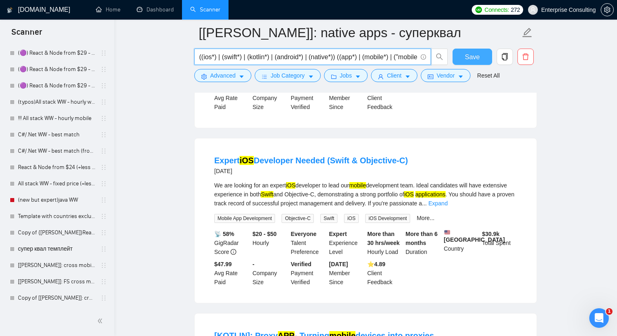
click at [484, 57] on button "Save" at bounding box center [473, 57] width 40 height 16
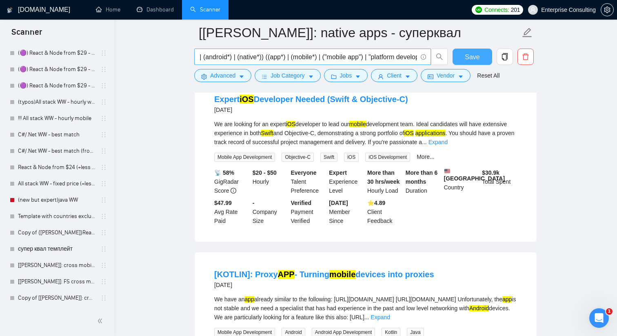
scroll to position [0, 0]
click at [339, 57] on input "((ios*) | (swift*) | (kotlin*) | (android*) | (native*)) ((app*) | (mobile*) | …" at bounding box center [308, 57] width 218 height 10
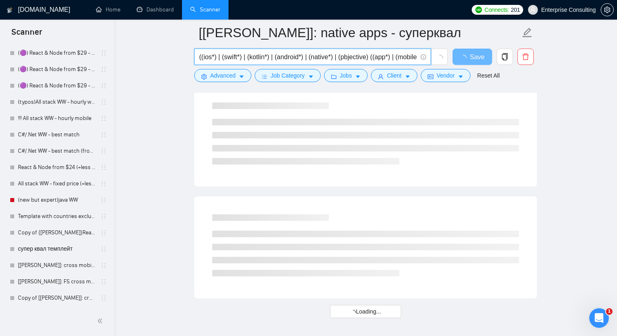
click at [349, 59] on input "((ios*) | (swift*) | (kotlin*) | (android*) | (native*) | (pbjective) ((app*) |…" at bounding box center [308, 57] width 218 height 10
click at [372, 56] on input "((ios*) | (swift*) | (kotlin*) | (android*) | (native*) | (objective) ((app*) |…" at bounding box center [308, 57] width 218 height 10
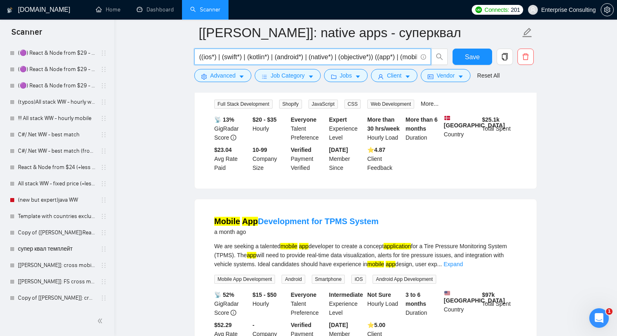
scroll to position [156, 0]
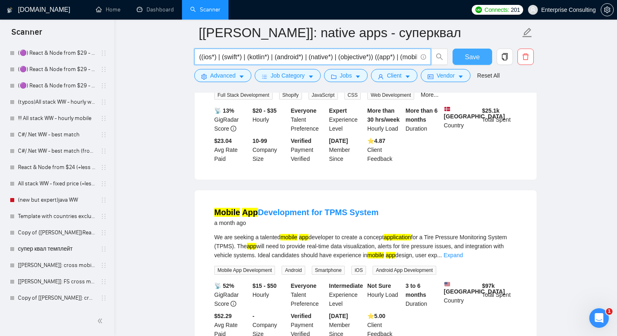
type input "((ios*) | (swift*) | (kotlin*) | (android*) | (native*) | (objective*)) ((app*)…"
click at [475, 60] on span "Save" at bounding box center [472, 57] width 15 height 10
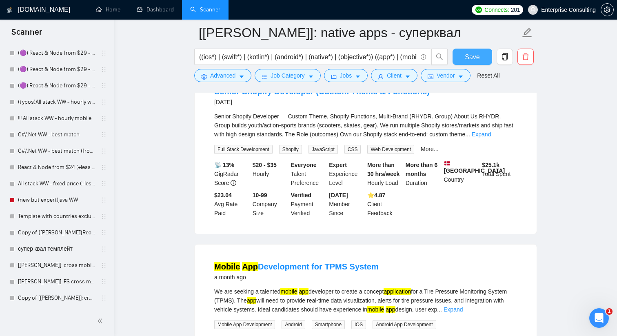
scroll to position [0, 0]
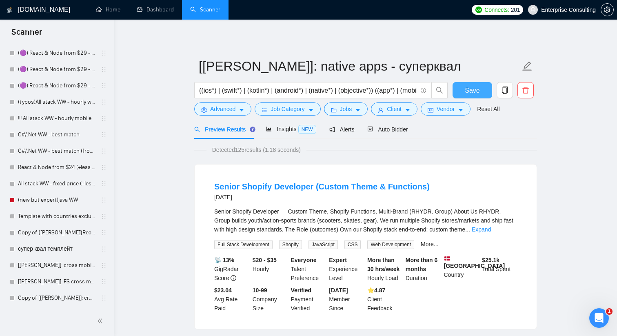
click at [480, 90] on button "Save" at bounding box center [473, 90] width 40 height 16
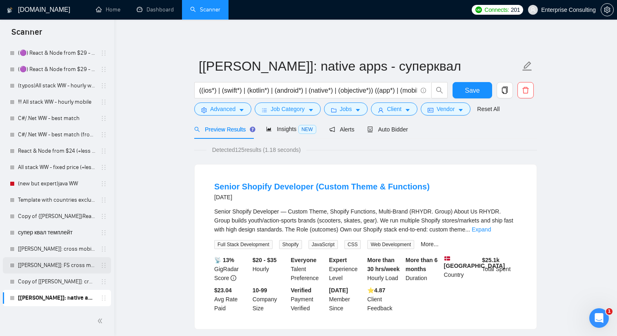
click at [69, 263] on link "[[PERSON_NAME]]: FS cross mobile - суперквал" at bounding box center [57, 265] width 78 height 16
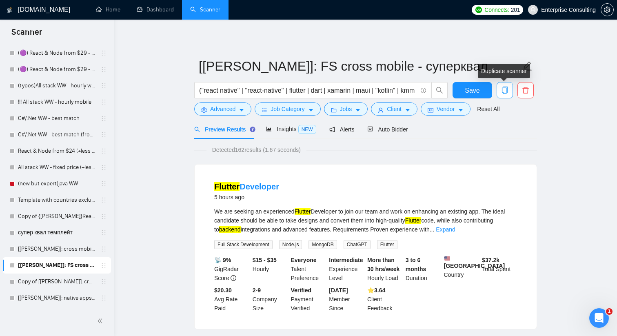
click at [508, 88] on icon "copy" at bounding box center [504, 90] width 7 height 7
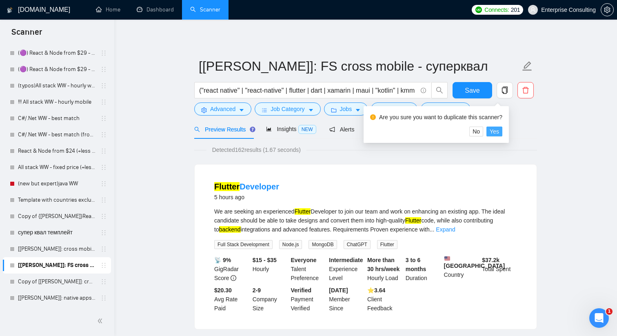
click at [495, 135] on span "Yes" at bounding box center [494, 131] width 9 height 9
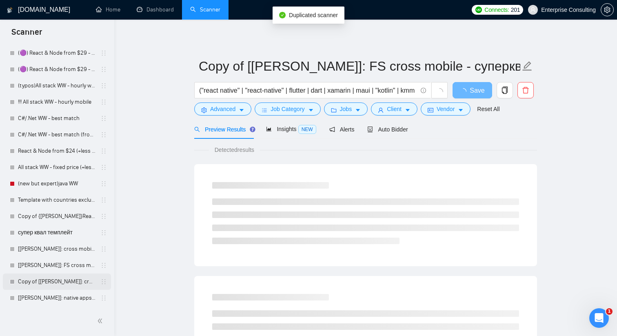
scroll to position [692, 0]
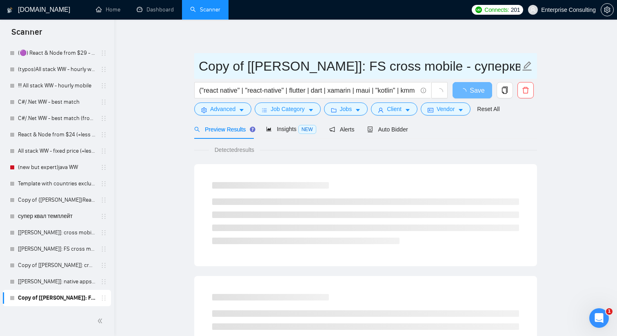
drag, startPoint x: 202, startPoint y: 66, endPoint x: 245, endPoint y: 68, distance: 43.7
click at [245, 68] on input "Copy of [[PERSON_NAME]]: FS cross mobile - суперквал" at bounding box center [360, 66] width 322 height 20
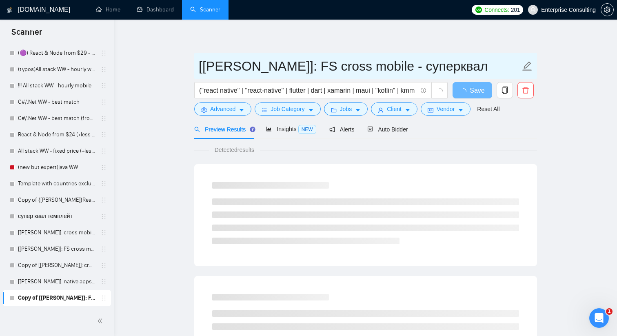
click at [213, 67] on input "[[PERSON_NAME]]: FS cross mobile - суперквал" at bounding box center [360, 66] width 322 height 20
click at [274, 69] on input "[Antob]: FS cross mobile - суперквал" at bounding box center [360, 66] width 322 height 20
click at [323, 71] on input "[Antob]: FS native mobile - суперквал" at bounding box center [360, 66] width 322 height 20
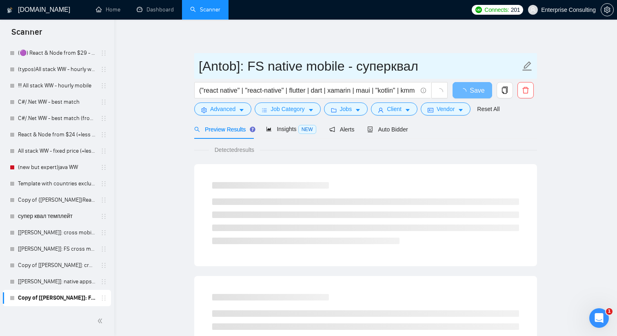
click at [323, 71] on input "[Antob]: FS native mobile - суперквал" at bounding box center [360, 66] width 322 height 20
type input "[Antob]: FS native - суперквал"
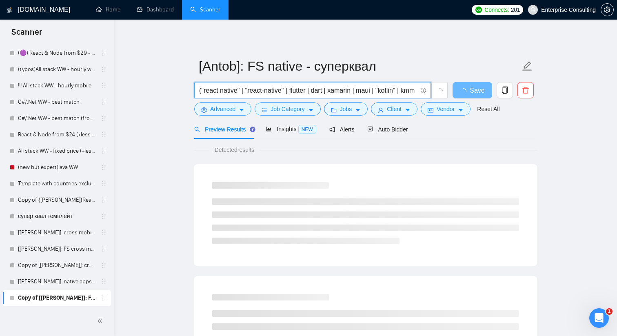
drag, startPoint x: 204, startPoint y: 92, endPoint x: 239, endPoint y: 93, distance: 34.3
click at [239, 93] on input "("react native" | "react-native" | flutter | dart | xamarin | maui | "kotlin" |…" at bounding box center [308, 90] width 218 height 10
drag, startPoint x: 224, startPoint y: 93, endPoint x: 260, endPoint y: 93, distance: 35.5
click at [260, 93] on input "("ios" | "react-native" | flutter | dart | xamarin | maui | "kotlin" | kmm | km…" at bounding box center [308, 90] width 218 height 10
click at [258, 91] on input "("ios" | "swift" | flutter | dart | xamarin | maui | "kotlin" | kmm | kmp | ion…" at bounding box center [308, 90] width 218 height 10
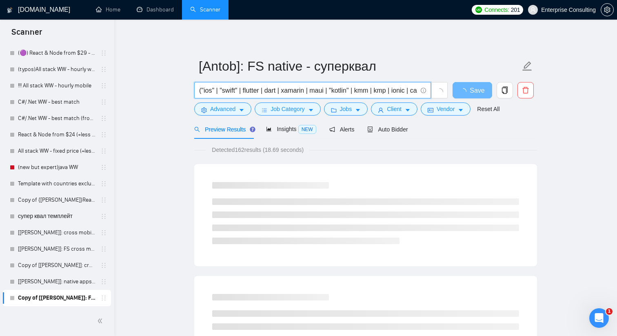
click at [258, 91] on input "("ios" | "swift" | flutter | dart | xamarin | maui | "kotlin" | kmm | kmp | ion…" at bounding box center [308, 90] width 218 height 10
click at [221, 91] on input "("ios" | "swift" | android | dart | xamarin | maui | "kotlin" | kmm | kmp | ion…" at bounding box center [308, 90] width 218 height 10
click at [223, 91] on input "("ios" | "swift" | android | dart | xamarin | maui | "kotlin" | kmm | kmp | ion…" at bounding box center [308, 90] width 218 height 10
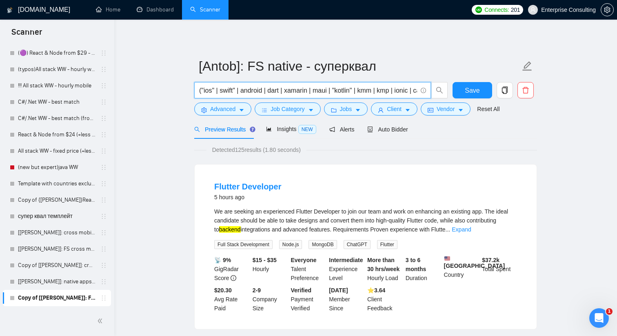
click at [238, 93] on input "("ios" | swift" | android | dart | xamarin | maui | "kotlin" | kmm | kmp | ioni…" at bounding box center [308, 90] width 218 height 10
click at [216, 91] on input "("ios" | swift | android | dart | xamarin | maui | "kotlin" | kmm | kmp | ionic…" at bounding box center [308, 90] width 218 height 10
click at [205, 93] on input "("ios | swift | android | dart | xamarin | maui | "kotlin" | kmm | kmp | ionic …" at bounding box center [308, 90] width 218 height 10
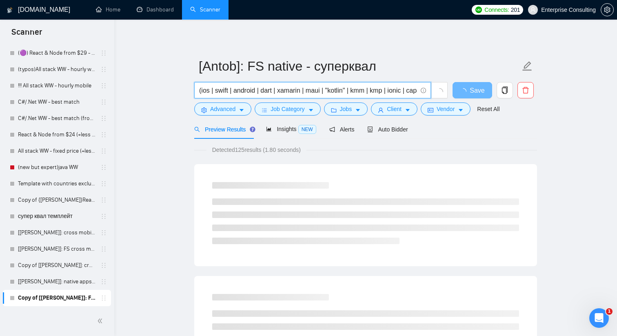
click at [261, 91] on input "(ios | swift | android | dart | xamarin | maui | "kotlin" | kmm | kmp | ionic |…" at bounding box center [308, 90] width 218 height 10
drag, startPoint x: 326, startPoint y: 91, endPoint x: 404, endPoint y: 93, distance: 77.6
click at [404, 93] on input "(ios | swift | android | dart | xamarin | maui | "kotlin" | kmm | kmp | ionic |…" at bounding box center [308, 90] width 218 height 10
drag, startPoint x: 262, startPoint y: 92, endPoint x: 387, endPoint y: 93, distance: 125.3
click at [387, 93] on input "(ios | swift | android | dart | xamarin | maui | | capacitor | [PERSON_NAME] | …" at bounding box center [308, 90] width 218 height 10
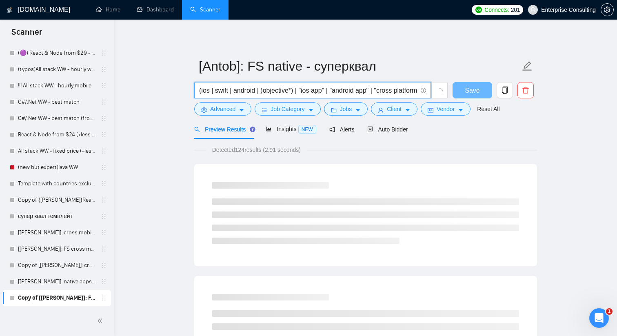
click at [264, 92] on input "(ios | swift | android | )objective*) | "ios app" | "android app" | "cross plat…" at bounding box center [308, 90] width 218 height 10
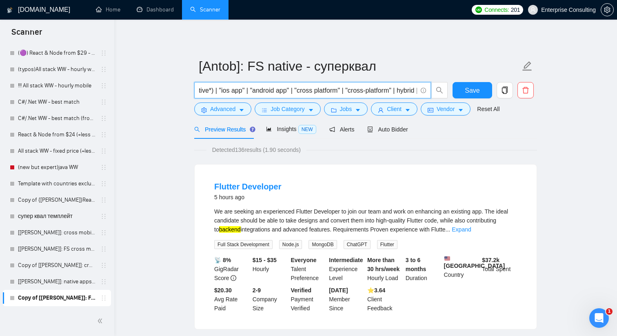
scroll to position [0, 95]
drag, startPoint x: 289, startPoint y: 92, endPoint x: 330, endPoint y: 92, distance: 41.2
click at [330, 92] on input "(ios | swift | android | (objective*) | "ios app" | "android app" | "cross plat…" at bounding box center [308, 90] width 218 height 10
drag, startPoint x: 329, startPoint y: 91, endPoint x: 376, endPoint y: 91, distance: 47.7
click at [376, 91] on input "(ios | swift | android | (objective*) | "ios app" | "android app" | "native app…" at bounding box center [308, 90] width 218 height 10
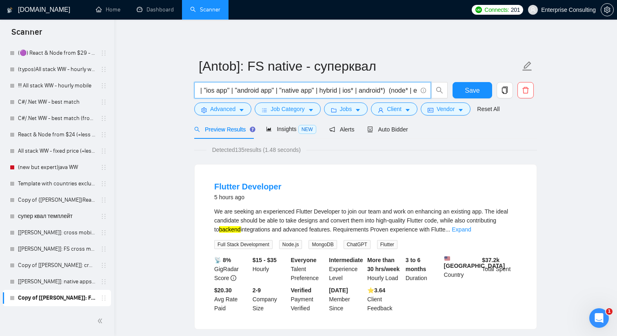
click at [332, 90] on input "(ios | swift | android | (objective*) | "ios app" | "android app" | "native app…" at bounding box center [308, 90] width 218 height 10
drag, startPoint x: 326, startPoint y: 91, endPoint x: 367, endPoint y: 91, distance: 40.4
click at [367, 91] on input "(ios | swift | android | (objective*) | "ios app" | "android app" | "native app…" at bounding box center [308, 90] width 218 height 10
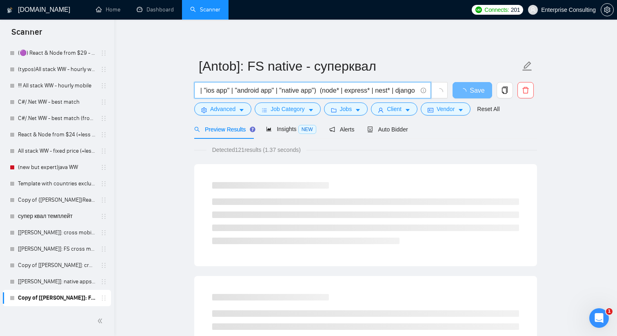
click at [326, 91] on input "(ios | swift | android | (objective*) | "ios app" | "android app" | "native app…" at bounding box center [308, 90] width 218 height 10
click at [325, 91] on input "(ios | swift | android | (objective*) | "ios app" | "android app" | "native app…" at bounding box center [308, 90] width 218 height 10
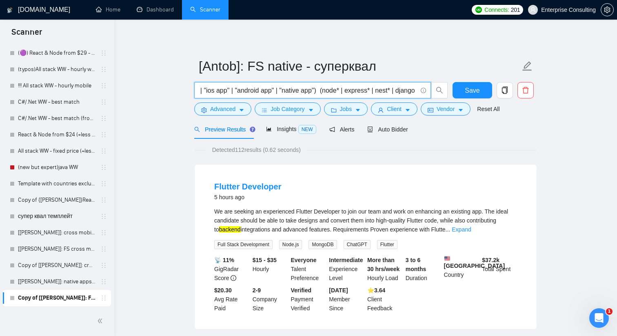
click at [324, 91] on input "(ios | swift | android | (objective*) | "ios app" | "android app" | "native app…" at bounding box center [308, 90] width 218 height 10
click at [420, 91] on span at bounding box center [422, 90] width 7 height 10
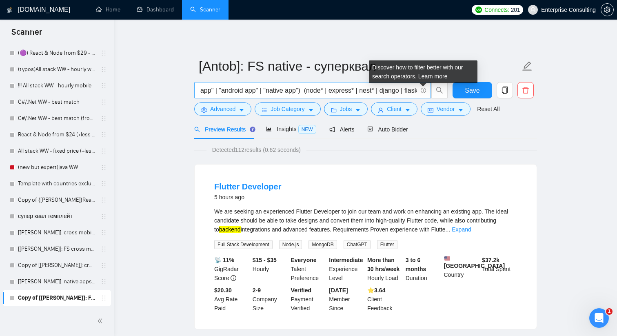
scroll to position [0, 111]
click at [424, 90] on icon "info-circle" at bounding box center [423, 90] width 5 height 5
click at [424, 75] on link "Learn more" at bounding box center [432, 76] width 29 height 7
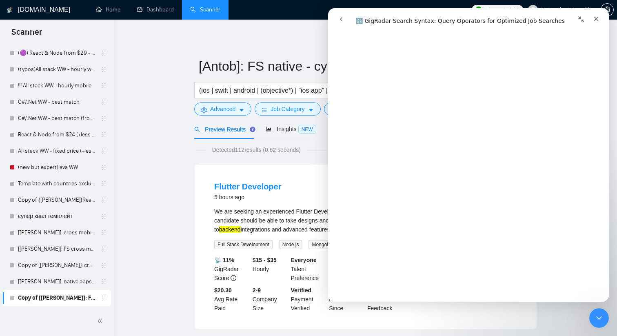
scroll to position [2824, 0]
drag, startPoint x: 593, startPoint y: 18, endPoint x: 728, endPoint y: 106, distance: 160.9
click at [593, 18] on icon "Закрыть" at bounding box center [596, 19] width 7 height 7
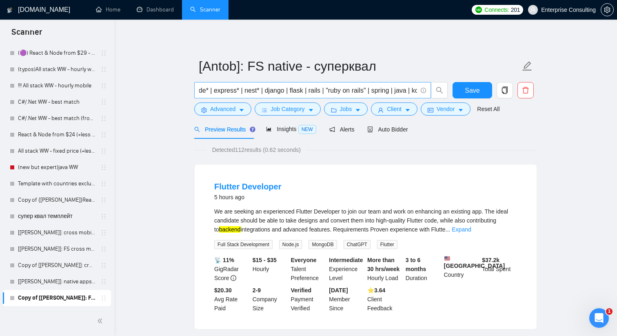
scroll to position [0, 242]
drag, startPoint x: 318, startPoint y: 93, endPoint x: 360, endPoint y: 93, distance: 41.2
click at [360, 93] on input "(ios | swift | android | (objective*) | "ios app" | "android app" | "native app…" at bounding box center [308, 90] width 218 height 10
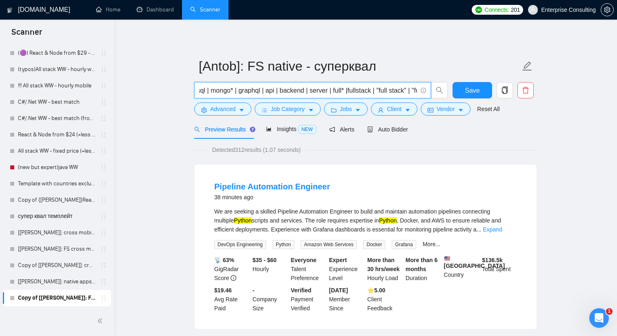
scroll to position [0, 980]
click at [286, 91] on input "(ios | swift | android | (objective*) | "ios app" | "android app" | "native app…" at bounding box center [308, 90] width 218 height 10
click at [313, 90] on input "(ios | swift | android | (objective*) | "ios app" | "android app" | "native app…" at bounding box center [308, 90] width 218 height 10
click at [380, 90] on input "(ios | swift | android | (objective*) | "ios app" | "android app" | "native app…" at bounding box center [308, 90] width 218 height 10
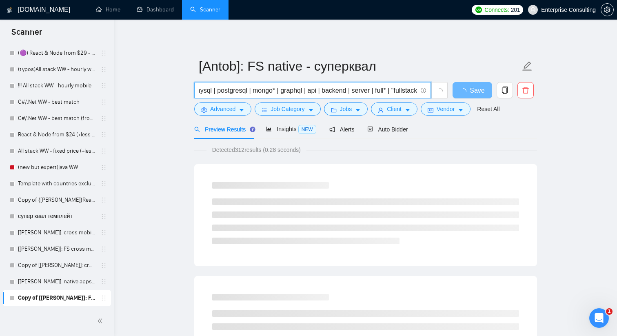
click at [410, 92] on input "(ios | swift | android | (objective*) | "ios app" | "android app" | "native app…" at bounding box center [308, 90] width 218 height 10
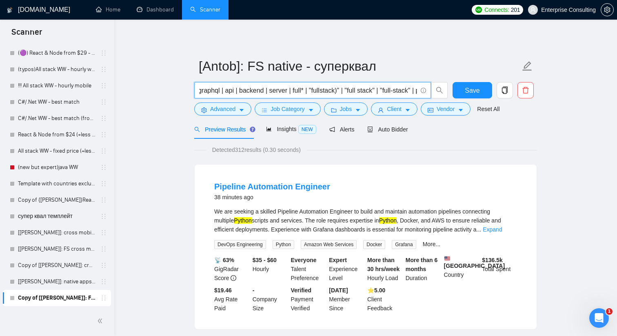
scroll to position [0, 972]
click at [364, 89] on input "(ios | swift | android | (objective*) | "ios app" | "android app" | "native app…" at bounding box center [308, 90] width 218 height 10
click at [406, 91] on input "(ios | swift | android | (objective*) | "ios app" | "android app" | "native app…" at bounding box center [308, 90] width 218 height 10
click at [346, 93] on input "(ios | swift | android | (objective*) | "ios app" | "android app" | "native app…" at bounding box center [308, 90] width 218 height 10
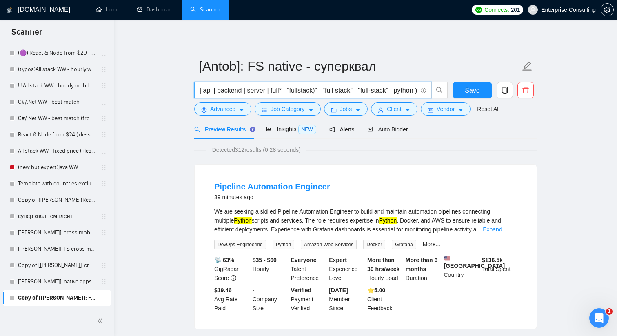
scroll to position [0, 990]
click at [308, 91] on input "(ios | swift | android | (objective*) | "ios app" | "android app" | "native app…" at bounding box center [308, 90] width 218 height 10
click at [308, 92] on input "(ios | swift | android | (objective*) | "ios app" | "android app" | "native app…" at bounding box center [308, 90] width 218 height 10
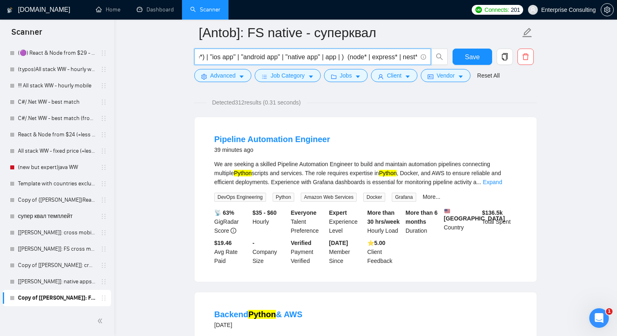
scroll to position [0, 90]
click at [436, 58] on icon "search" at bounding box center [439, 56] width 7 height 7
click at [382, 60] on input "(ios | swift | android | (objective*) | "ios app" | "android app" | "native app…" at bounding box center [308, 57] width 218 height 10
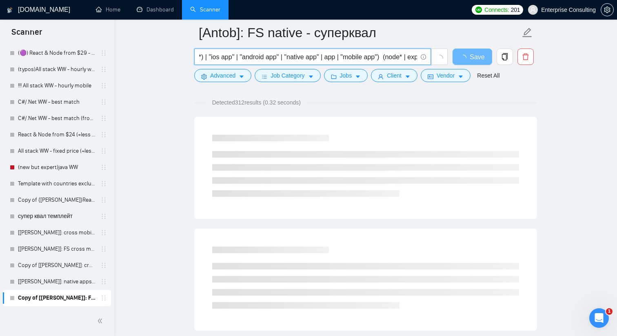
click at [386, 58] on input "(ios | swift | android | (objective*) | "ios app" | "android app" | "native app…" at bounding box center [308, 57] width 218 height 10
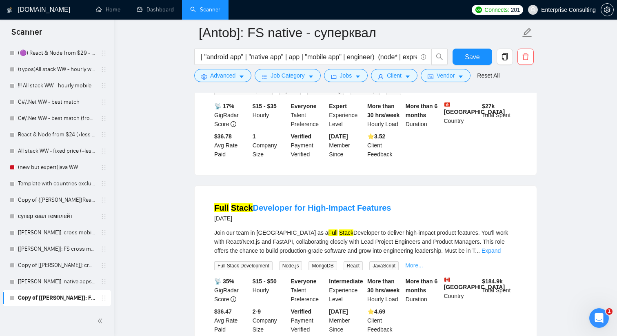
scroll to position [0, 0]
click at [423, 269] on link "More..." at bounding box center [414, 265] width 18 height 7
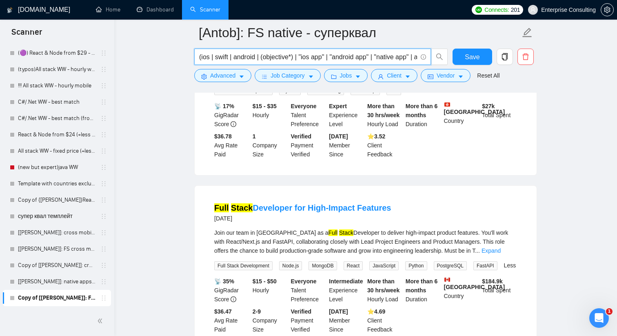
drag, startPoint x: 316, startPoint y: 58, endPoint x: 183, endPoint y: 52, distance: 132.7
click at [183, 52] on main "[Antob]: FS native - суперквал (ios | swift | android | (objective*) | "ios app…" at bounding box center [365, 302] width 477 height 1892
click at [415, 58] on input "(ios | swift | android | (objective*) | "ios app" | "android app" | "native app…" at bounding box center [308, 57] width 218 height 10
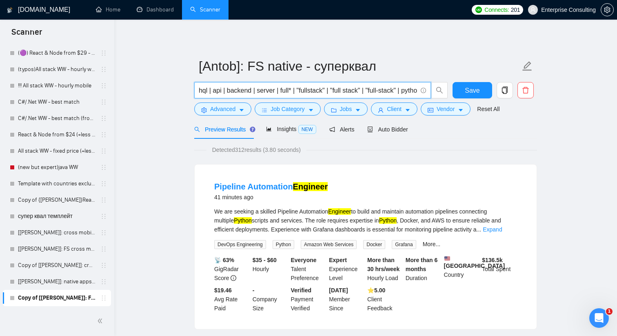
scroll to position [0, 1077]
click at [398, 94] on input "(ios | swift | android | (objective*) | "ios app" | "android app" | "native app…" at bounding box center [308, 90] width 218 height 10
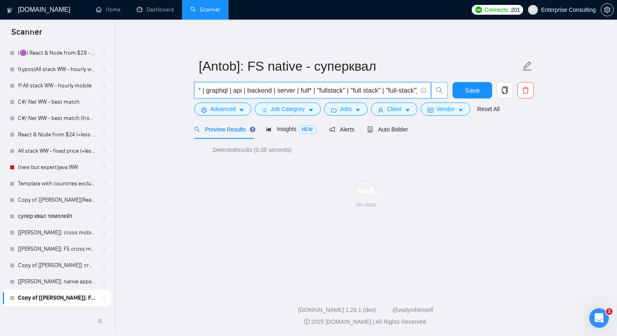
click at [442, 91] on icon "search" at bounding box center [439, 90] width 7 height 7
click at [419, 95] on span at bounding box center [422, 90] width 7 height 10
click at [418, 91] on span "(ios | swift | android | (objective*) | "ios app" | "android app" | "native app…" at bounding box center [312, 90] width 237 height 16
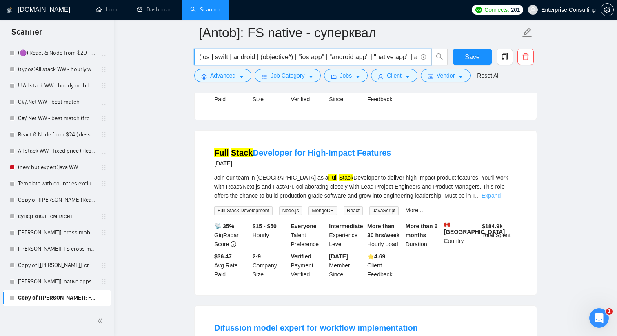
click at [501, 199] on link "Expand" at bounding box center [491, 195] width 19 height 7
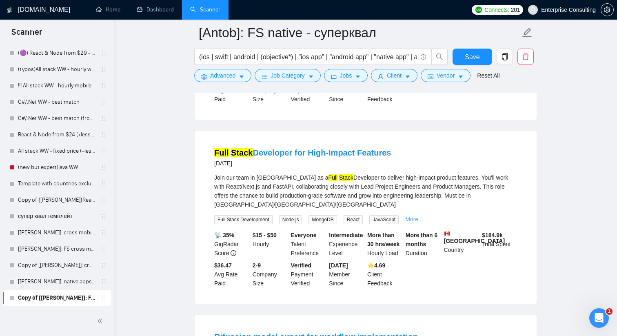
click at [417, 220] on link "More..." at bounding box center [414, 219] width 18 height 7
click at [408, 57] on input "(ios | swift | android | (objective*) | "ios app" | "android app" | "native app…" at bounding box center [308, 57] width 218 height 10
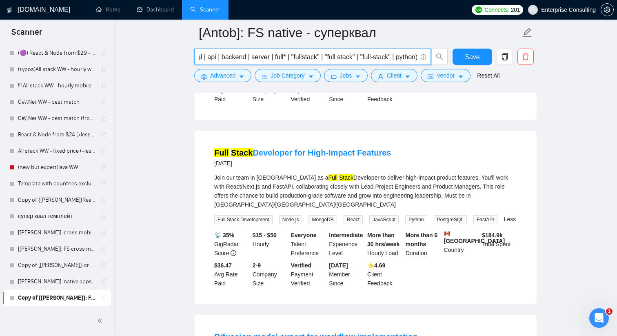
click at [408, 57] on input "(ios | swift | android | (objective*) | "ios app" | "android app" | "native app…" at bounding box center [308, 57] width 218 height 10
drag, startPoint x: 415, startPoint y: 58, endPoint x: 388, endPoint y: 59, distance: 26.5
click at [388, 59] on input "(ios | swift | android | (objective*) | "ios app" | "android app" | "native app…" at bounding box center [308, 57] width 218 height 10
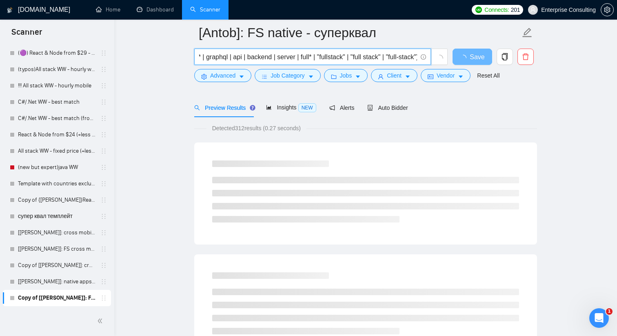
scroll to position [0, 0]
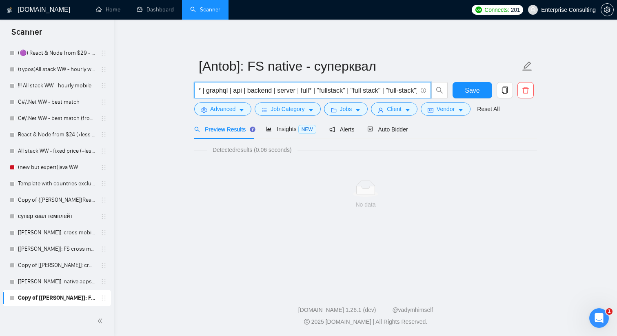
paste input "| python"
type input "(ios | swift | android | (objective*) | "ios app" | "android app" | "native app…"
click at [324, 87] on input "(ios | swift | android | (objective*) | "ios app" | "android app" | "native app…" at bounding box center [308, 90] width 218 height 10
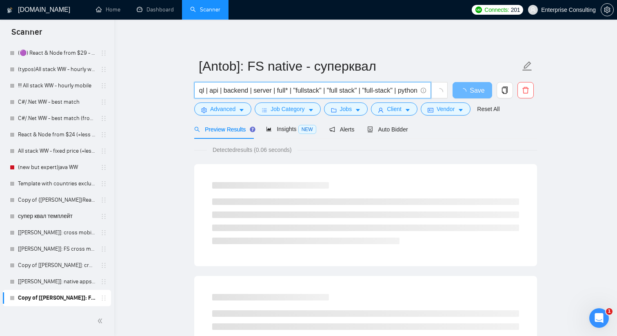
click at [324, 87] on input "(ios | swift | android | (objective*) | "ios app" | "android app" | "native app…" at bounding box center [308, 90] width 218 height 10
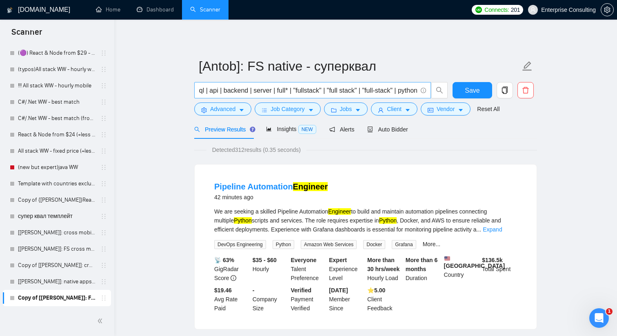
scroll to position [0, 0]
click at [425, 90] on icon "info-circle" at bounding box center [423, 90] width 5 height 5
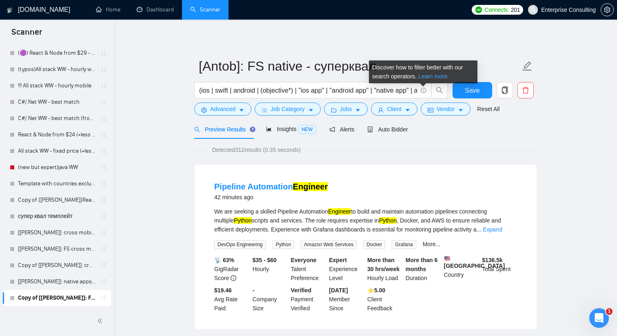
click at [422, 77] on link "Learn more" at bounding box center [432, 76] width 29 height 7
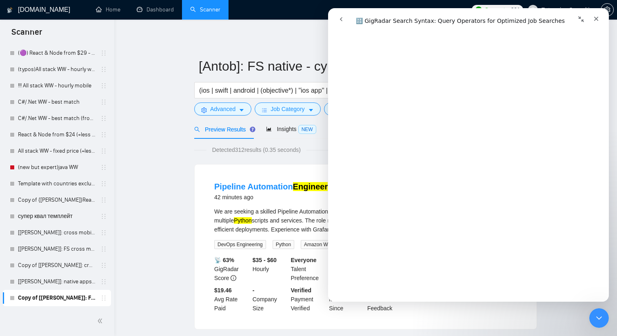
scroll to position [2831, 0]
drag, startPoint x: 593, startPoint y: 17, endPoint x: 756, endPoint y: 45, distance: 165.3
click at [593, 17] on icon "Закрыть" at bounding box center [596, 19] width 7 height 7
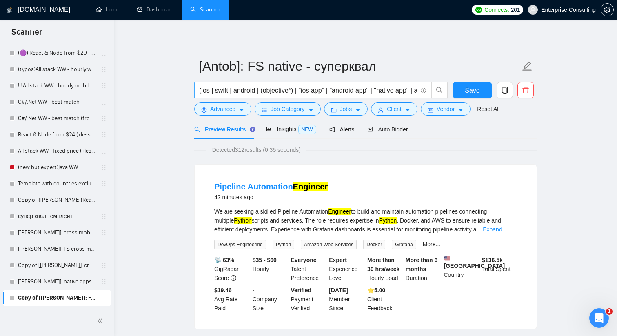
click at [313, 92] on input "(ios | swift | android | (objective*) | "ios app" | "android app" | "native app…" at bounding box center [308, 90] width 218 height 10
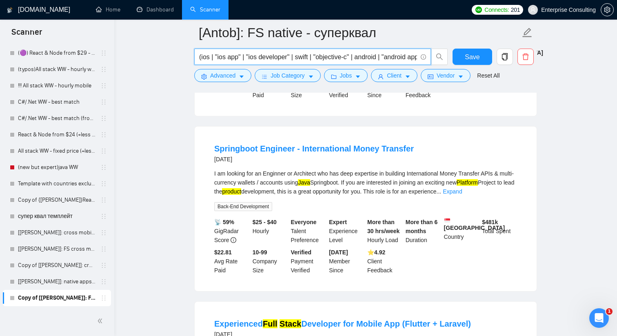
scroll to position [749, 0]
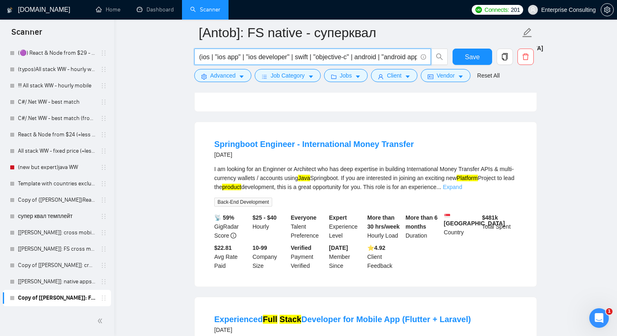
click at [462, 190] on link "Expand" at bounding box center [452, 187] width 19 height 7
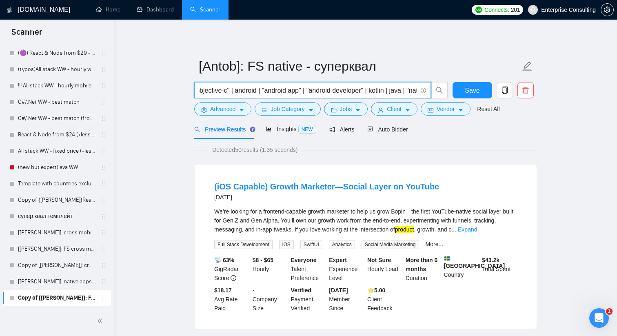
scroll to position [0, 169]
drag, startPoint x: 342, startPoint y: 89, endPoint x: 403, endPoint y: 84, distance: 61.4
click at [403, 84] on span "(ios | "ios app" | "ios developer" | swift | "objective-c" | android | "android…" at bounding box center [312, 90] width 237 height 16
click at [397, 89] on input "(ios | "ios app" | "ios developer" | swift | "objective-c" | android | "android…" at bounding box center [308, 90] width 218 height 10
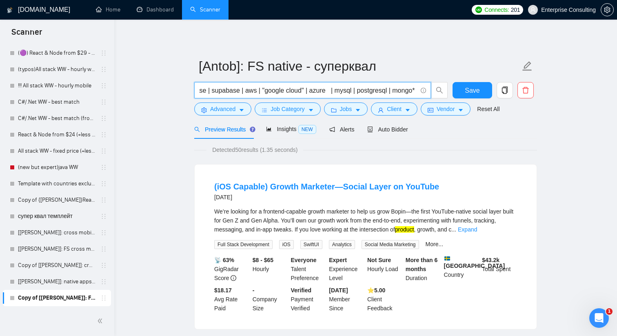
drag, startPoint x: 405, startPoint y: 90, endPoint x: 413, endPoint y: 90, distance: 7.8
click at [413, 90] on input "(ios | "ios app" | "ios developer" | swift | "objective-c" | android | "android…" at bounding box center [308, 90] width 218 height 10
click at [328, 88] on input "(ios | "ios app" | "ios developer" | swift | "objective-c" | android | "android…" at bounding box center [308, 90] width 218 height 10
click at [209, 94] on input "(ios | "ios app" | "ios developer" | swift | "objective-c" | android | "android…" at bounding box center [308, 90] width 218 height 10
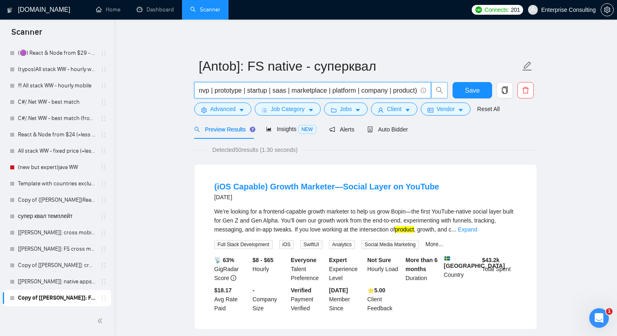
drag, startPoint x: 252, startPoint y: 90, endPoint x: 447, endPoint y: 92, distance: 195.1
click at [447, 92] on span "(ios | "ios app" | "ios developer" | swift | "objective-c" | android | "android…" at bounding box center [321, 90] width 254 height 16
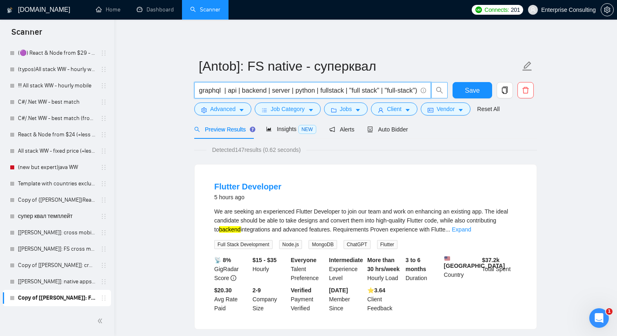
type input "(ios | "ios app" | "ios developer" | swift | "objective-c" | android | "android…"
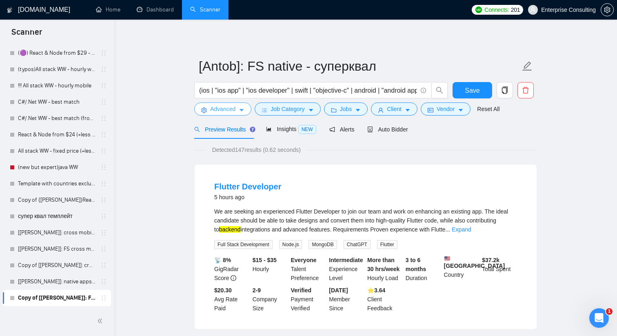
click at [231, 105] on span "Advanced" at bounding box center [222, 108] width 25 height 9
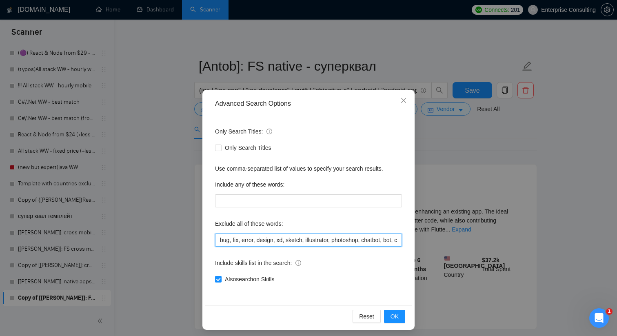
click at [336, 241] on input "bug, fix, error, design, xd, sketch, illustrator, photoshop, chatbot, bot, coac…" at bounding box center [308, 239] width 187 height 13
drag, startPoint x: 335, startPoint y: 240, endPoint x: 450, endPoint y: 244, distance: 114.7
click at [450, 244] on div "Advanced Search Options Only Search Titles: Only Search Titles Use comma-separa…" at bounding box center [308, 168] width 617 height 336
paste input "react native, react-native, flutter, dart, xamarin, maui, ionic, [GEOGRAPHIC_DA…"
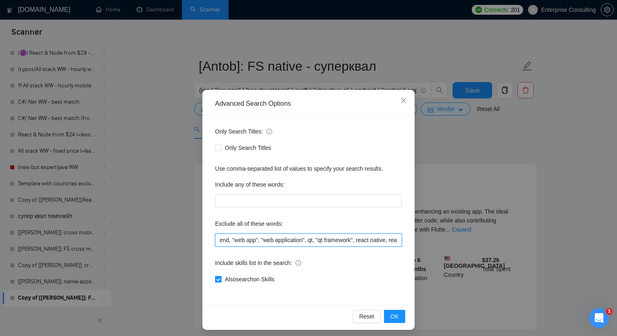
scroll to position [0, 986]
type input "bug, fix, error, design, xd, sketch, illustrator, photoshop, chatbot, bot, coac…"
click at [391, 312] on span "OK" at bounding box center [395, 316] width 8 height 9
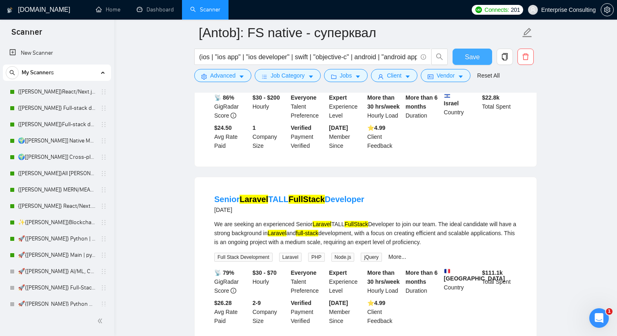
click at [473, 58] on span "Save" at bounding box center [472, 57] width 15 height 10
click at [66, 146] on link "🌍[[PERSON_NAME]] Native Mobile WW" at bounding box center [57, 141] width 78 height 16
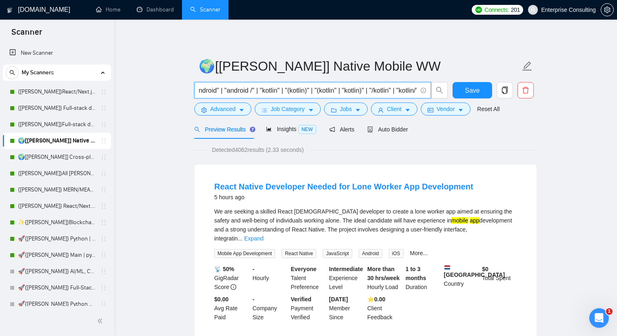
scroll to position [0, 1964]
drag, startPoint x: 199, startPoint y: 92, endPoint x: 415, endPoint y: 93, distance: 215.5
click at [415, 93] on input "| iOS | "(iOS)" | "(iOS" | "iOS)" | "/iOS" | "iOS/" | swift | "(swift)" | "(swi…" at bounding box center [308, 90] width 218 height 10
click at [378, 89] on input "| iOS | "(iOS)" | "(iOS" | "iOS)" | "/iOS" | "iOS/" | swift | "(swift)" | "(swi…" at bounding box center [308, 90] width 218 height 10
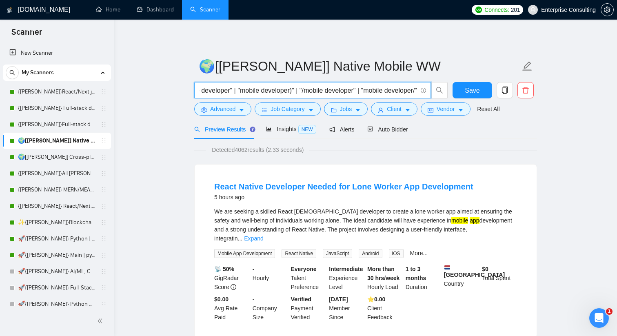
click at [378, 89] on input "| iOS | "(iOS)" | "(iOS" | "iOS)" | "/iOS" | "iOS/" | swift | "(swift)" | "(swi…" at bounding box center [308, 90] width 218 height 10
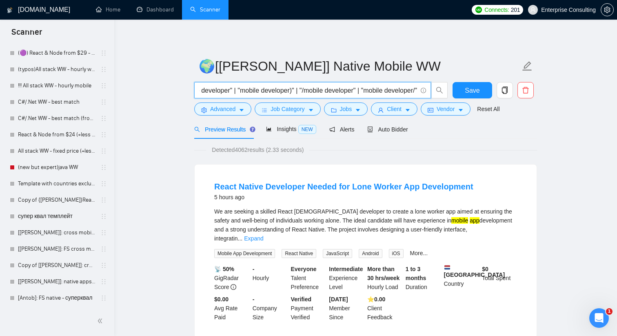
scroll to position [0, 0]
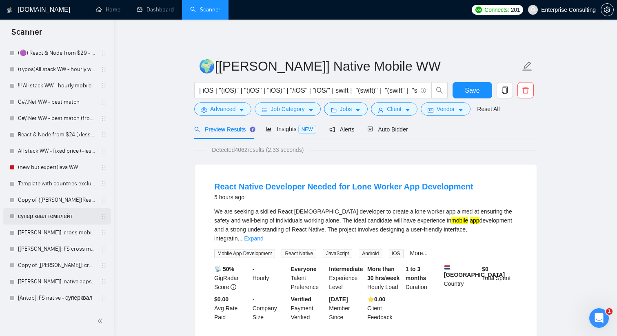
click at [63, 217] on link "супер квал темплейт" at bounding box center [57, 216] width 78 height 16
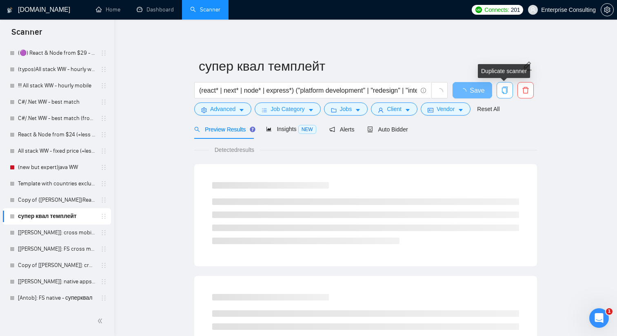
click at [504, 91] on icon "copy" at bounding box center [504, 90] width 7 height 7
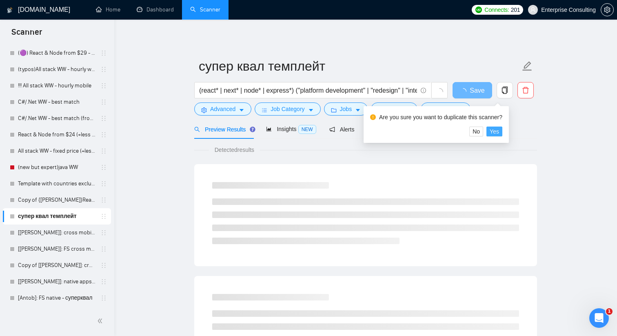
click at [499, 131] on span "Yes" at bounding box center [494, 131] width 9 height 9
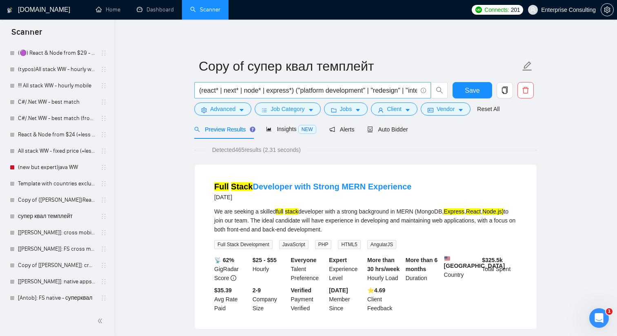
click at [225, 85] on span "(react* | next* | node* | express*) ("platform development" | "redesign" | "int…" at bounding box center [312, 90] width 237 height 16
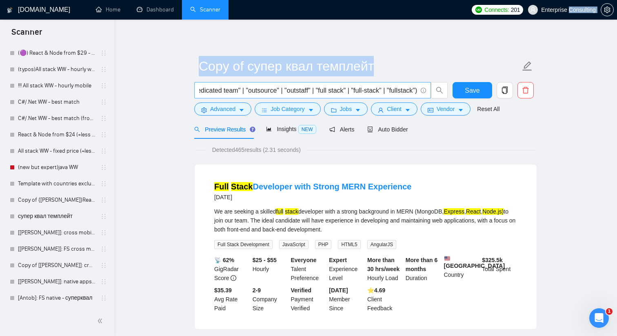
click at [225, 85] on span "(react* | next* | node* | express*) ("platform development" | "redesign" | "int…" at bounding box center [312, 90] width 237 height 16
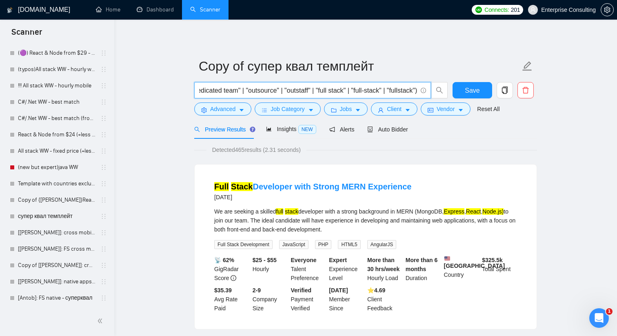
click at [221, 90] on input "(react* | next* | node* | express*) ("platform development" | "redesign" | "int…" at bounding box center [308, 90] width 218 height 10
paste input "| iOS | "(iOS)" | "(iOS" | "iOS)" | "/iOS" | "iOS/" | swift | "(swift)" | "(swi…"
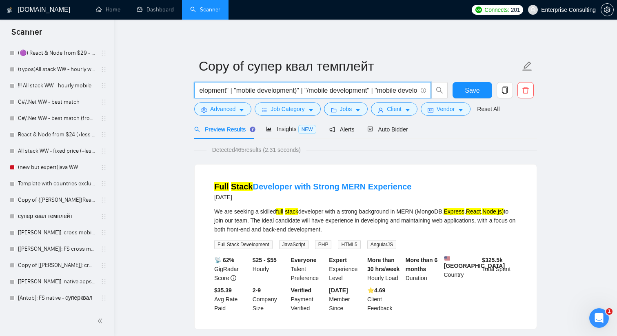
scroll to position [0, 1963]
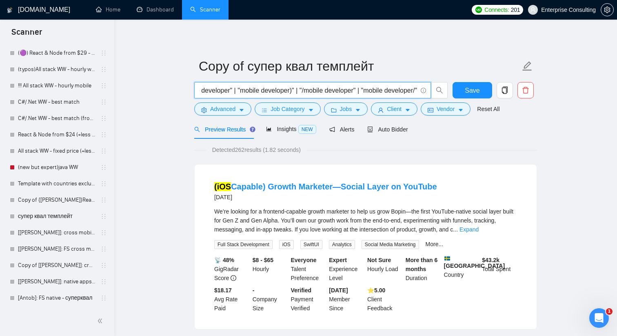
type input "| iOS | "(iOS)" | "(iOS" | "iOS)" | "/iOS" | "iOS/" | swift | "(swift)" | "(swi…"
